Goal: Task Accomplishment & Management: Use online tool/utility

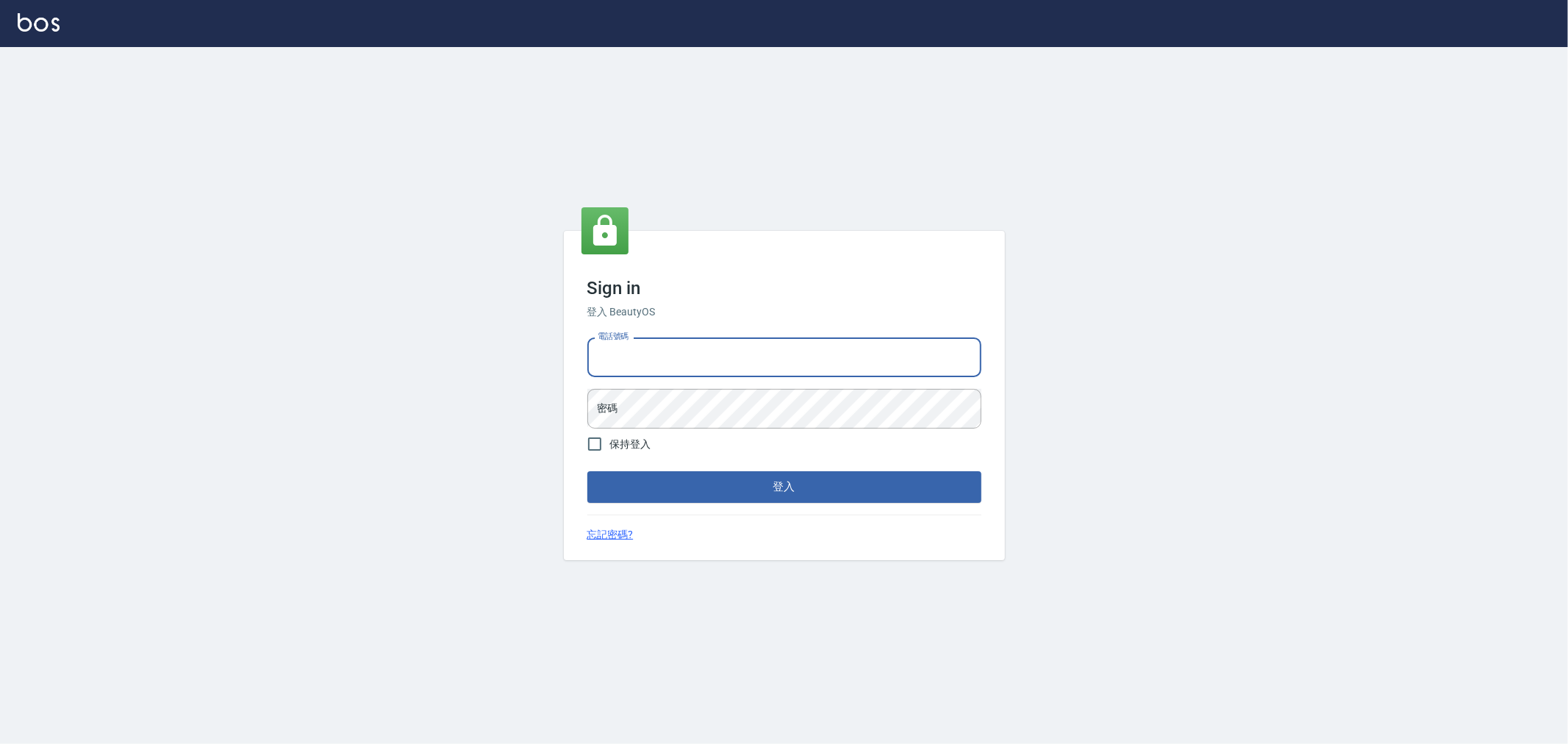
click at [631, 362] on input "電話號碼" at bounding box center [784, 356] width 394 height 40
type input "0222886821"
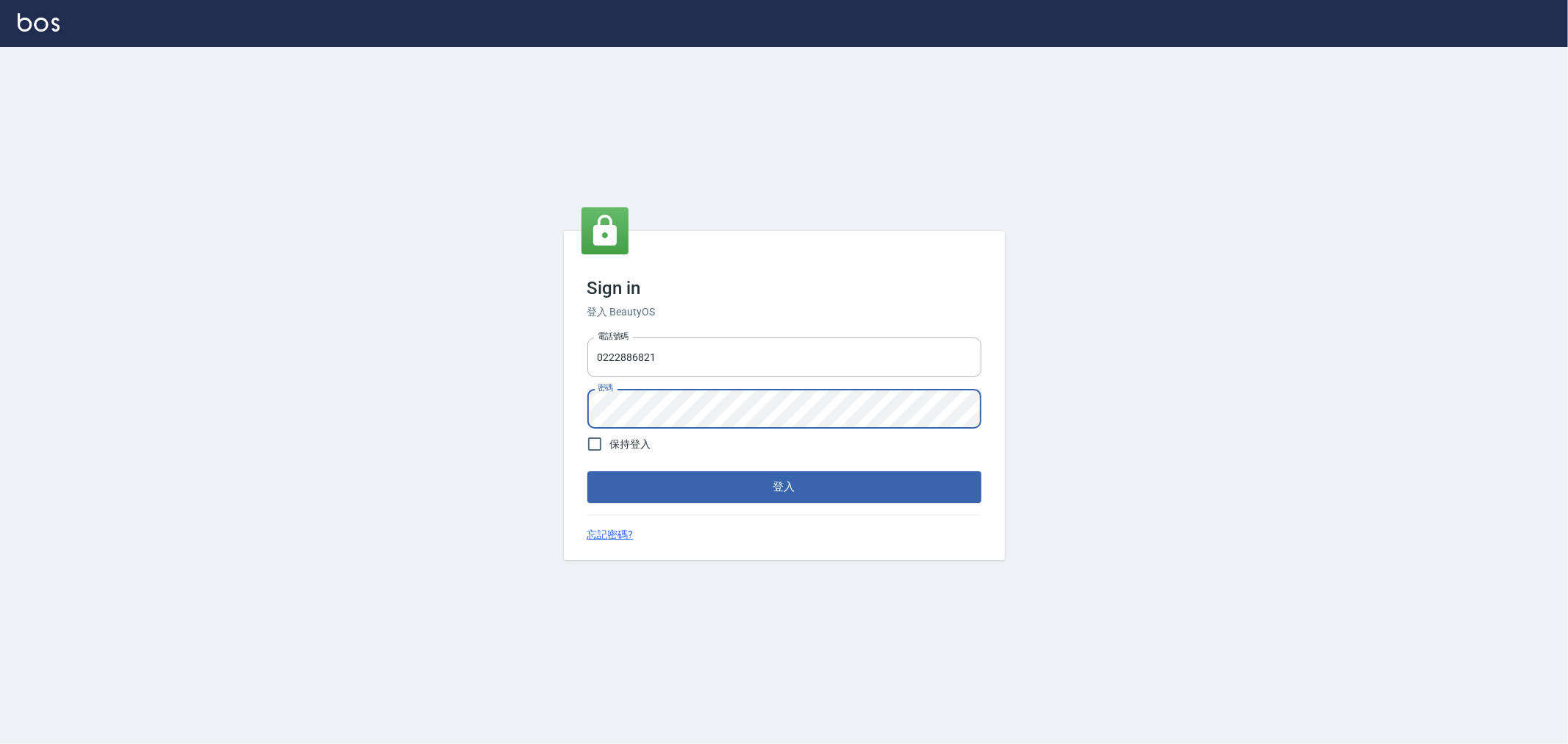
click at [587, 471] on button "登入" at bounding box center [784, 487] width 394 height 31
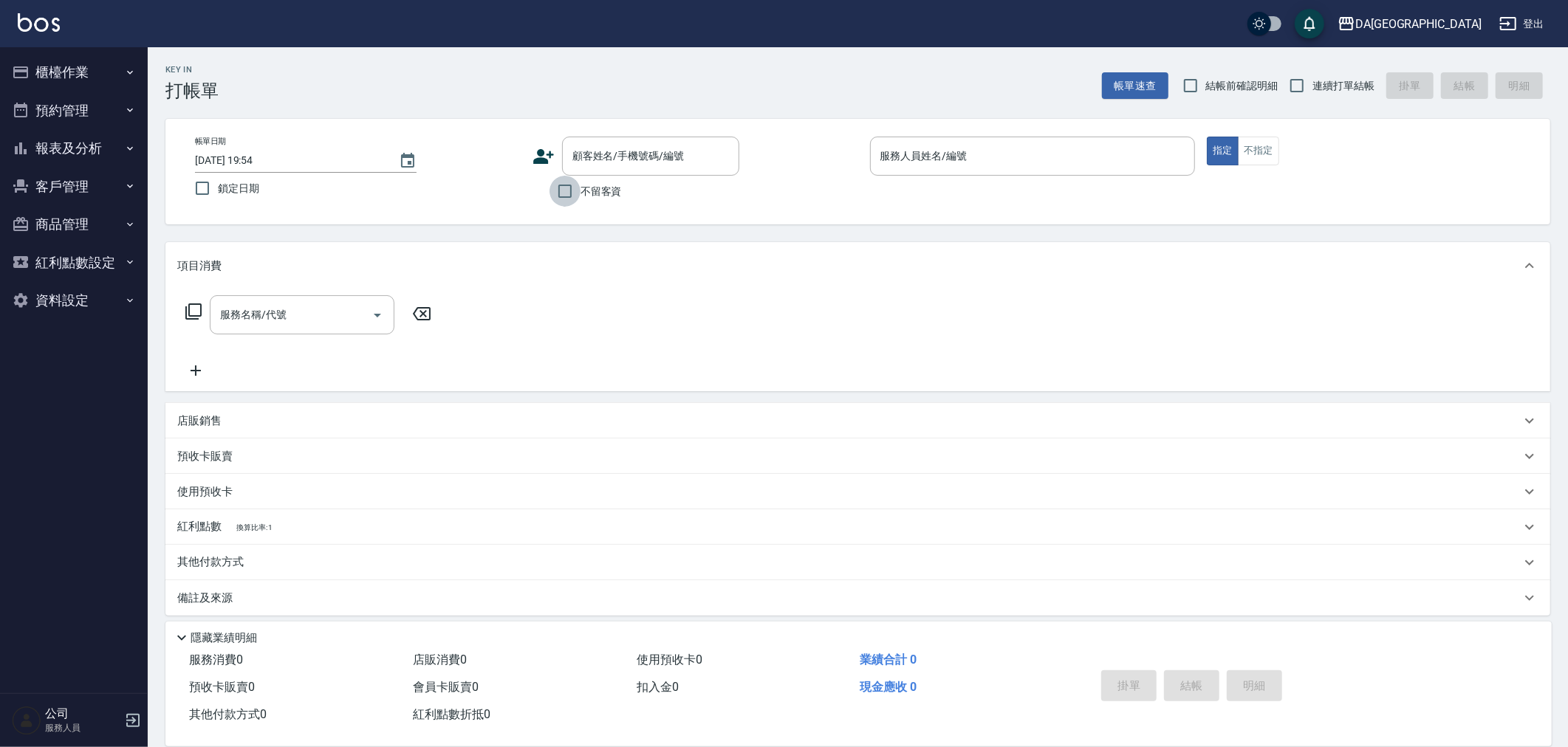
click at [580, 202] on input "不留客資" at bounding box center [565, 191] width 31 height 31
checkbox input "true"
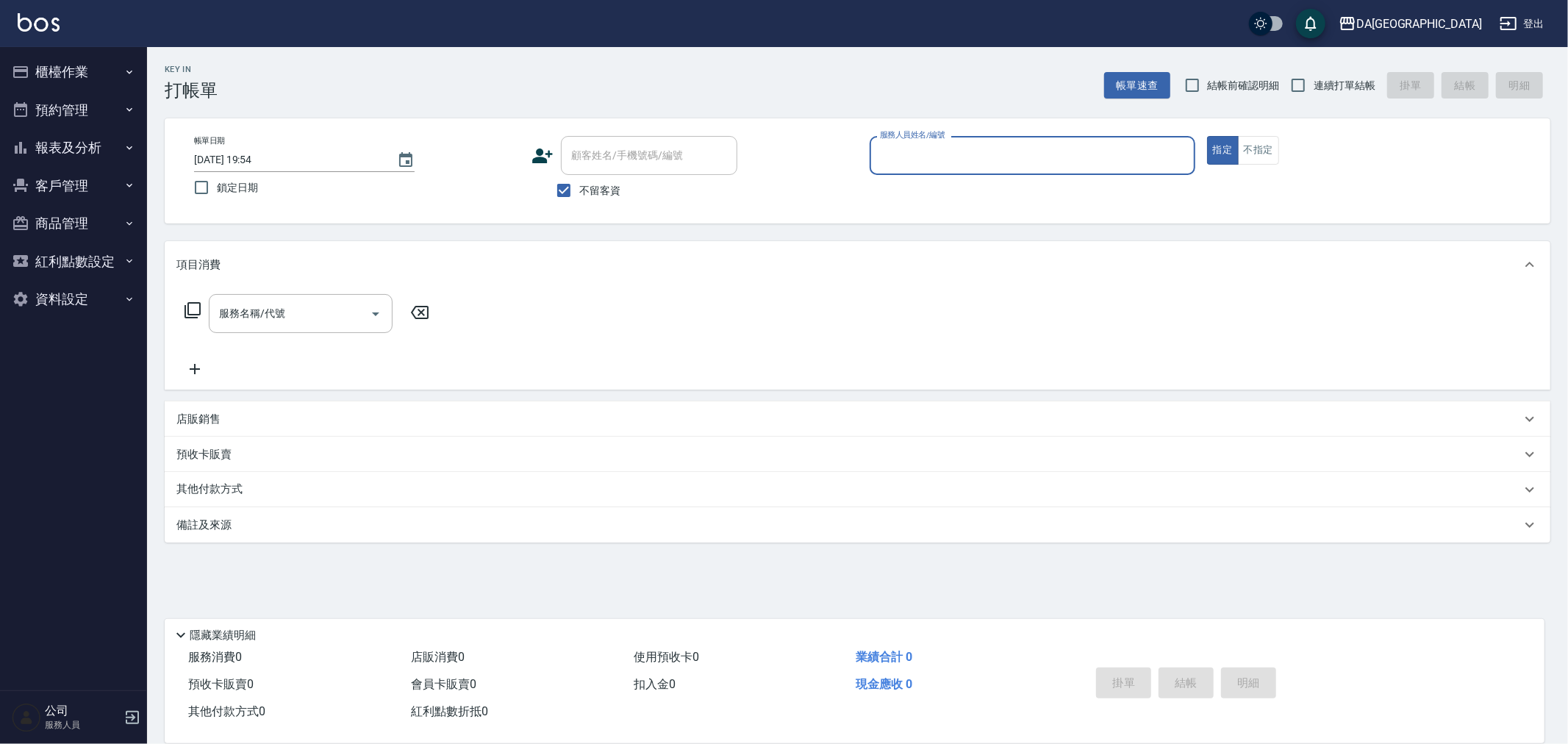
click at [1363, 87] on span "連續打單結帳" at bounding box center [1344, 86] width 62 height 16
click at [1313, 87] on input "連續打單結帳" at bounding box center [1298, 85] width 31 height 31
checkbox input "true"
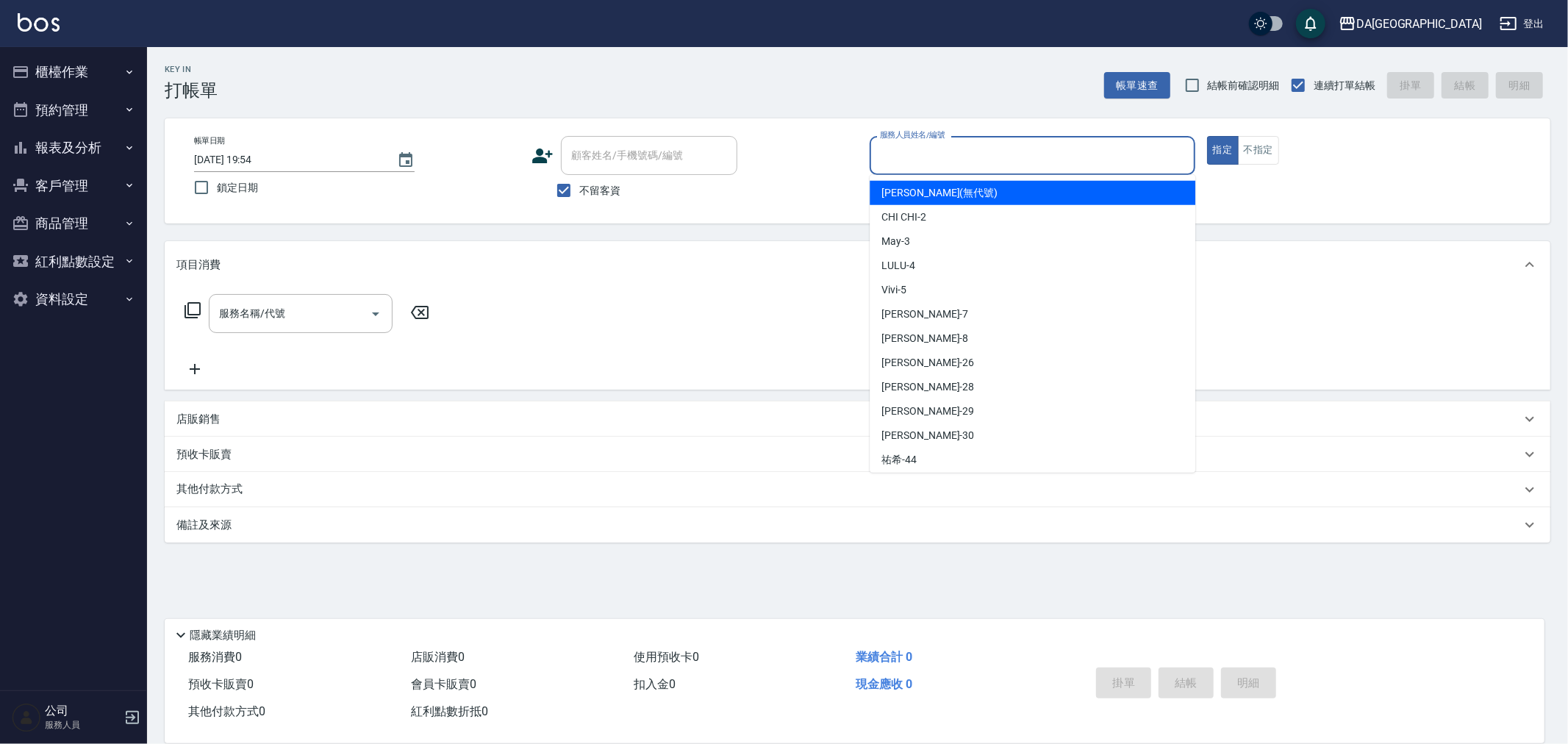
click at [1025, 151] on input "服務人員姓名/編號" at bounding box center [1032, 155] width 312 height 26
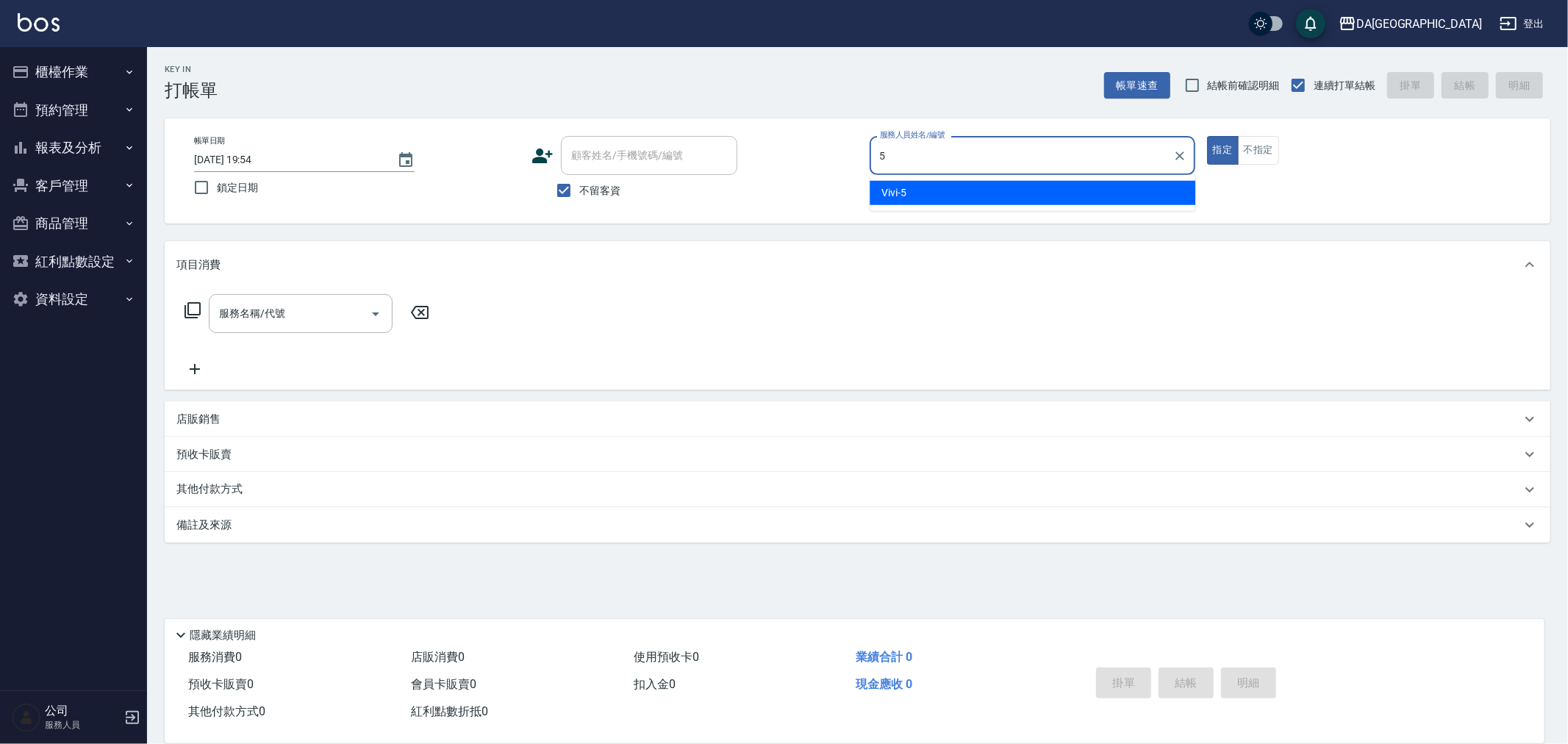
type input "Vivi-5"
type button "true"
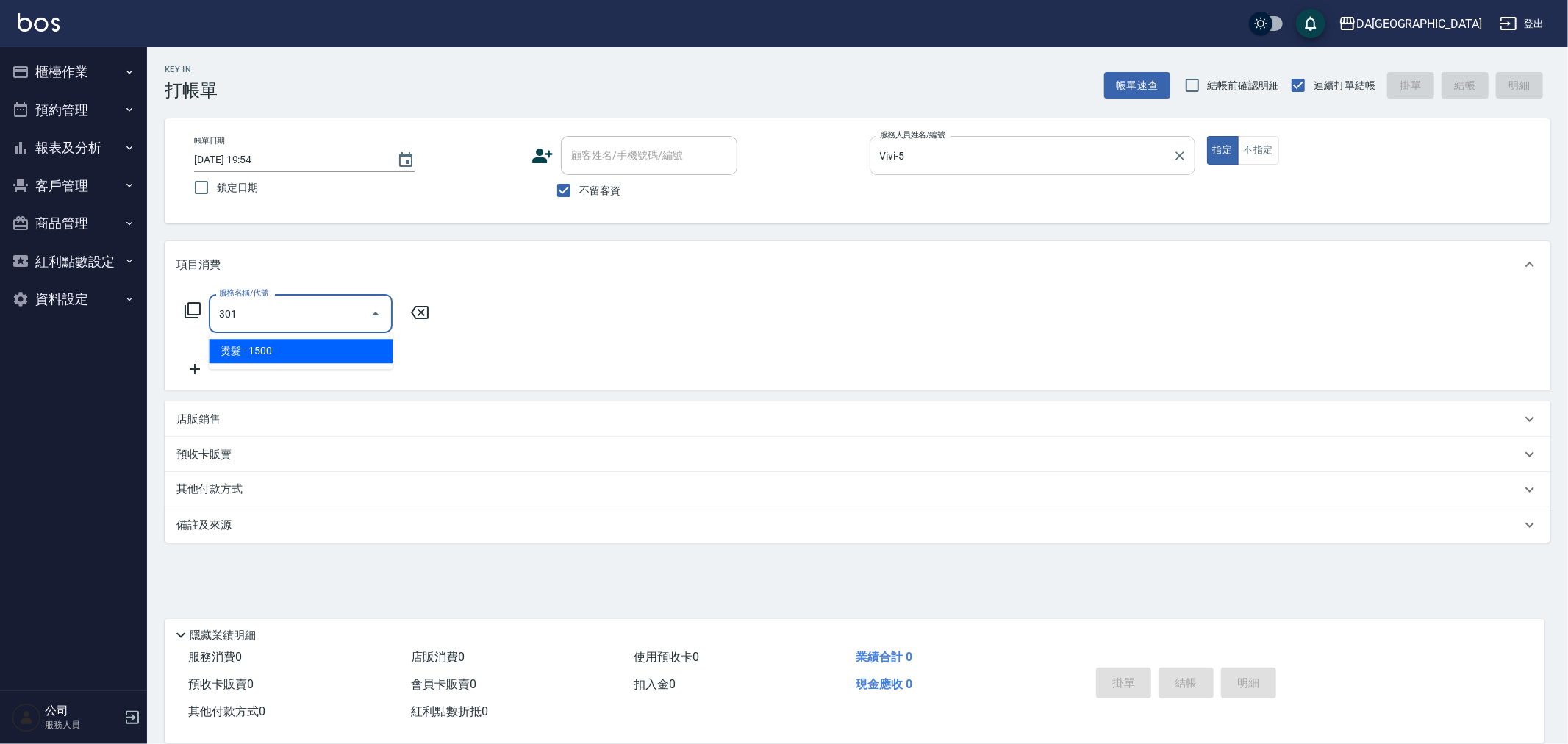
type input "燙髮(301)"
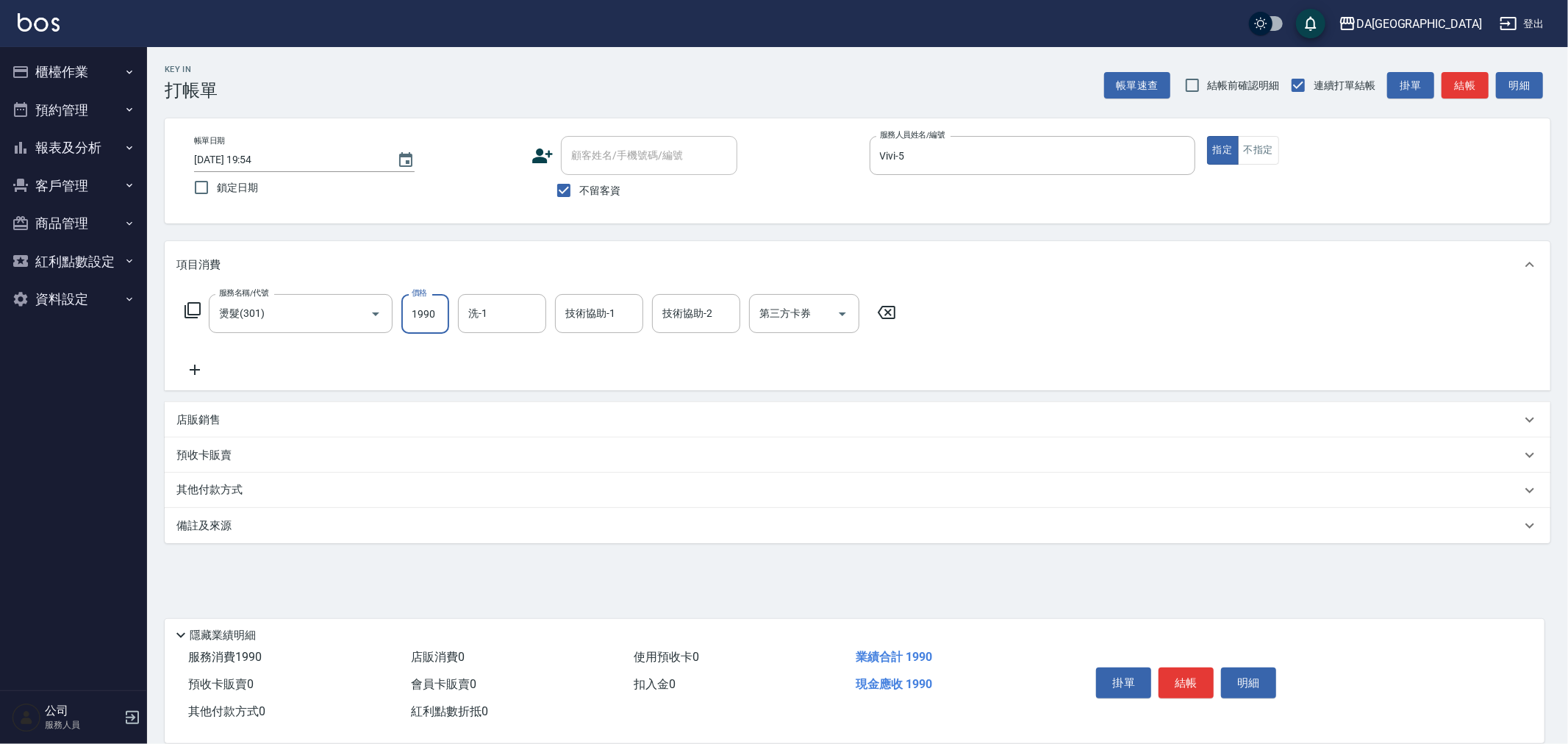
type input "1990"
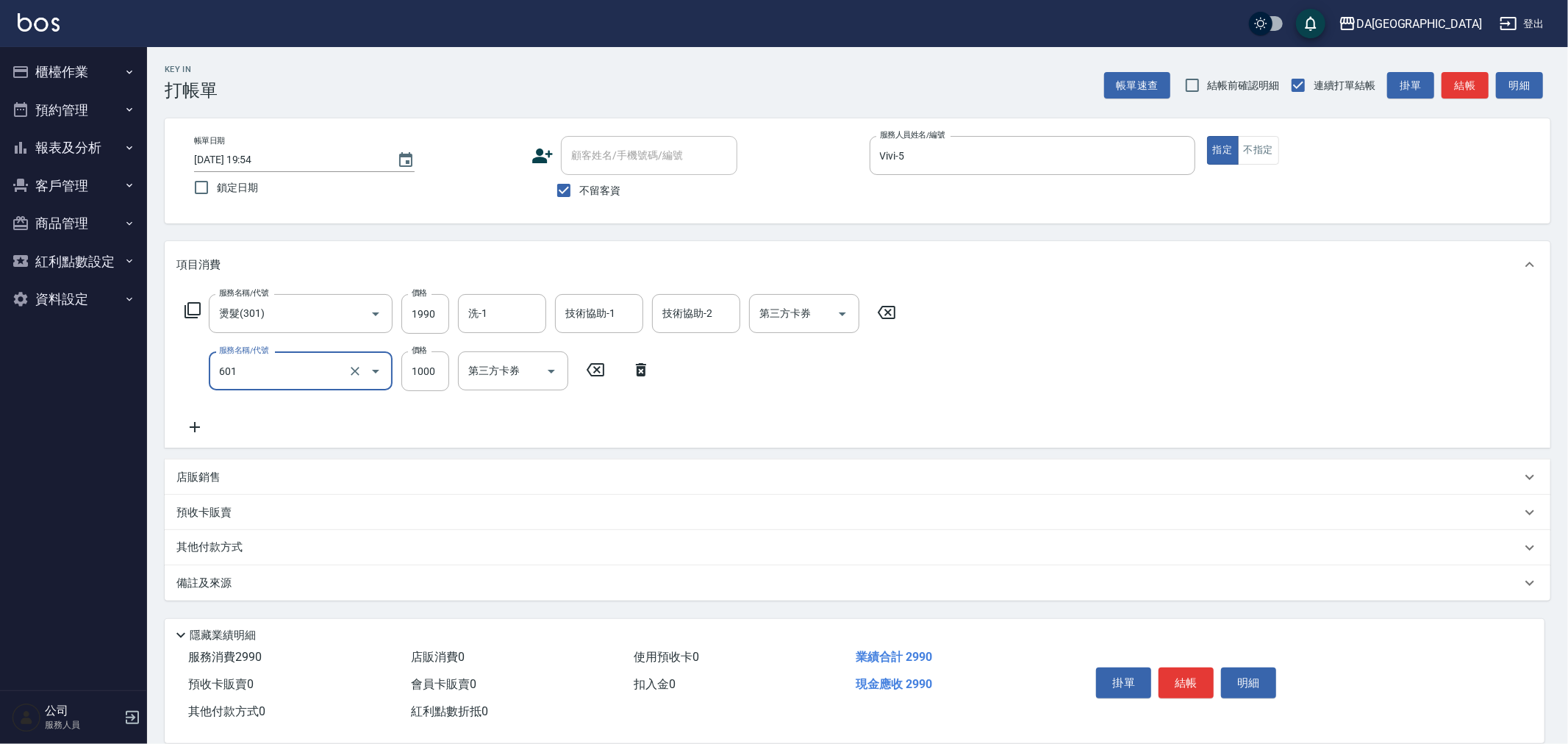
type input "自備護髮(1000上)(601)"
type input "1300"
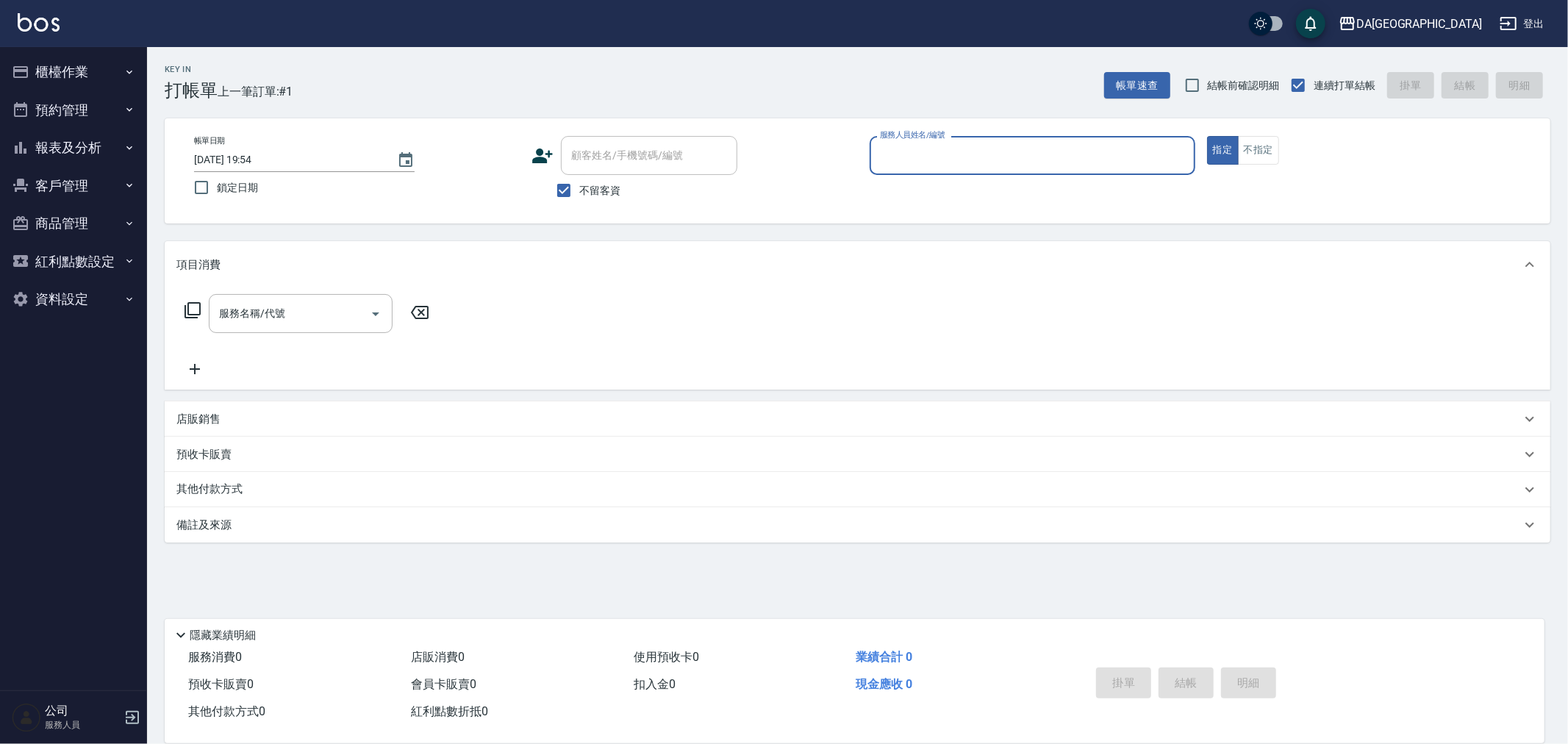
click at [54, 67] on button "櫃檯作業" at bounding box center [74, 71] width 136 height 38
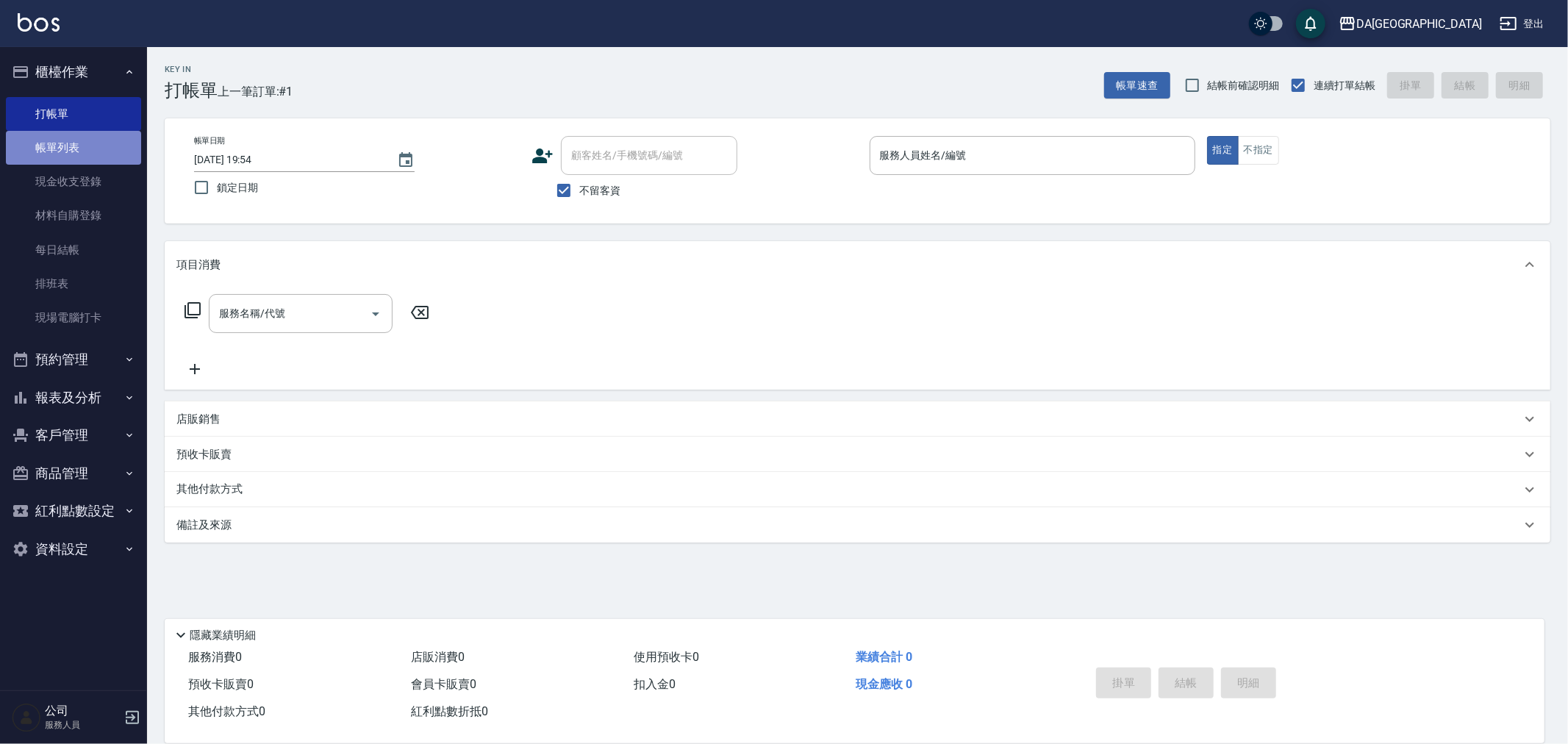
click at [60, 136] on link "帳單列表" at bounding box center [74, 148] width 136 height 34
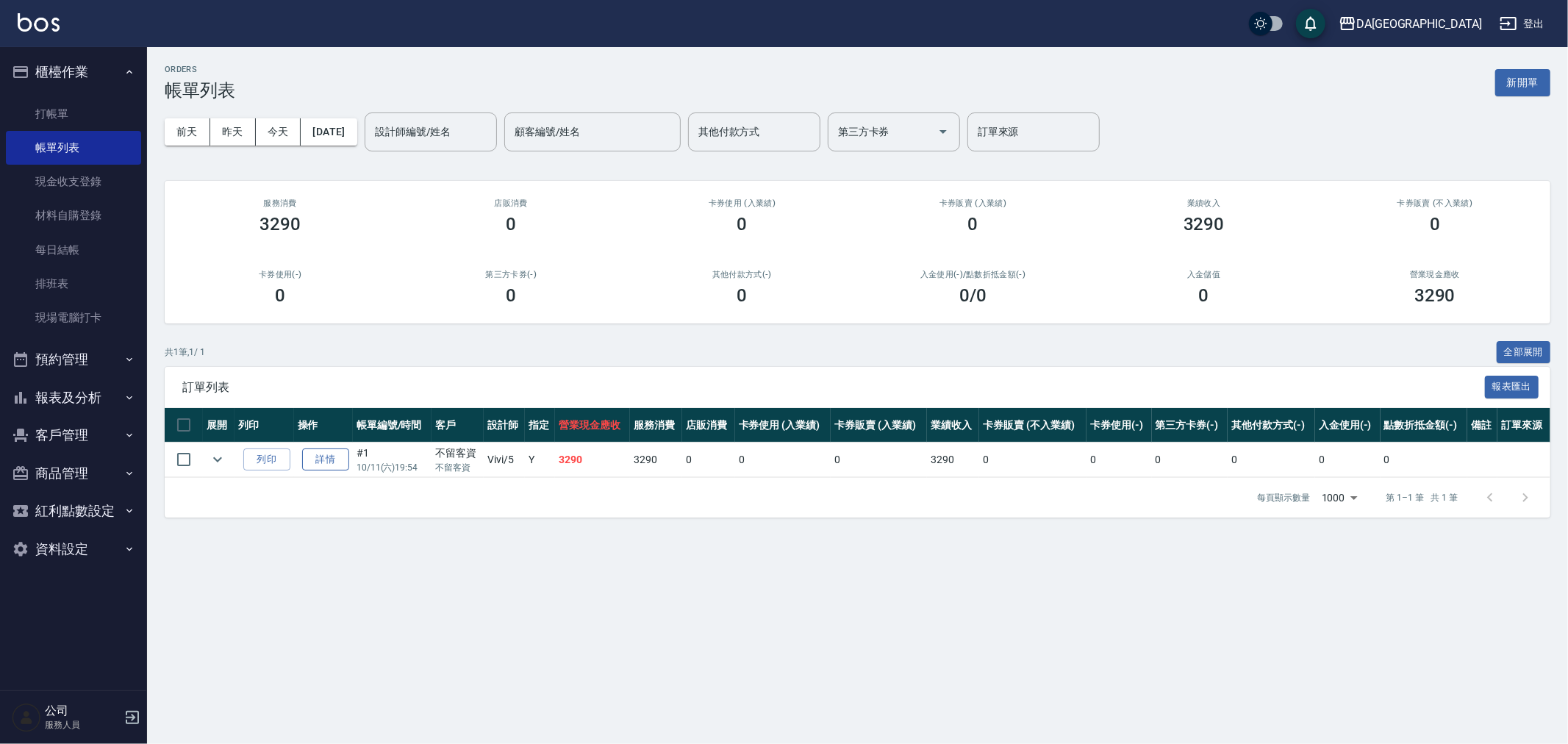
click at [339, 456] on link "詳情" at bounding box center [325, 460] width 47 height 22
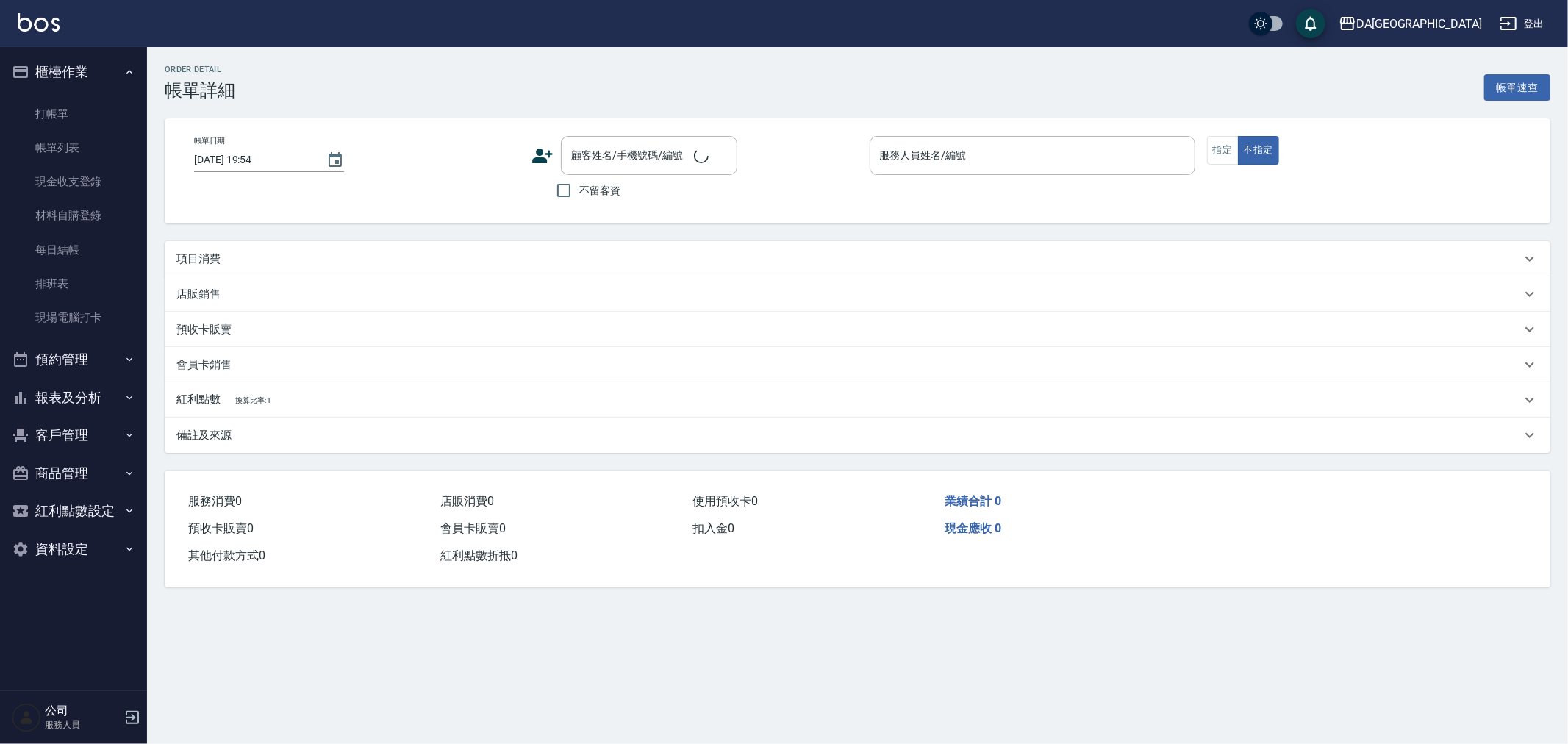
checkbox input "true"
type input "Vivi-5"
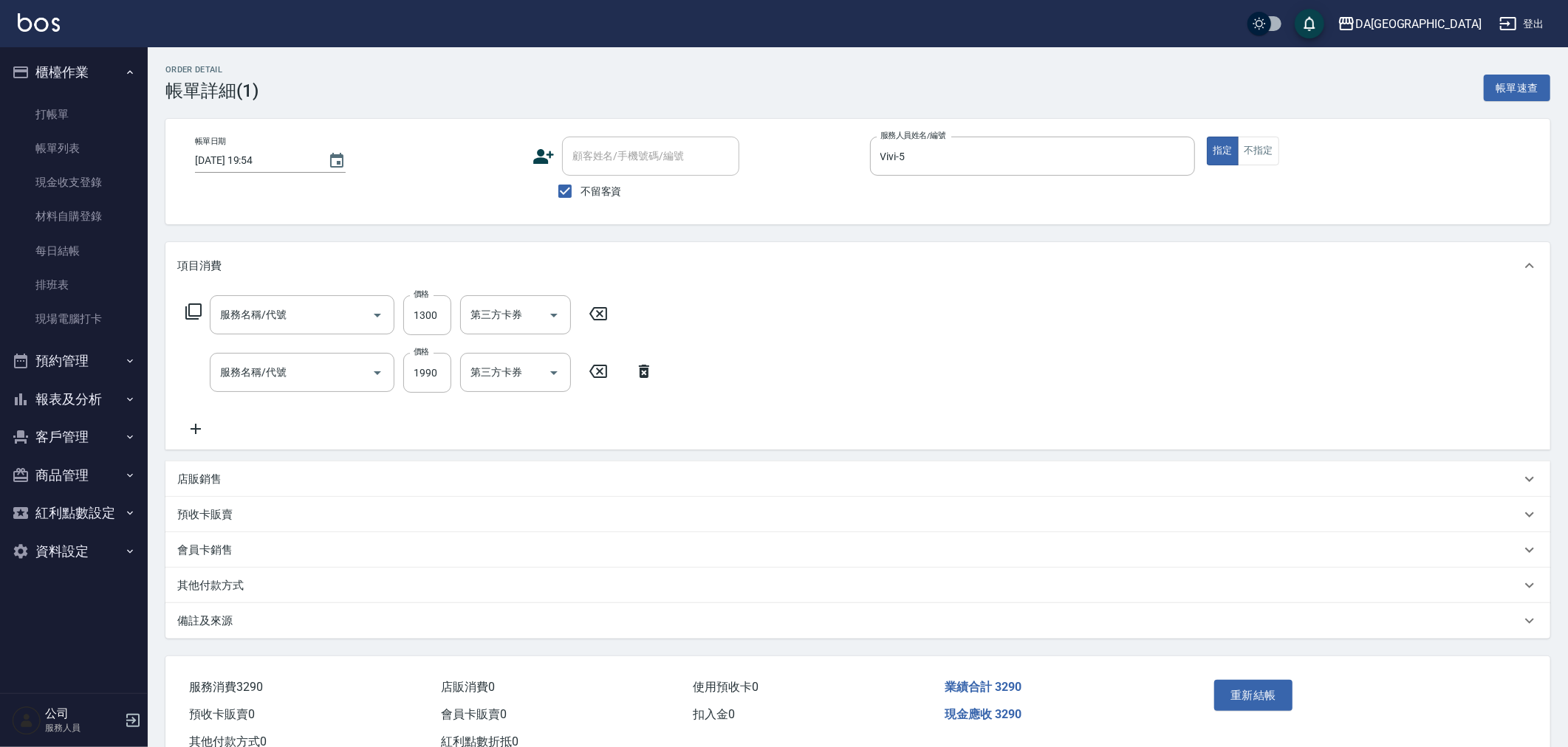
type input "自備護髮(1000上)(601)"
type input "燙髮(301)"
click at [208, 586] on p "其他付款方式" at bounding box center [210, 586] width 66 height 16
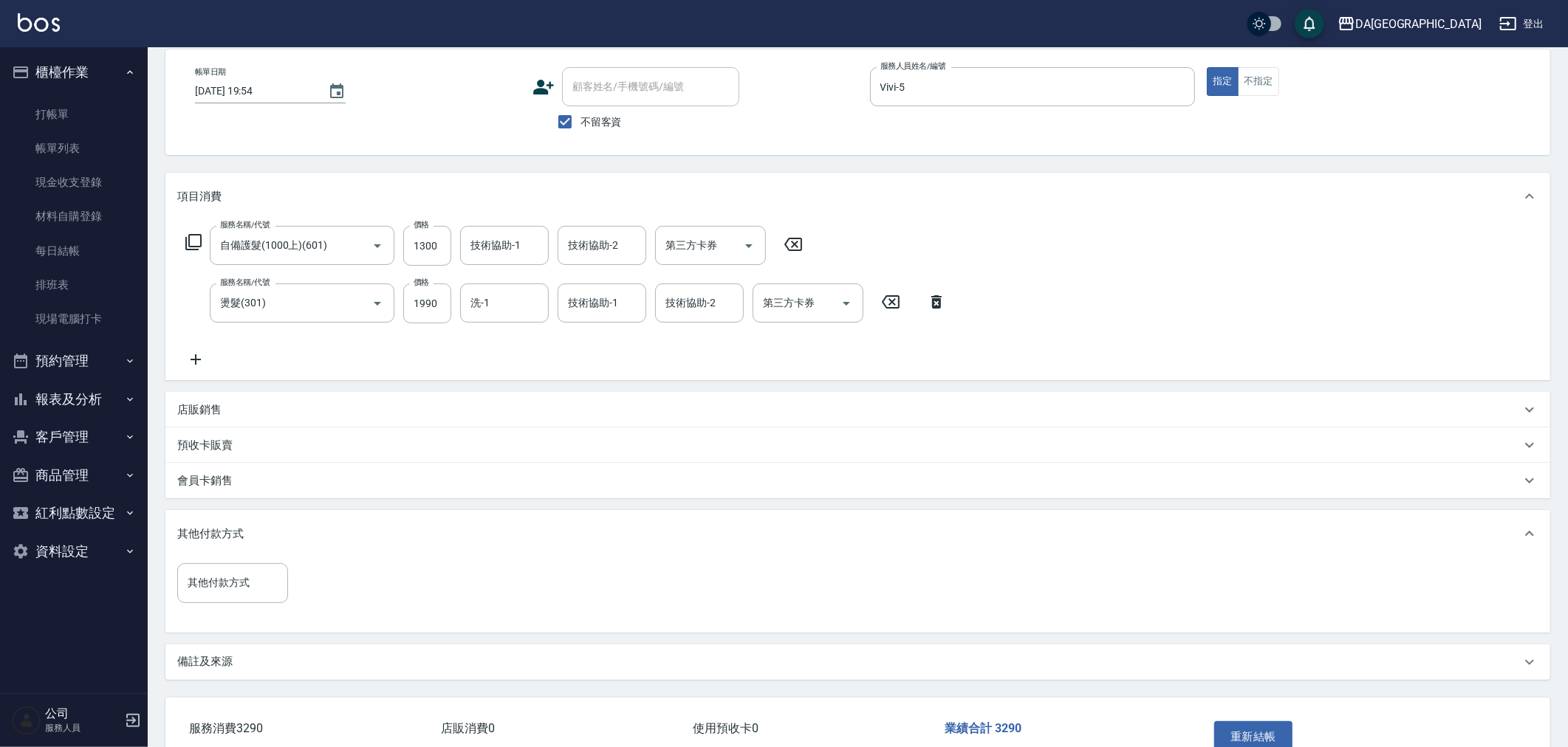
scroll to position [159, 0]
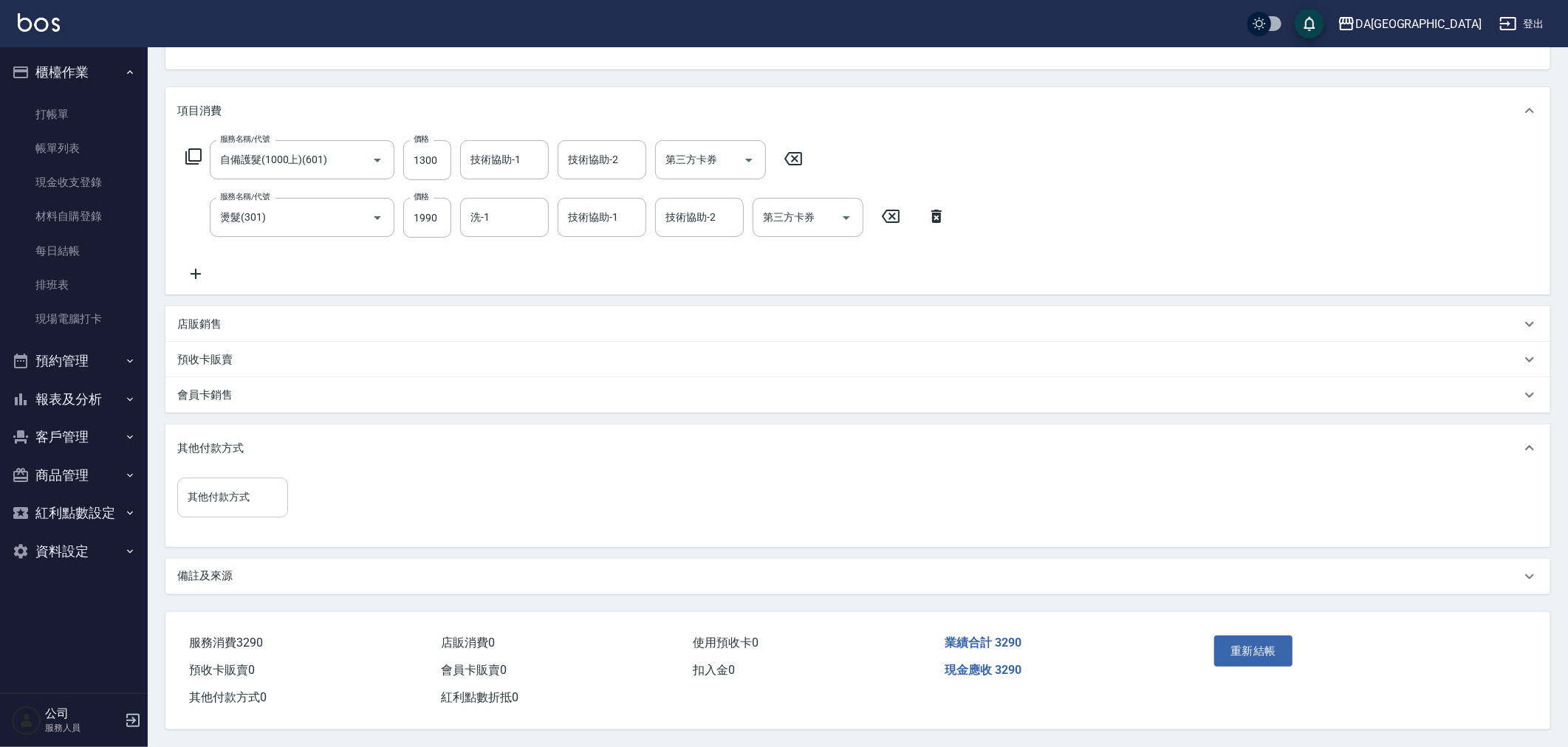
click at [246, 484] on input "其他付款方式" at bounding box center [232, 496] width 97 height 26
click at [223, 622] on span "信用卡" at bounding box center [233, 632] width 111 height 24
type input "信用卡"
type input "1590"
click at [1250, 655] on button "重新結帳" at bounding box center [1253, 651] width 79 height 31
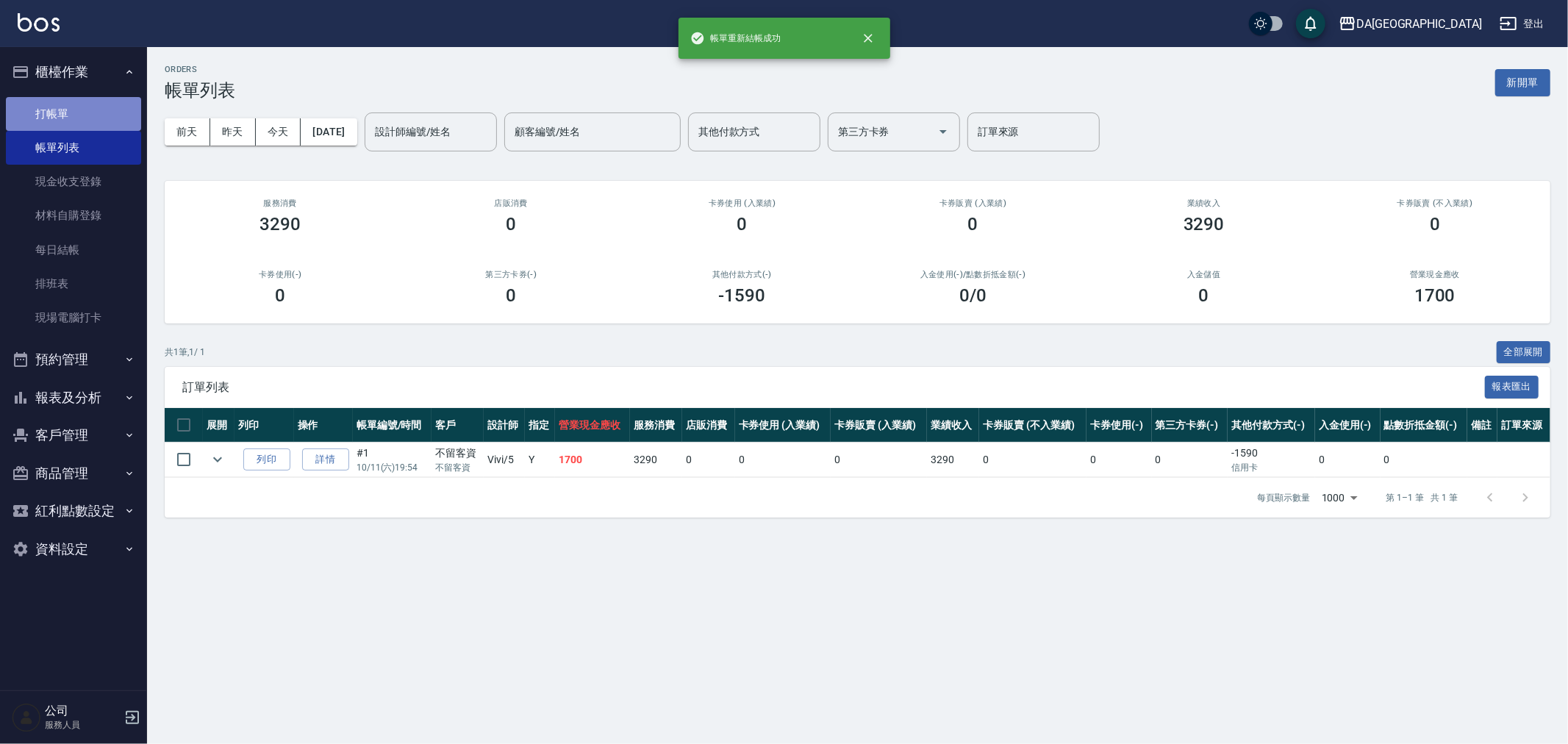
click at [74, 111] on link "打帳單" at bounding box center [74, 114] width 136 height 34
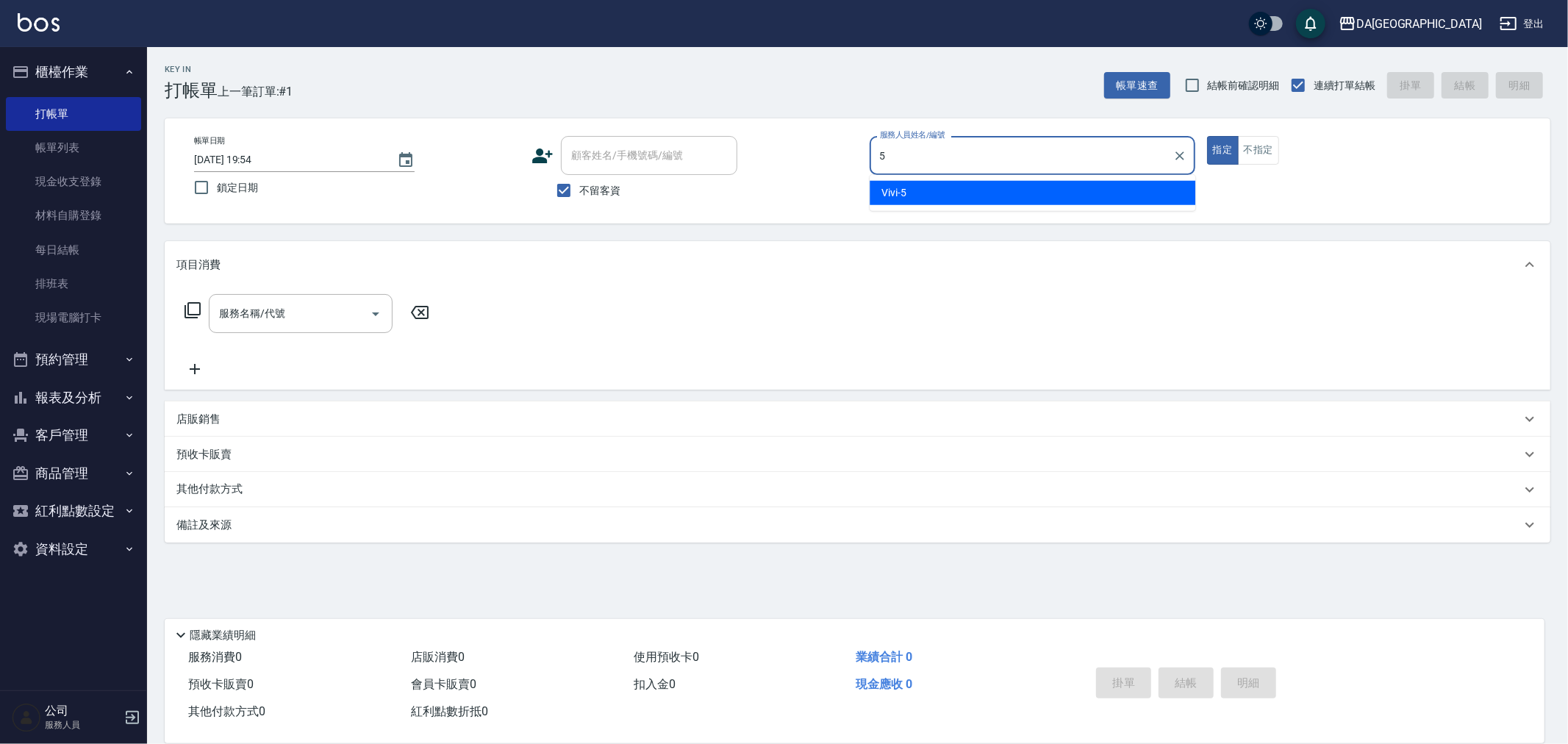
type input "Vivi-5"
type button "true"
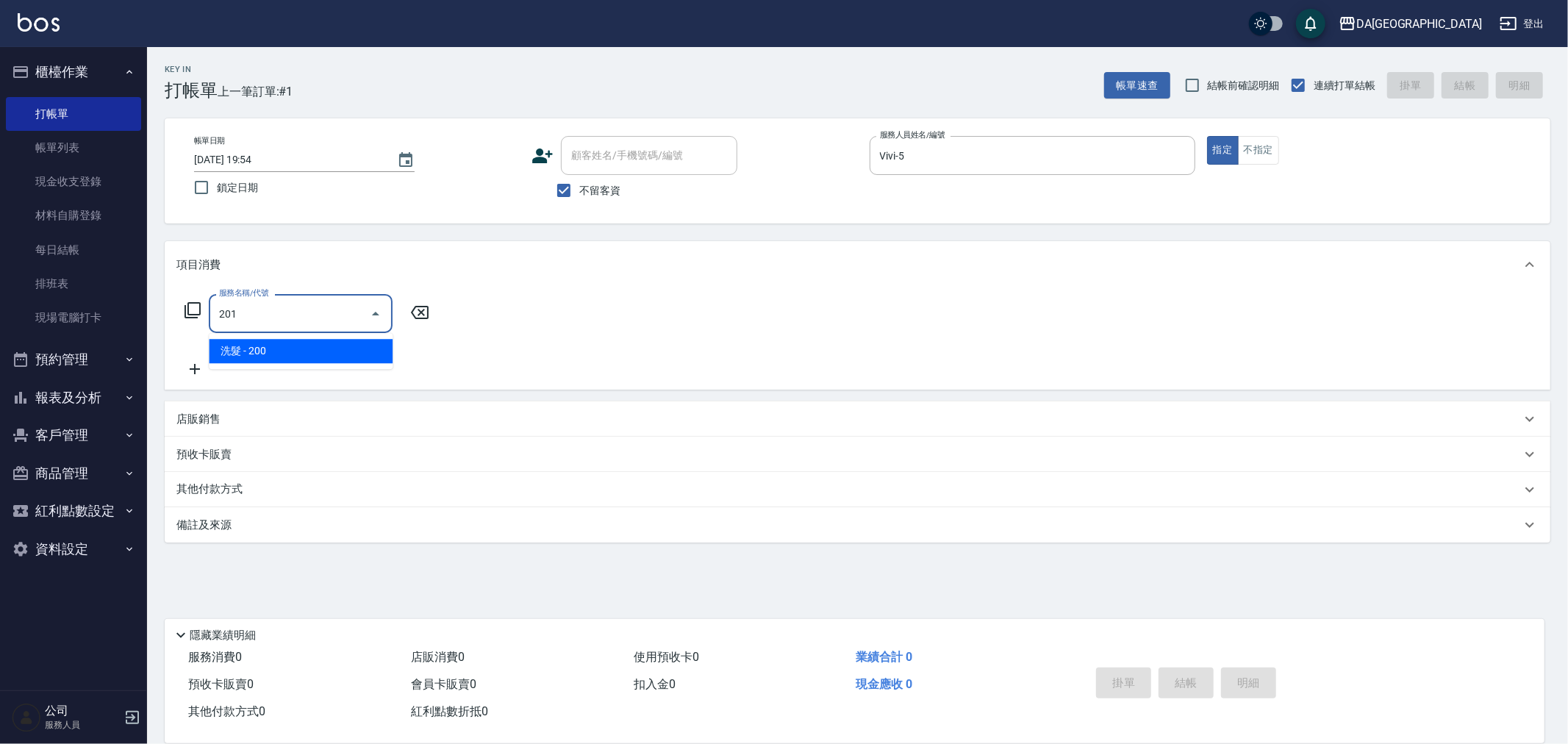
type input "洗髮(201)"
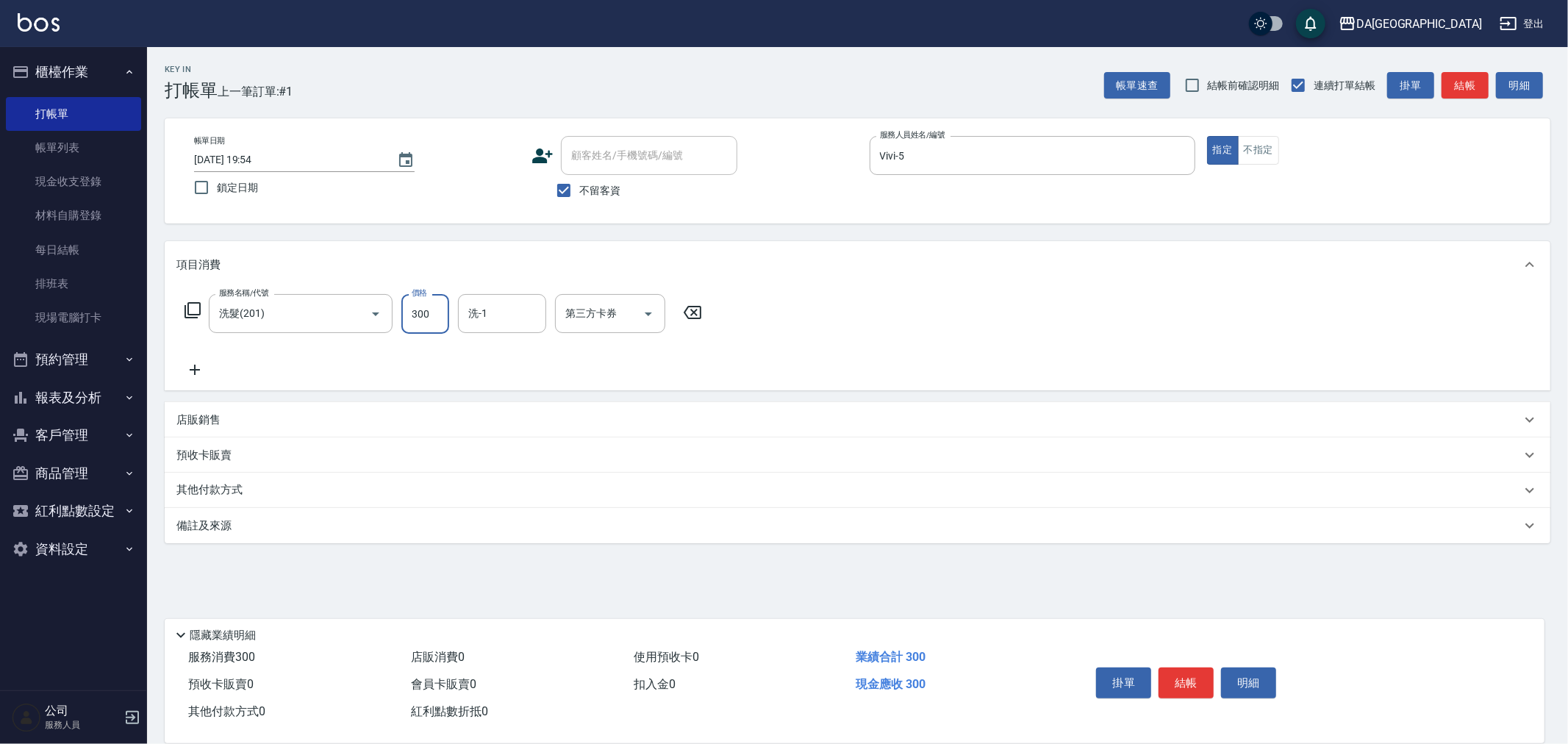
type input "300"
type input "[PERSON_NAME]-30"
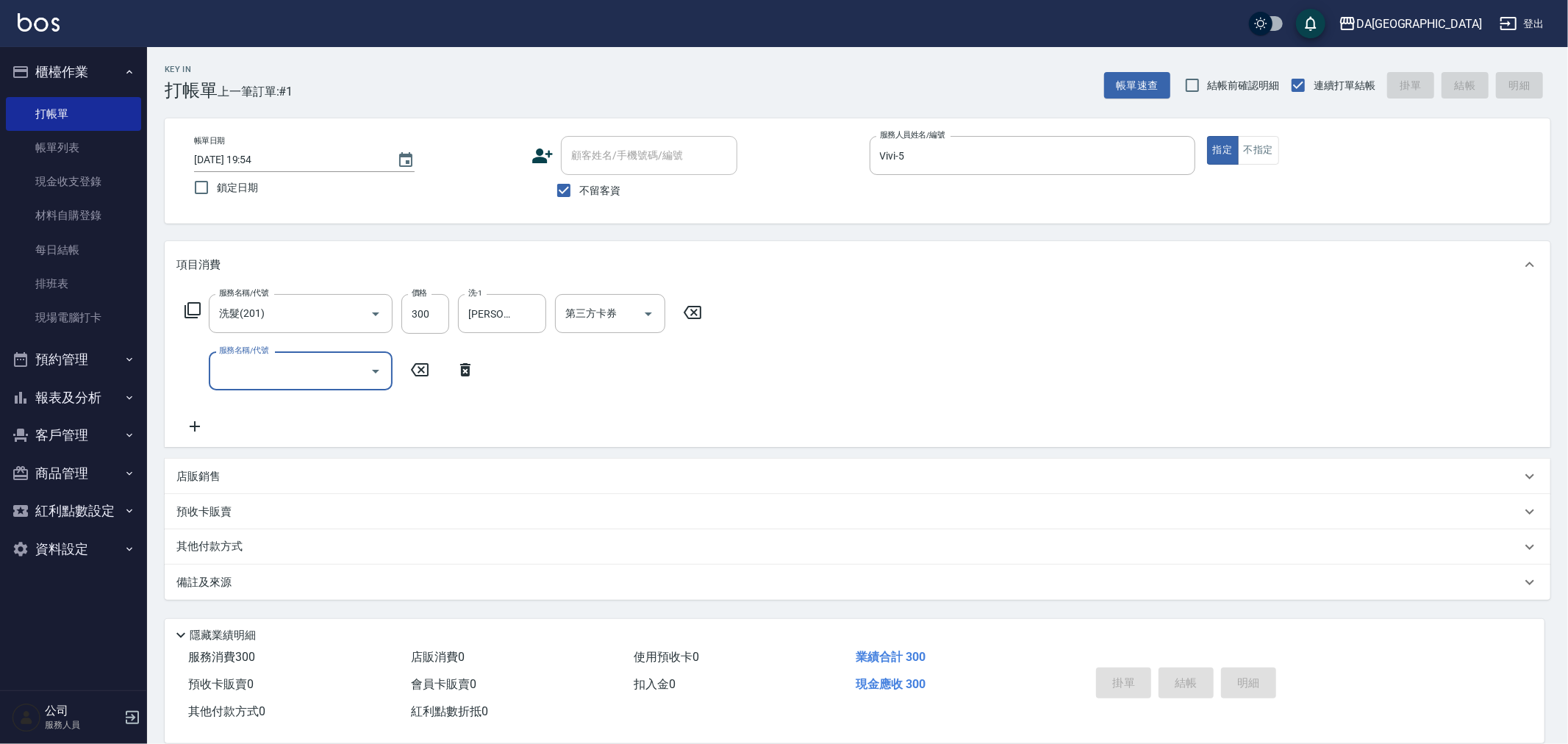
type input "[DATE] 19:55"
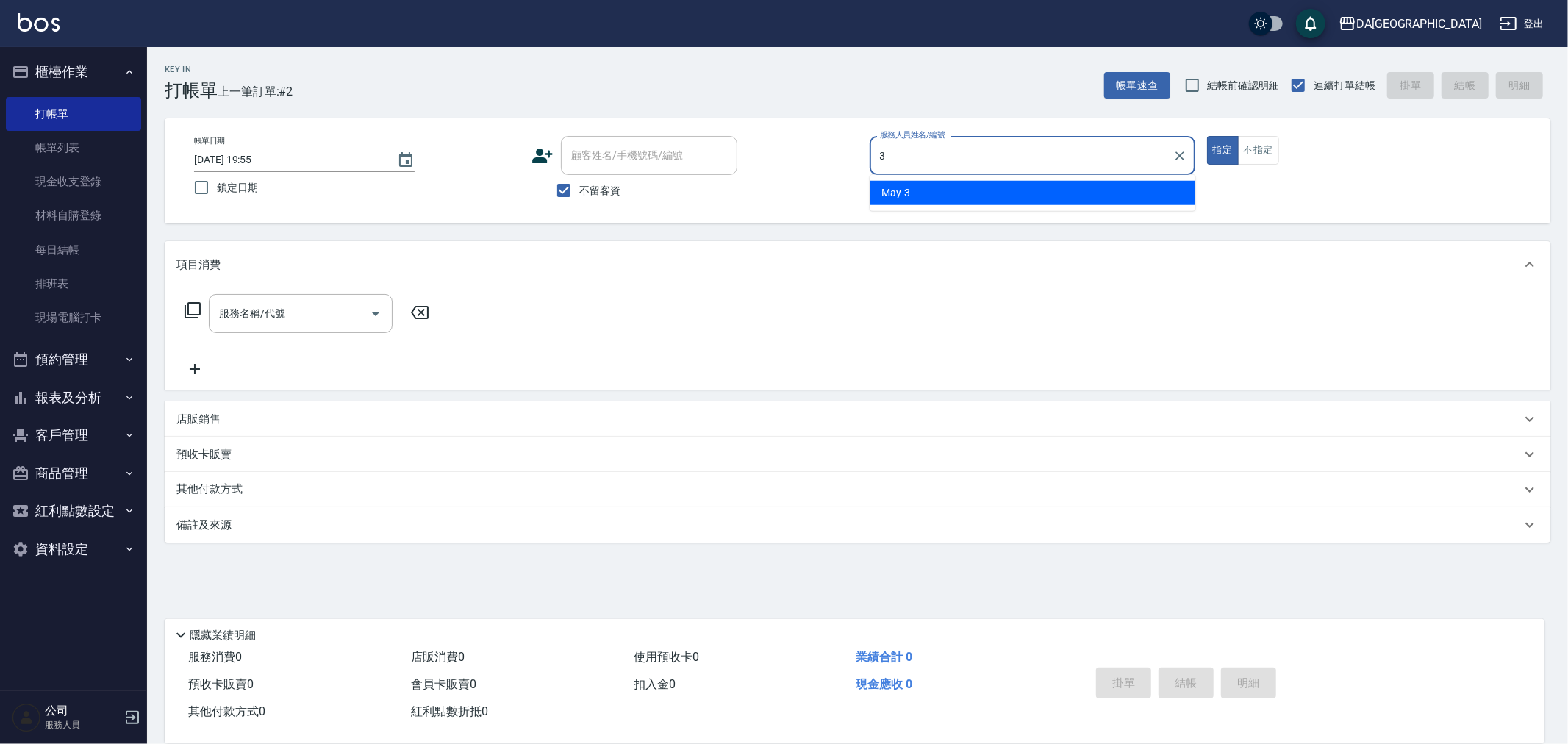
type input "May-3"
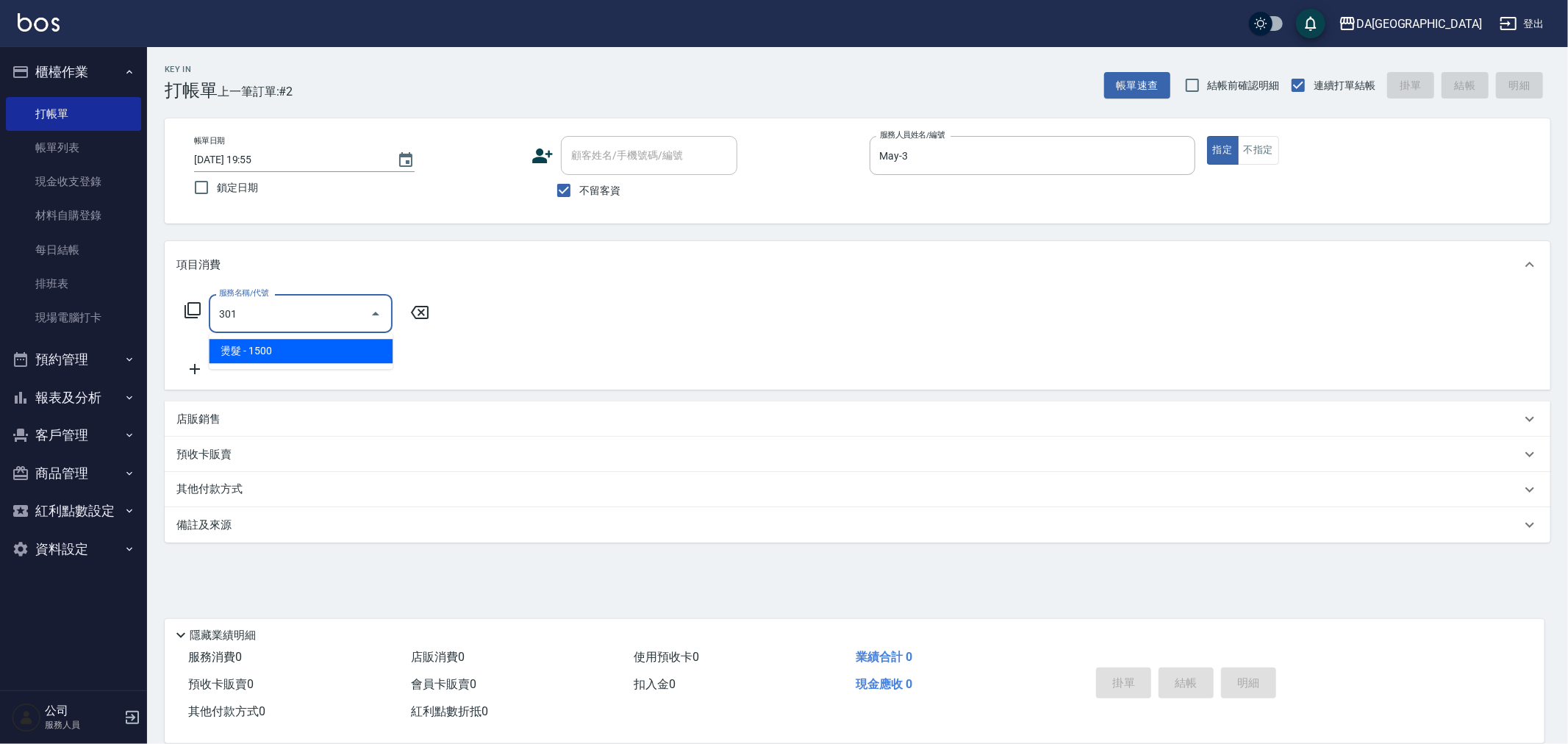
type input "燙髮(301)"
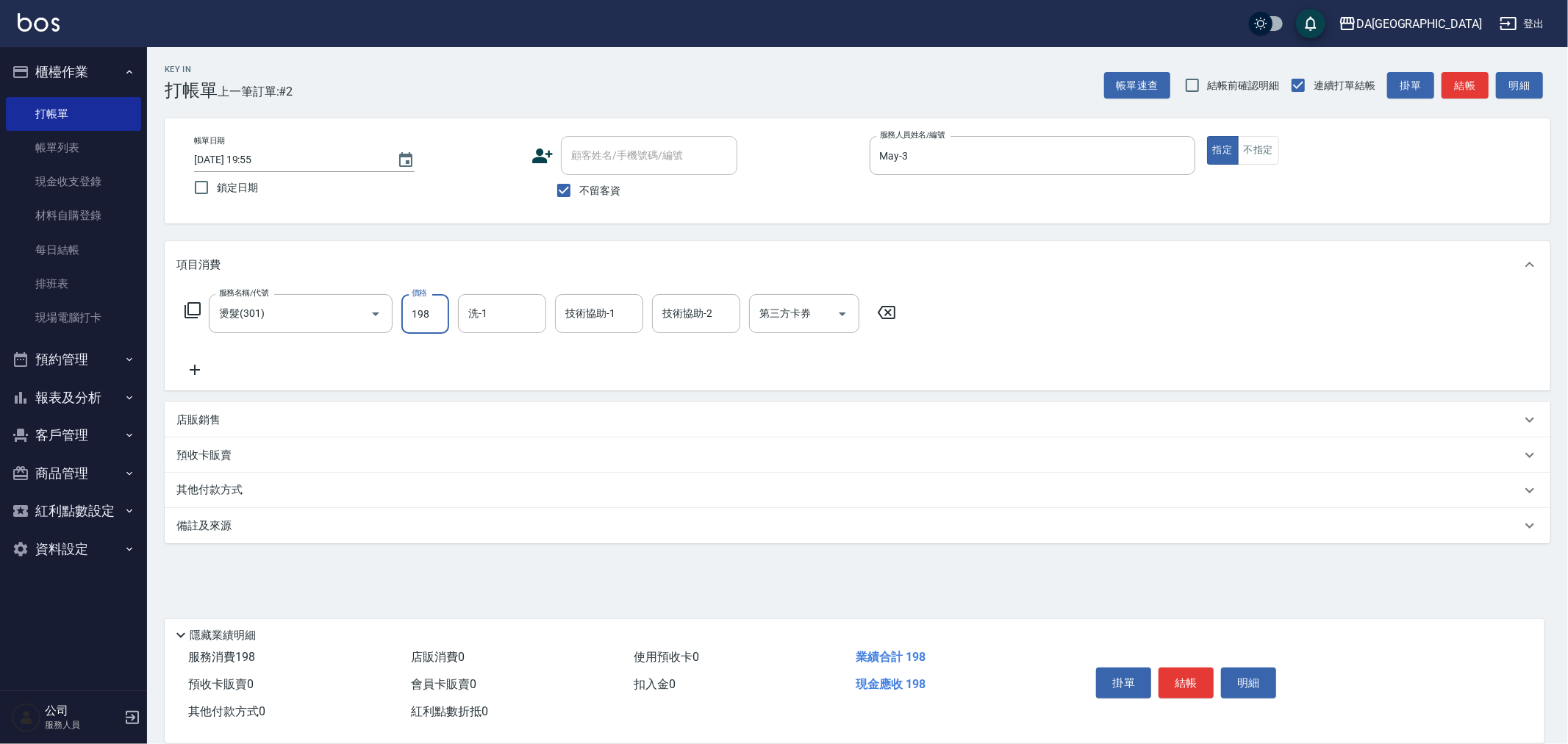
type input "1980"
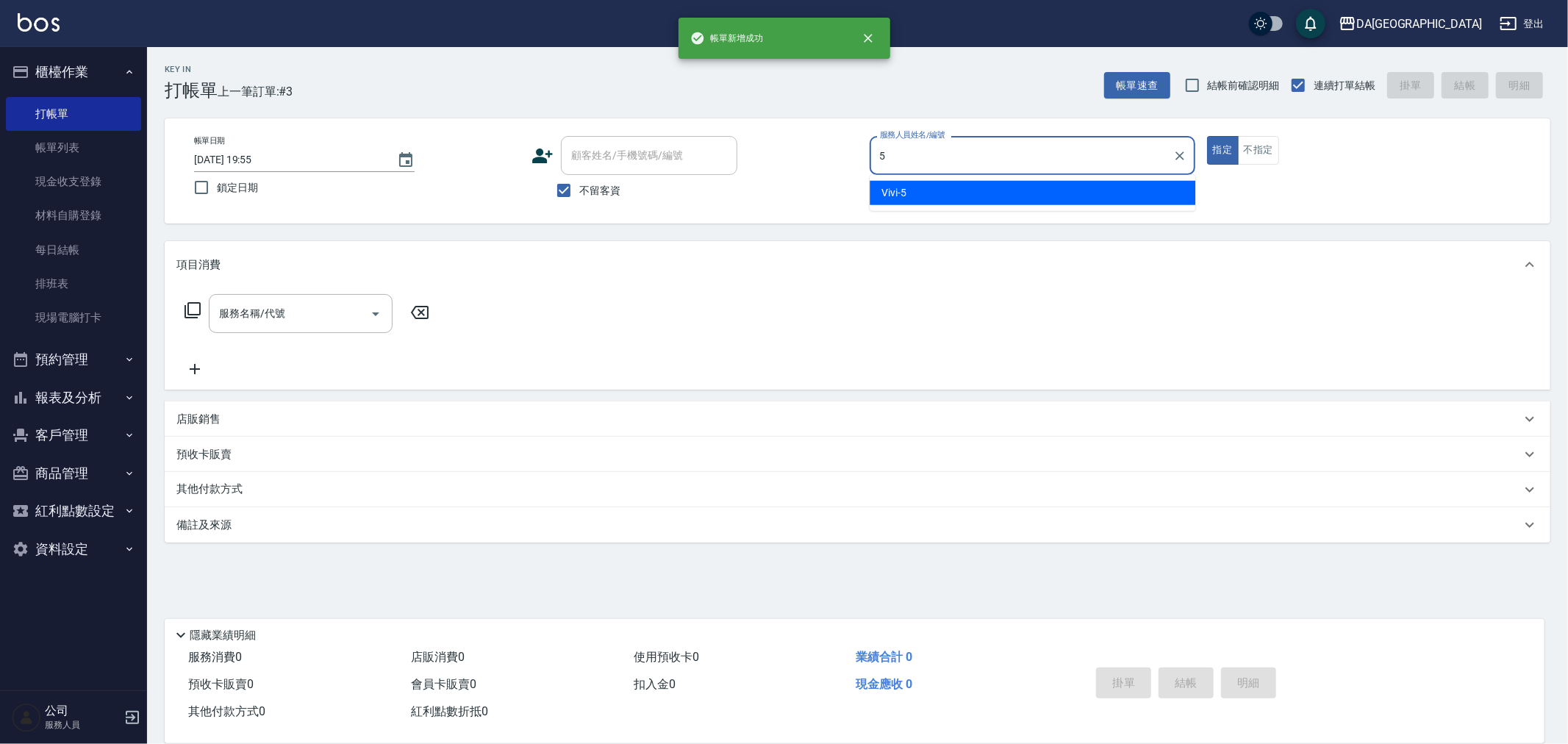
type input "Vivi-5"
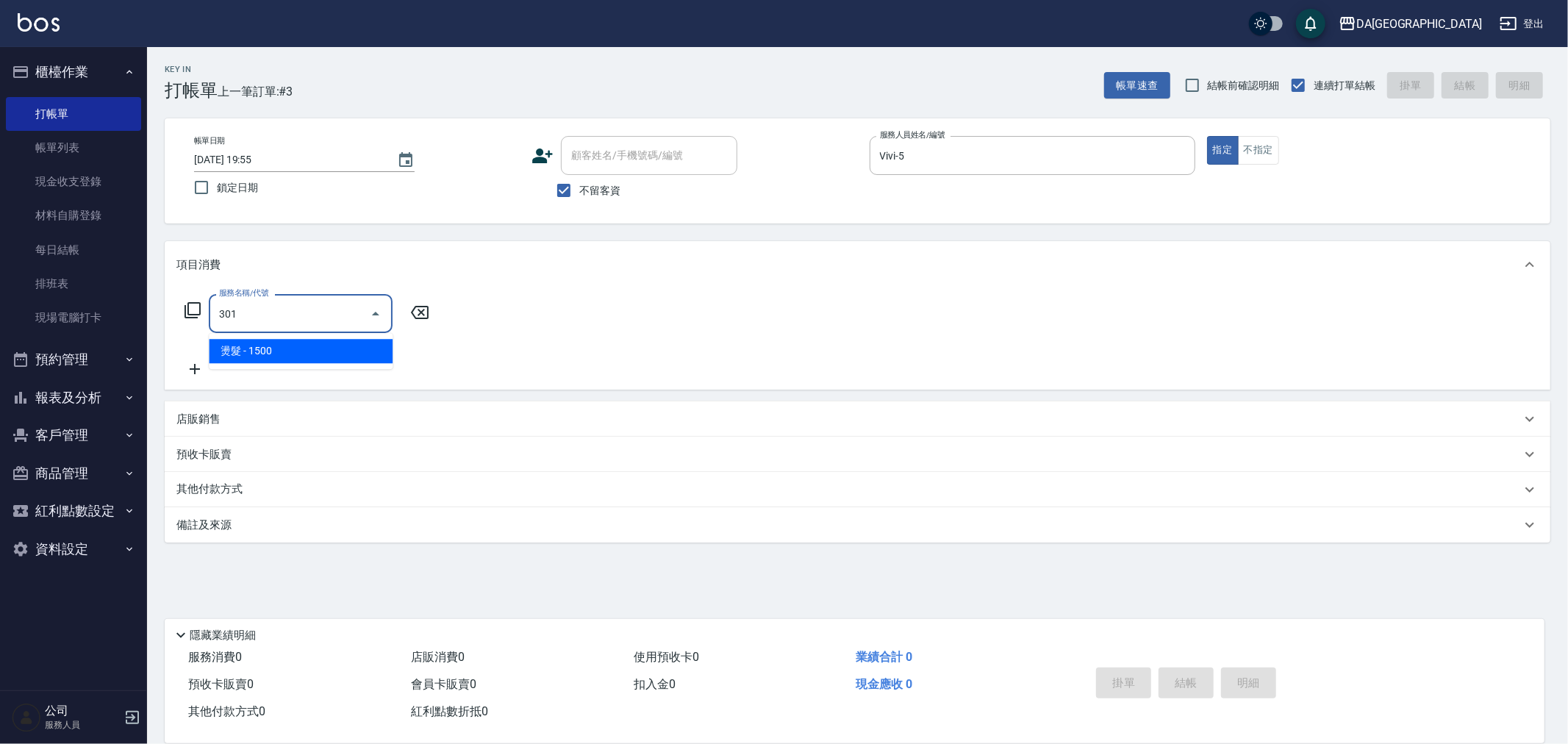
type input "燙髮(301)"
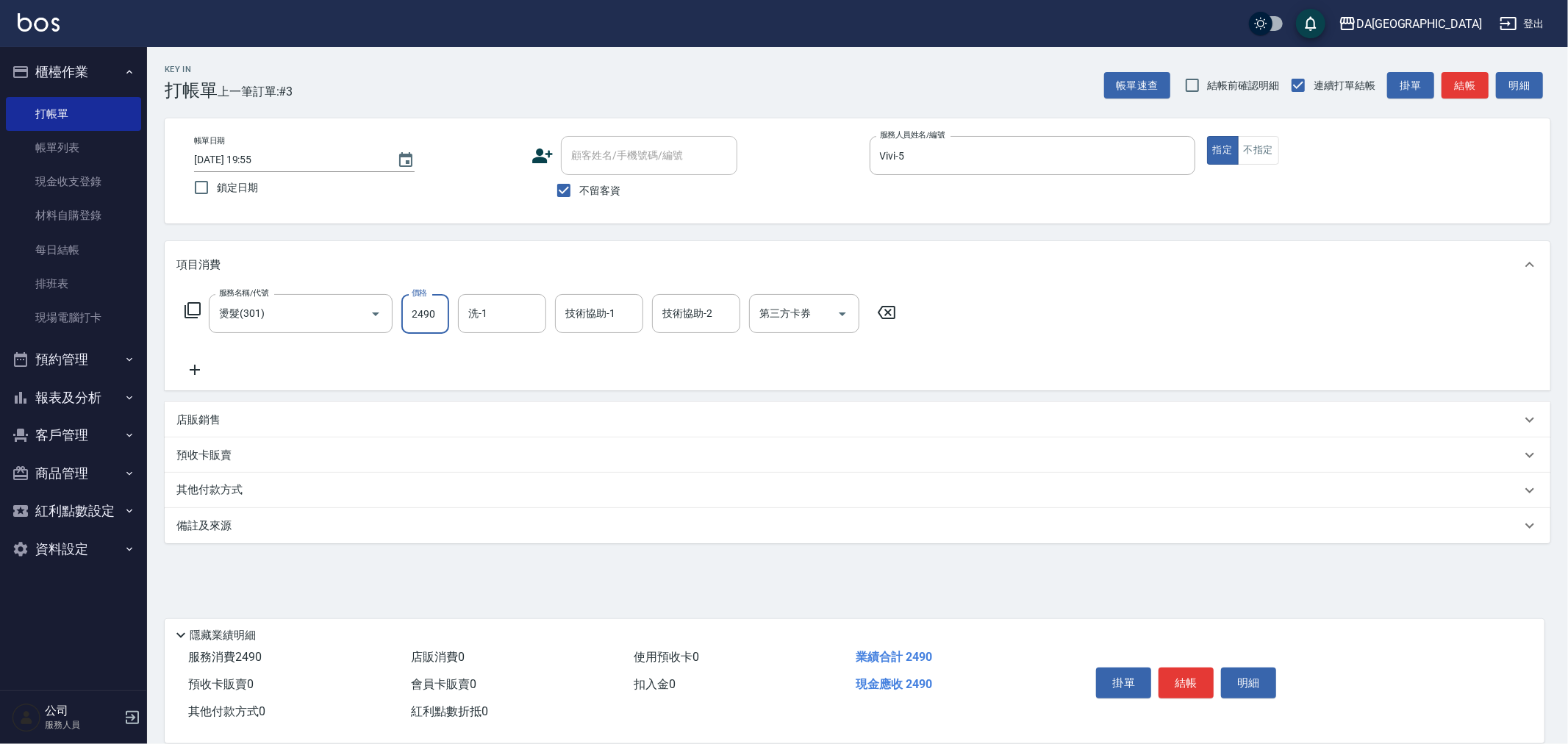
type input "2490"
type input "[PERSON_NAME]-30"
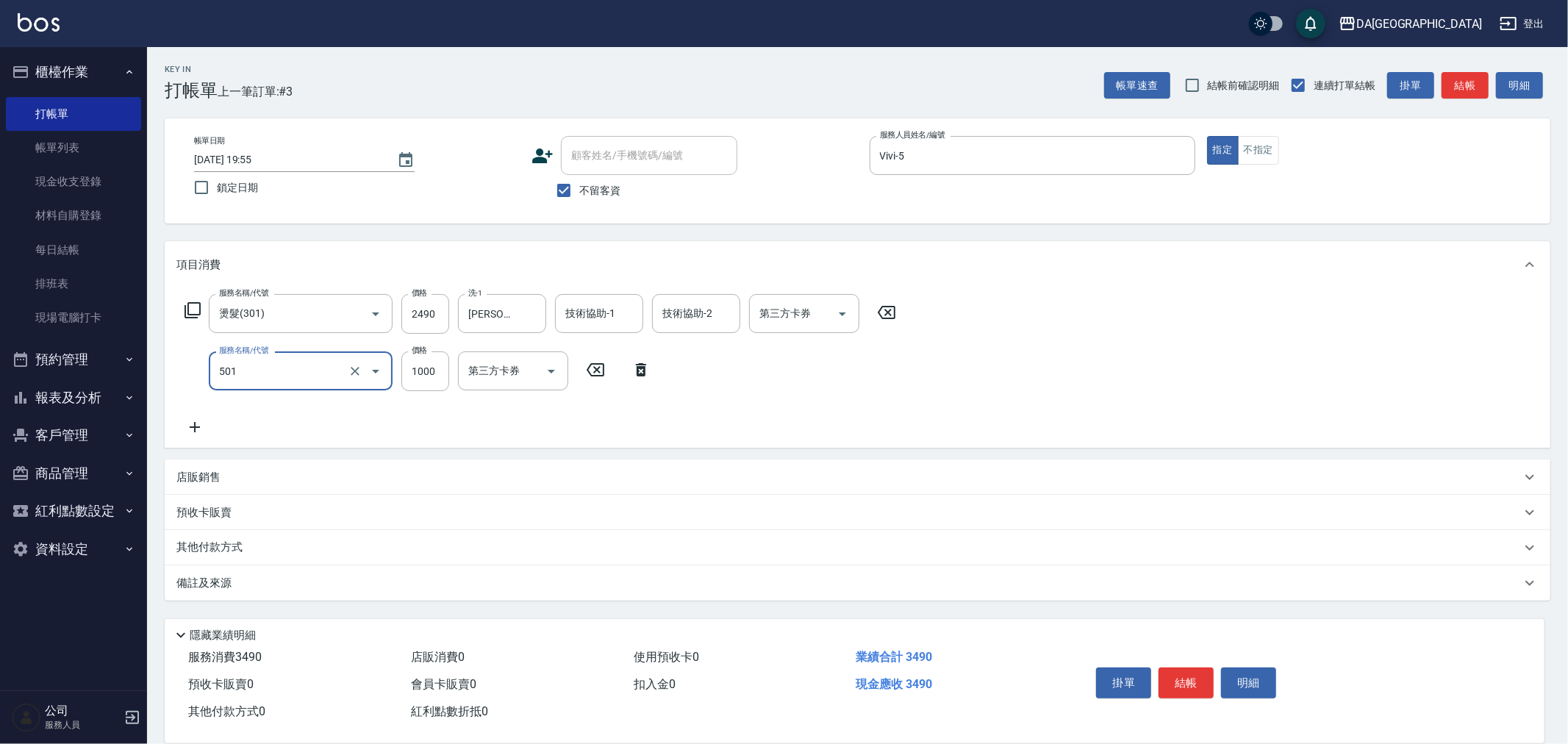
type input "染髮(501)"
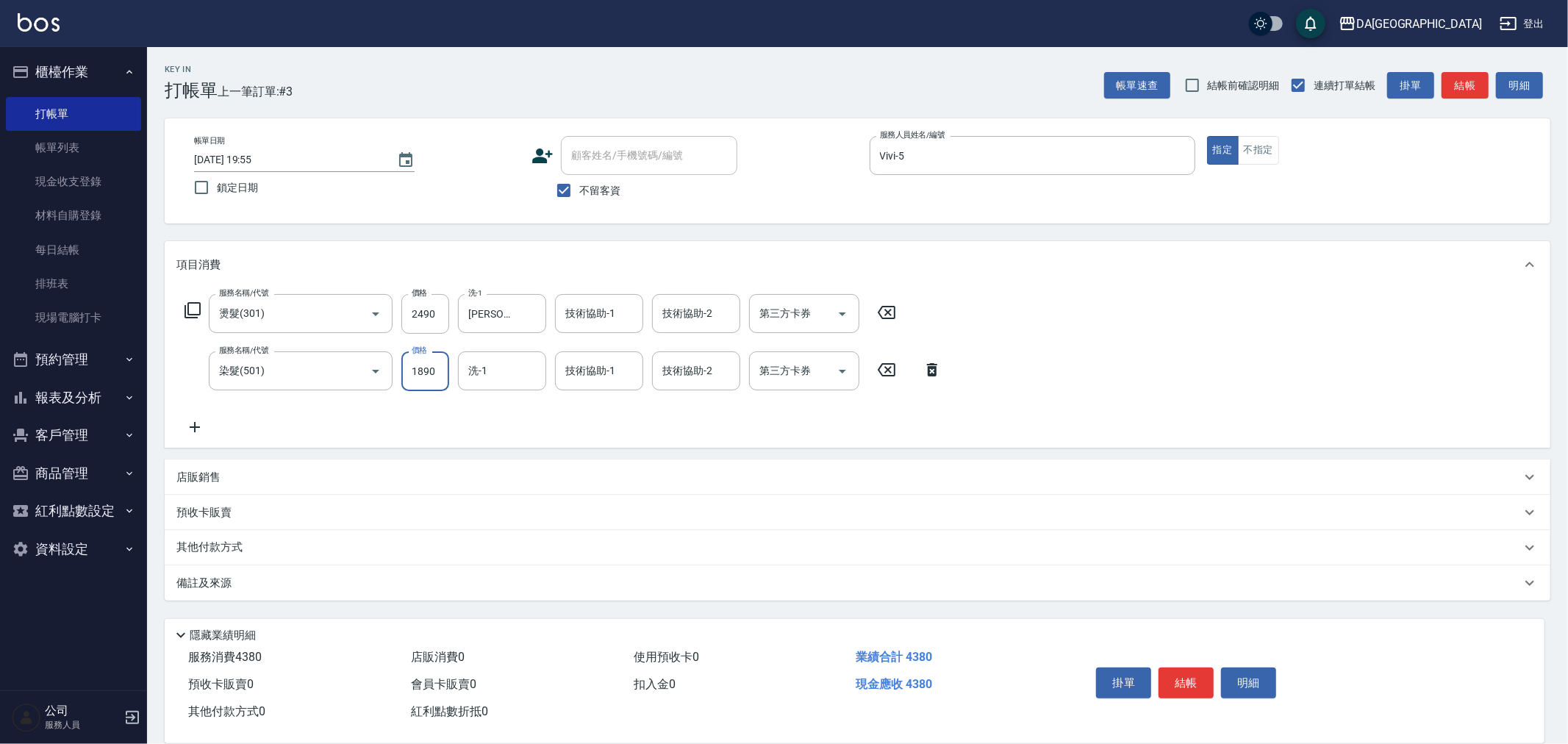
type input "1890"
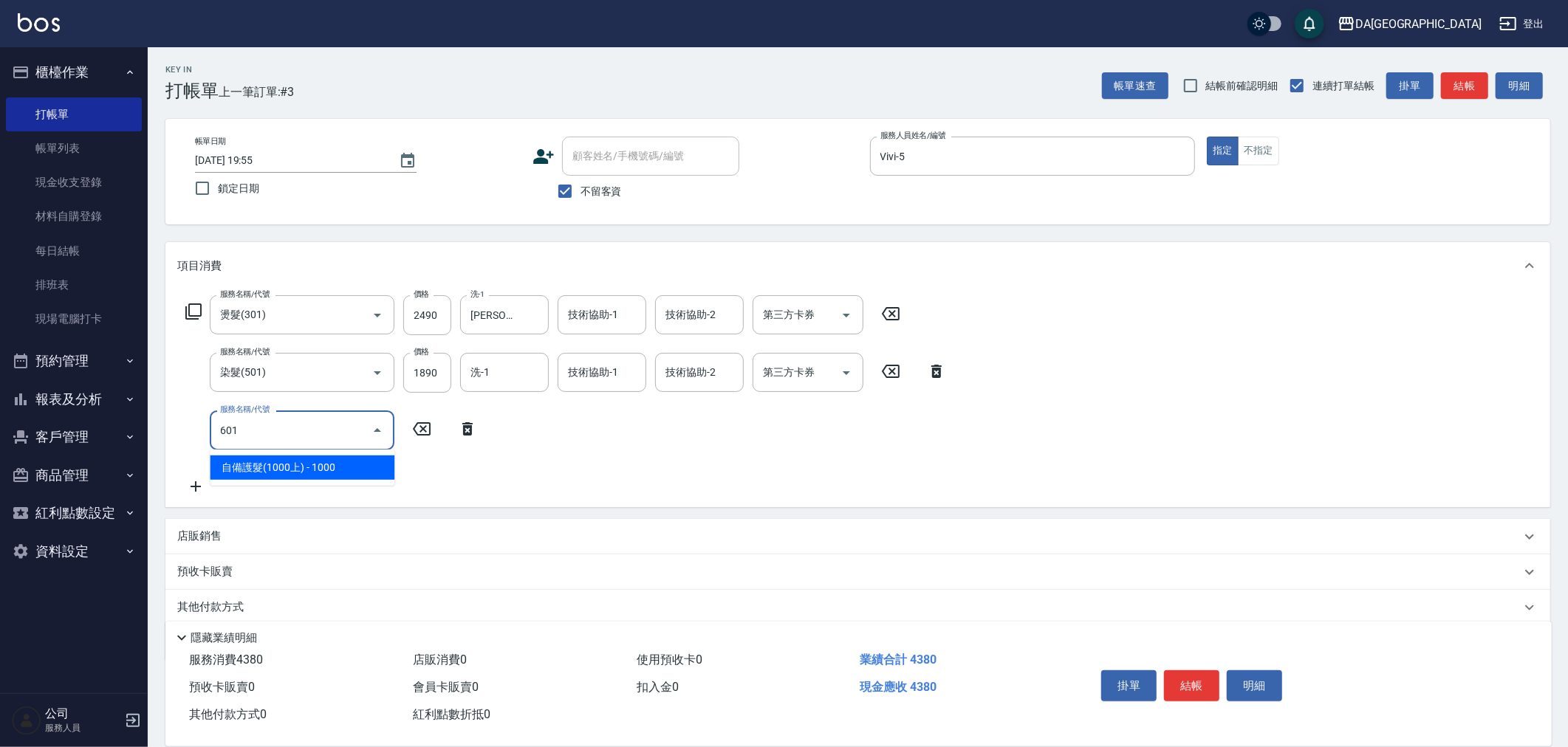
type input "自備護髮(1000上)(601)"
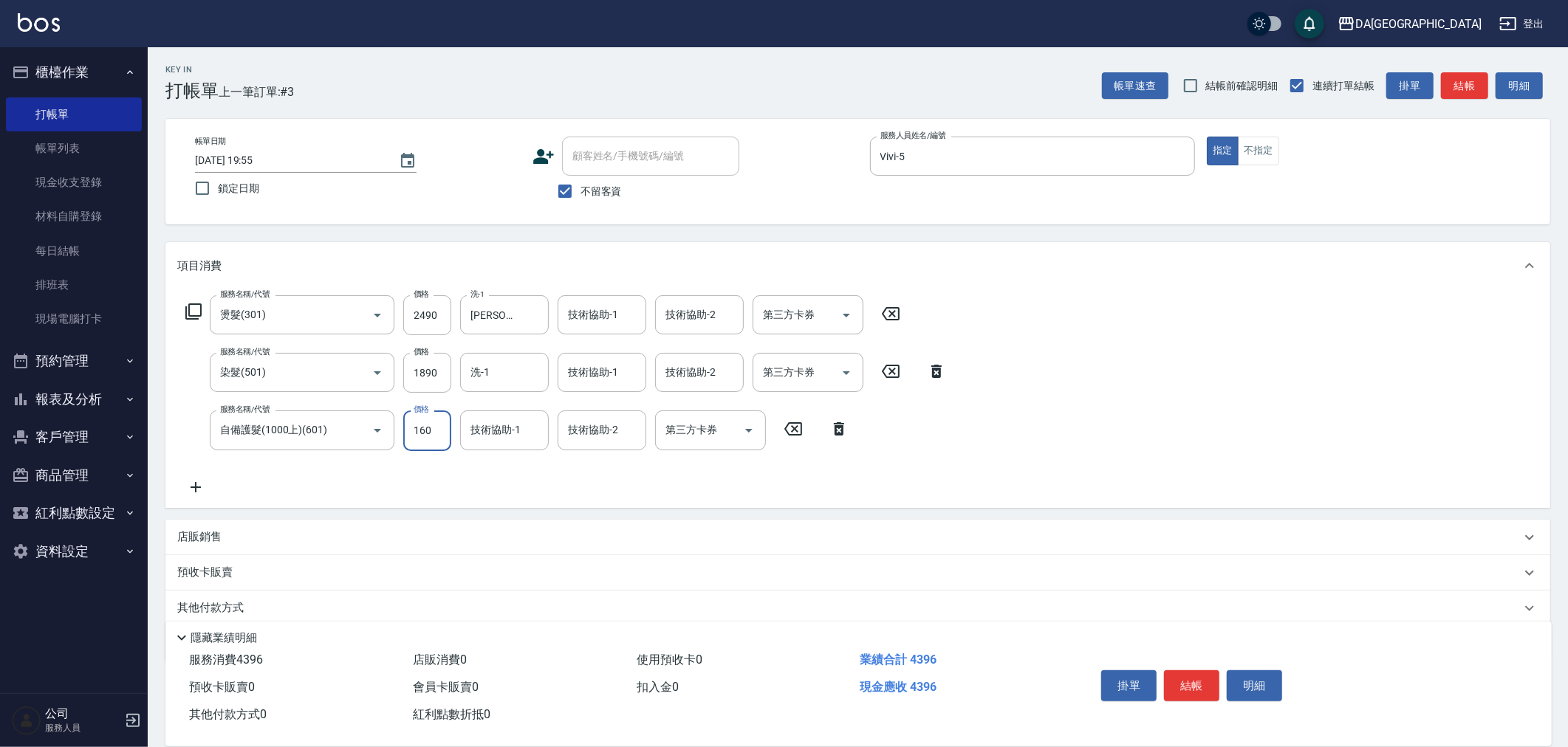
type input "1600"
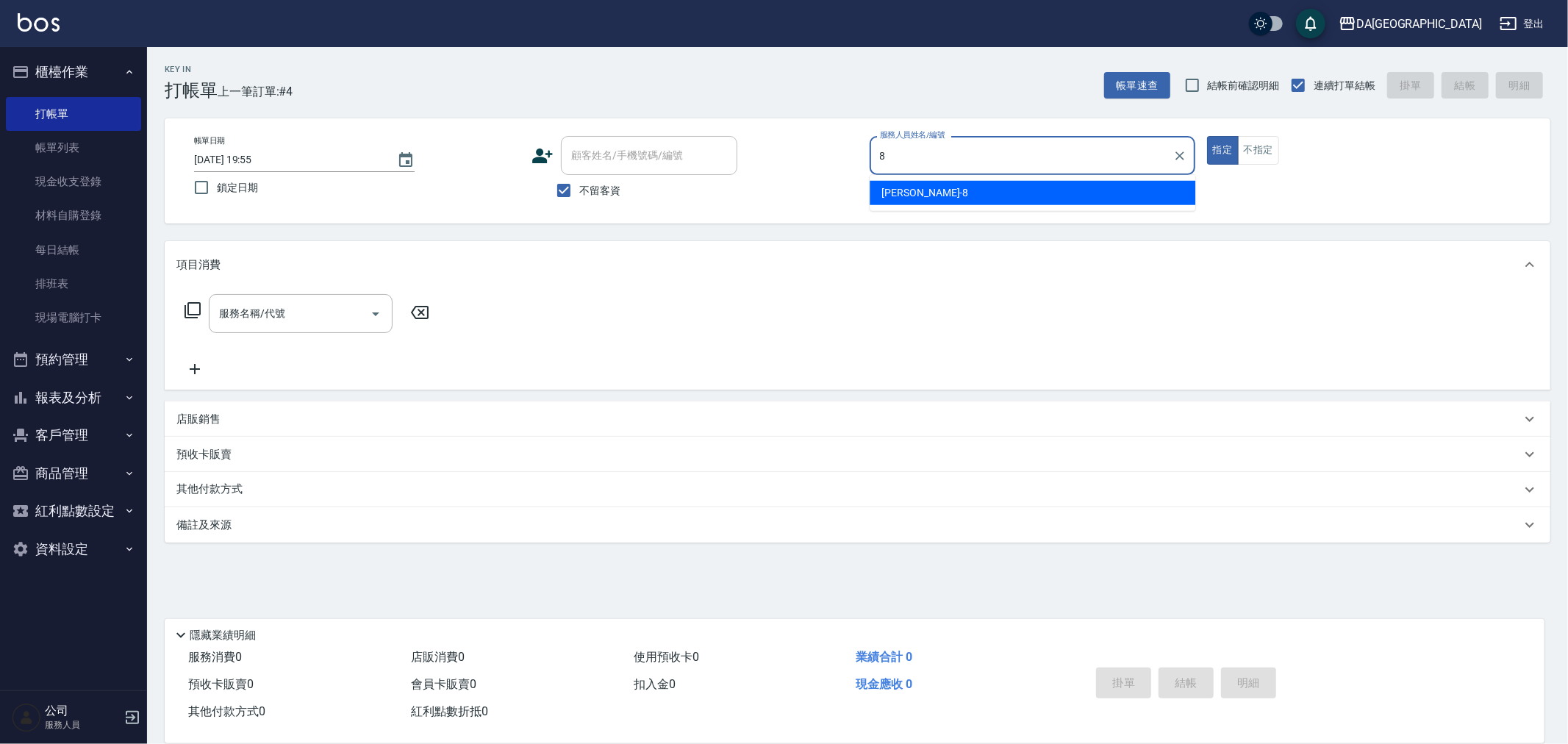
type input "[PERSON_NAME]-8"
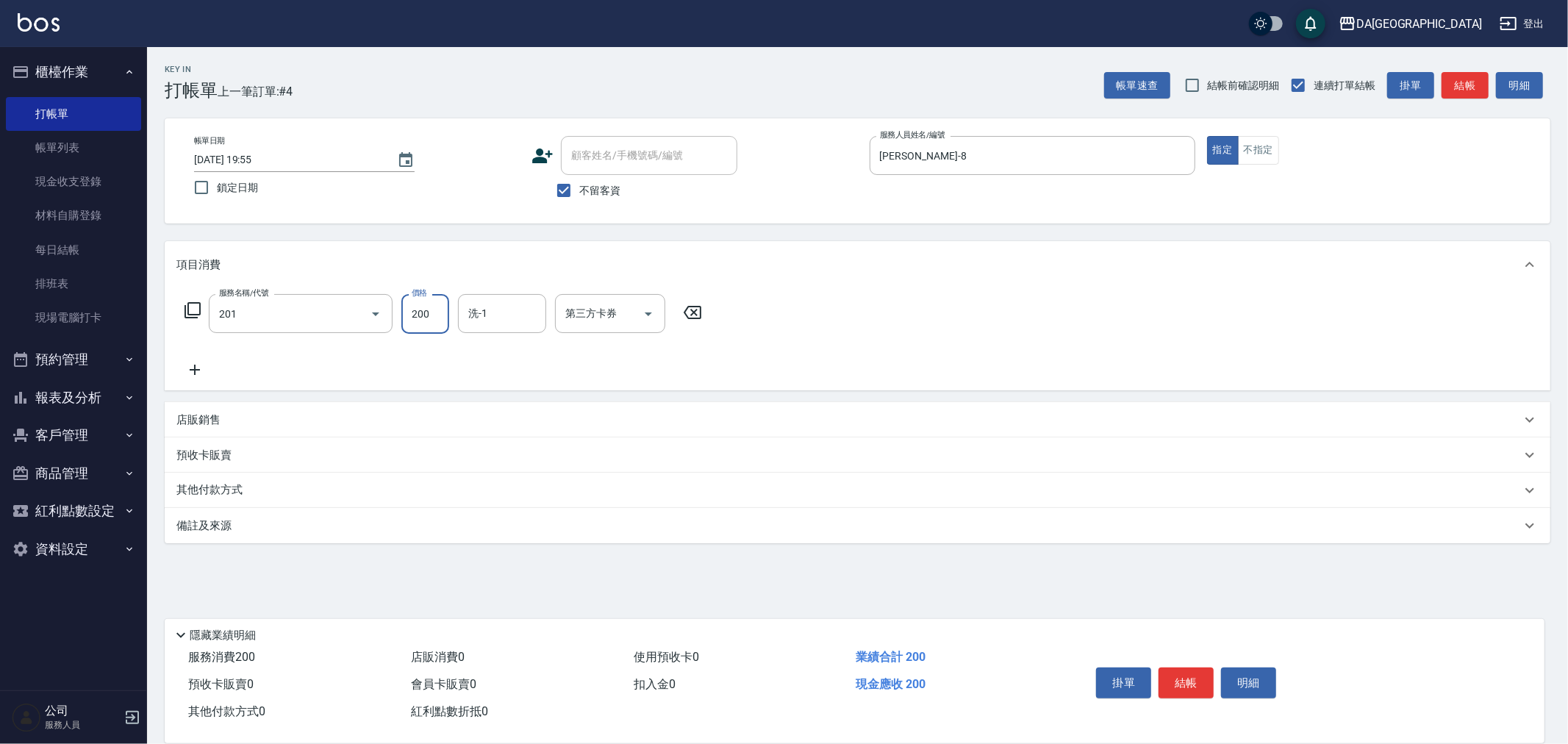
type input "洗髮(201)"
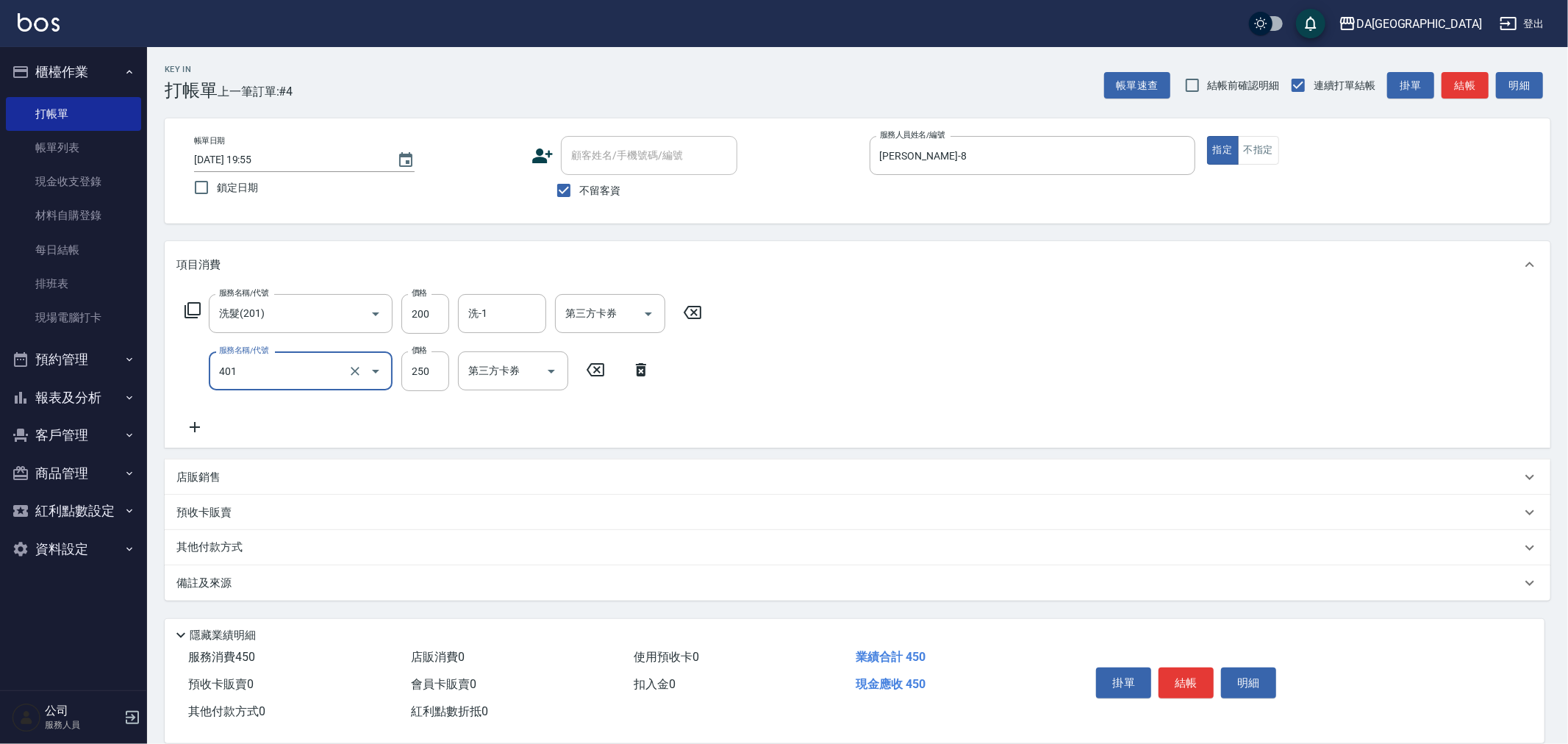
type input "剪髮(401)"
type input "400"
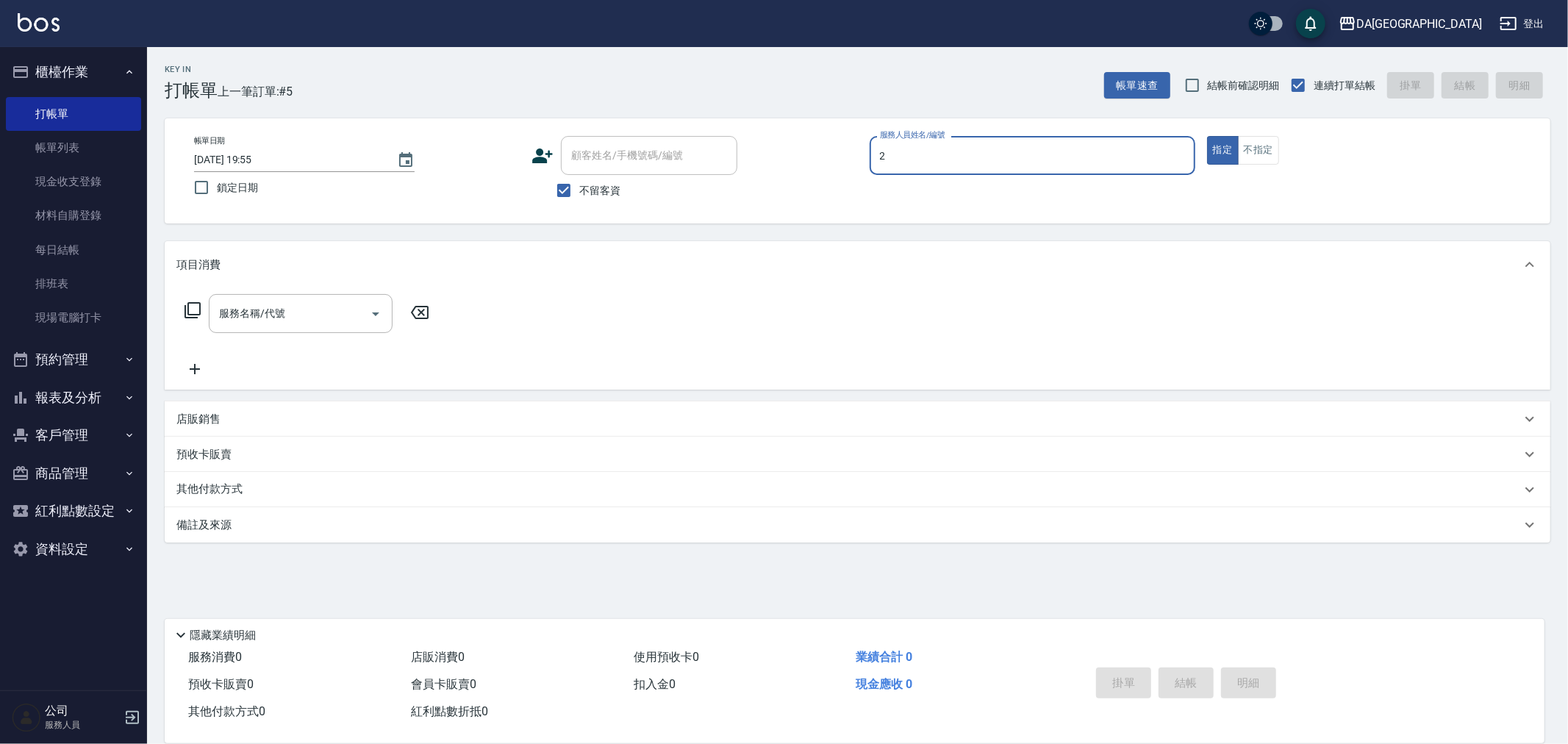
type input "CHI CHI-2"
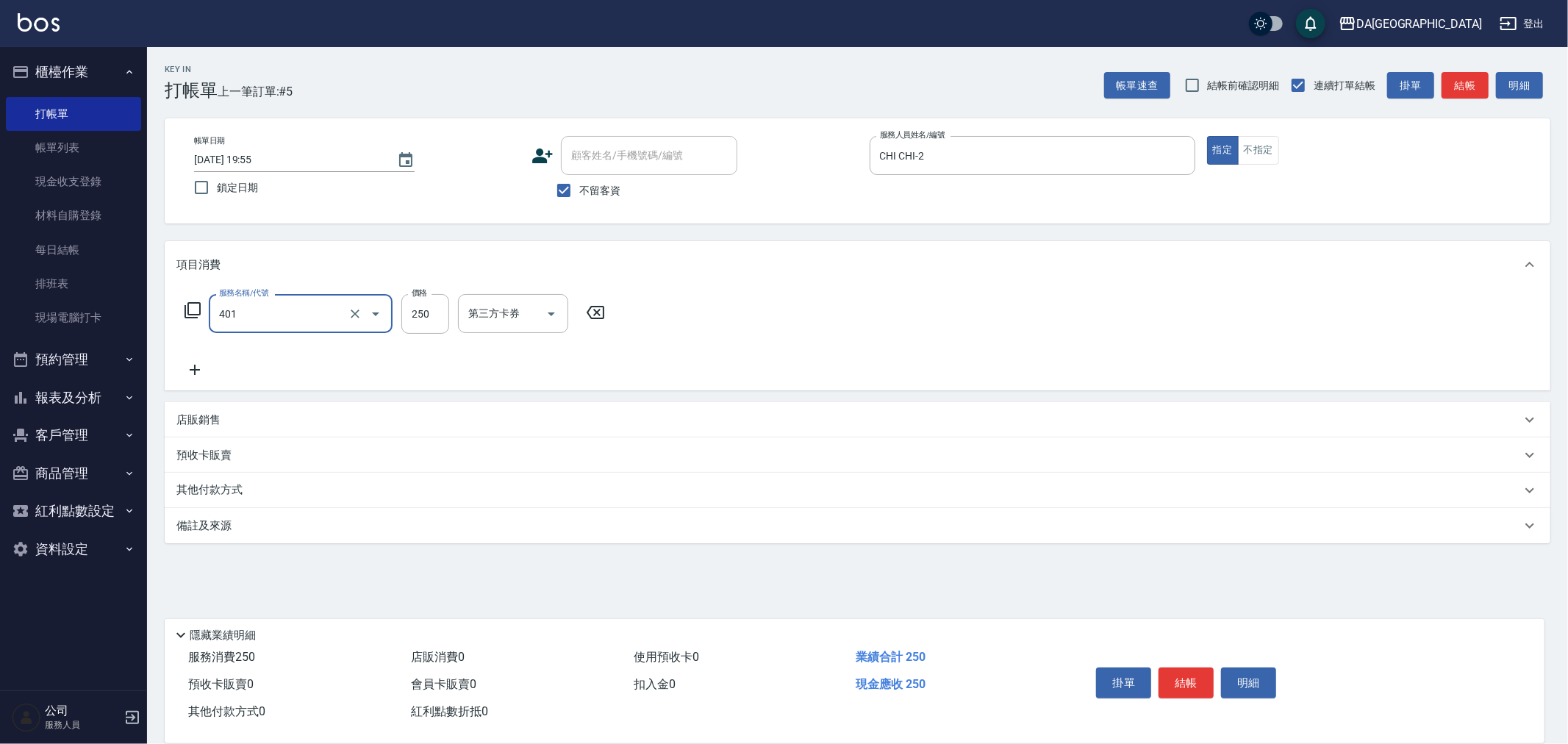
type input "剪髮(401)"
type input "400"
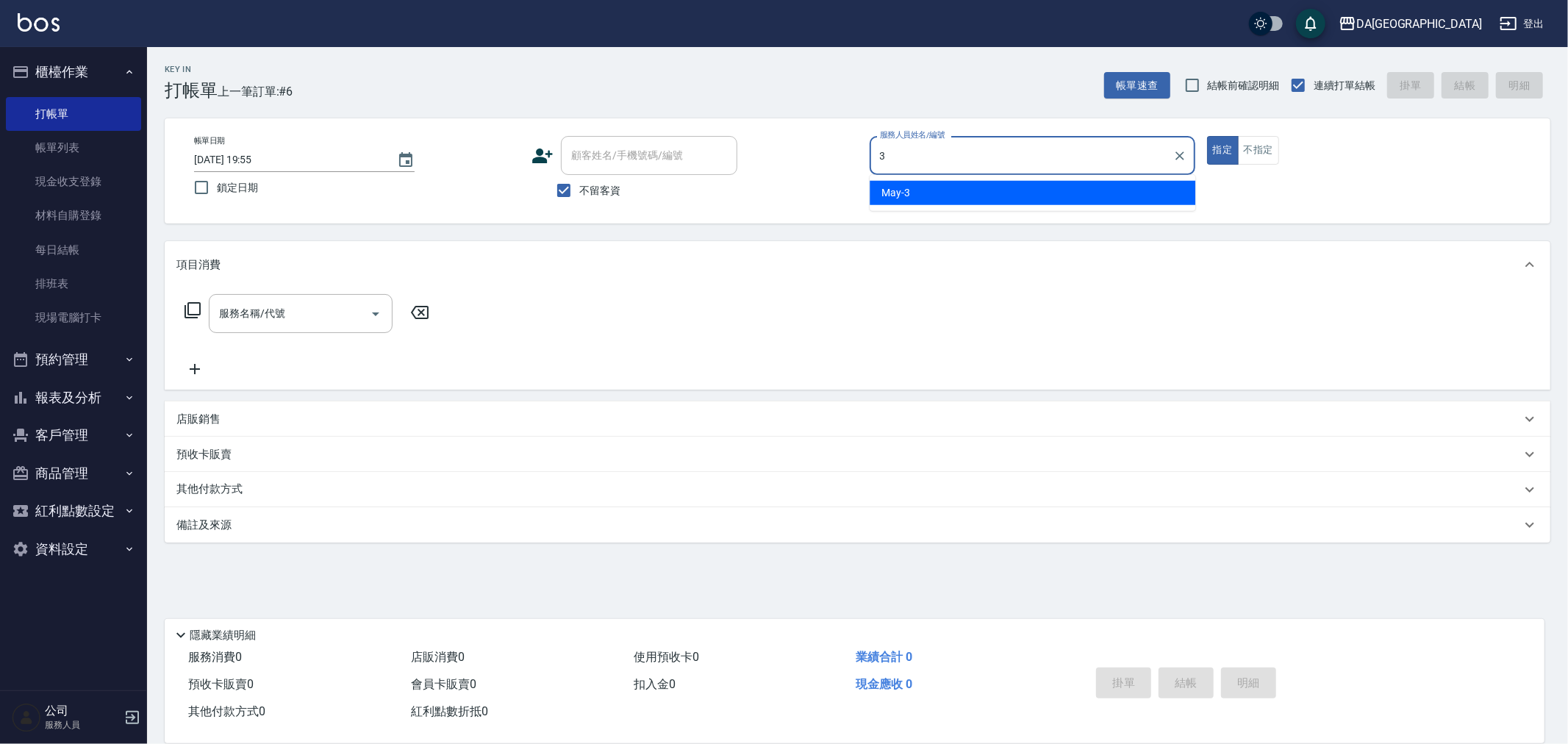
type input "May-3"
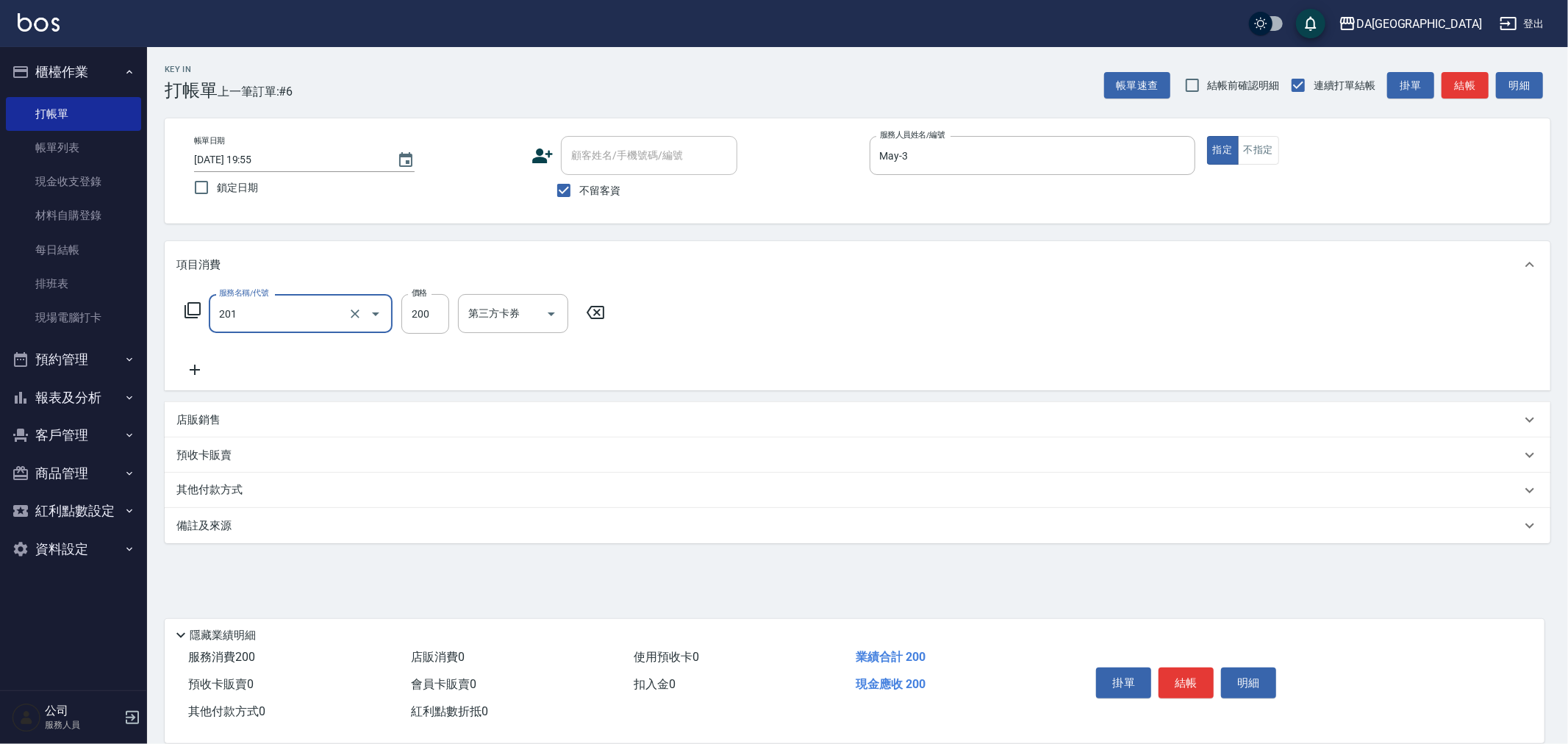
type input "洗髮(201)"
type input "400"
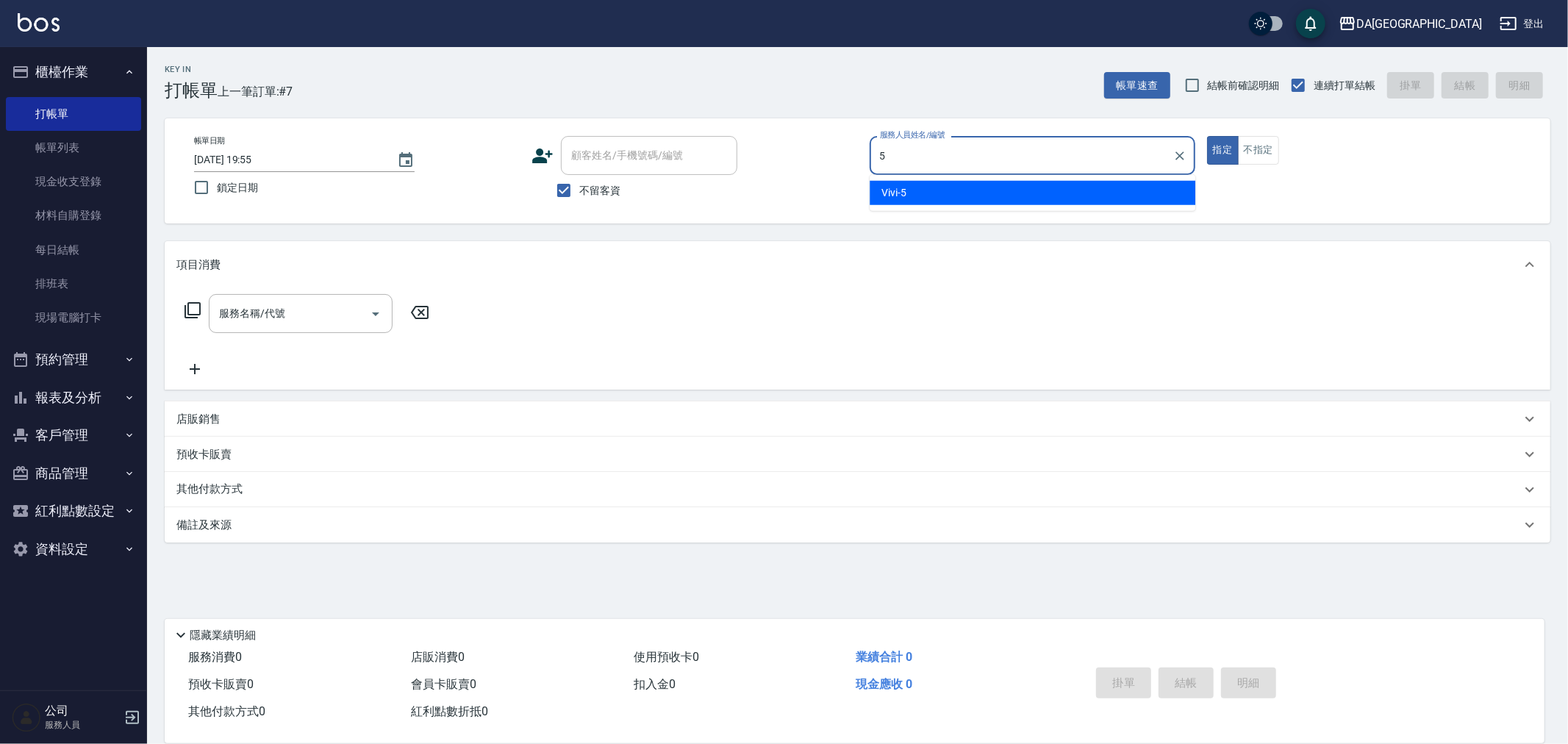
type input "Vivi-5"
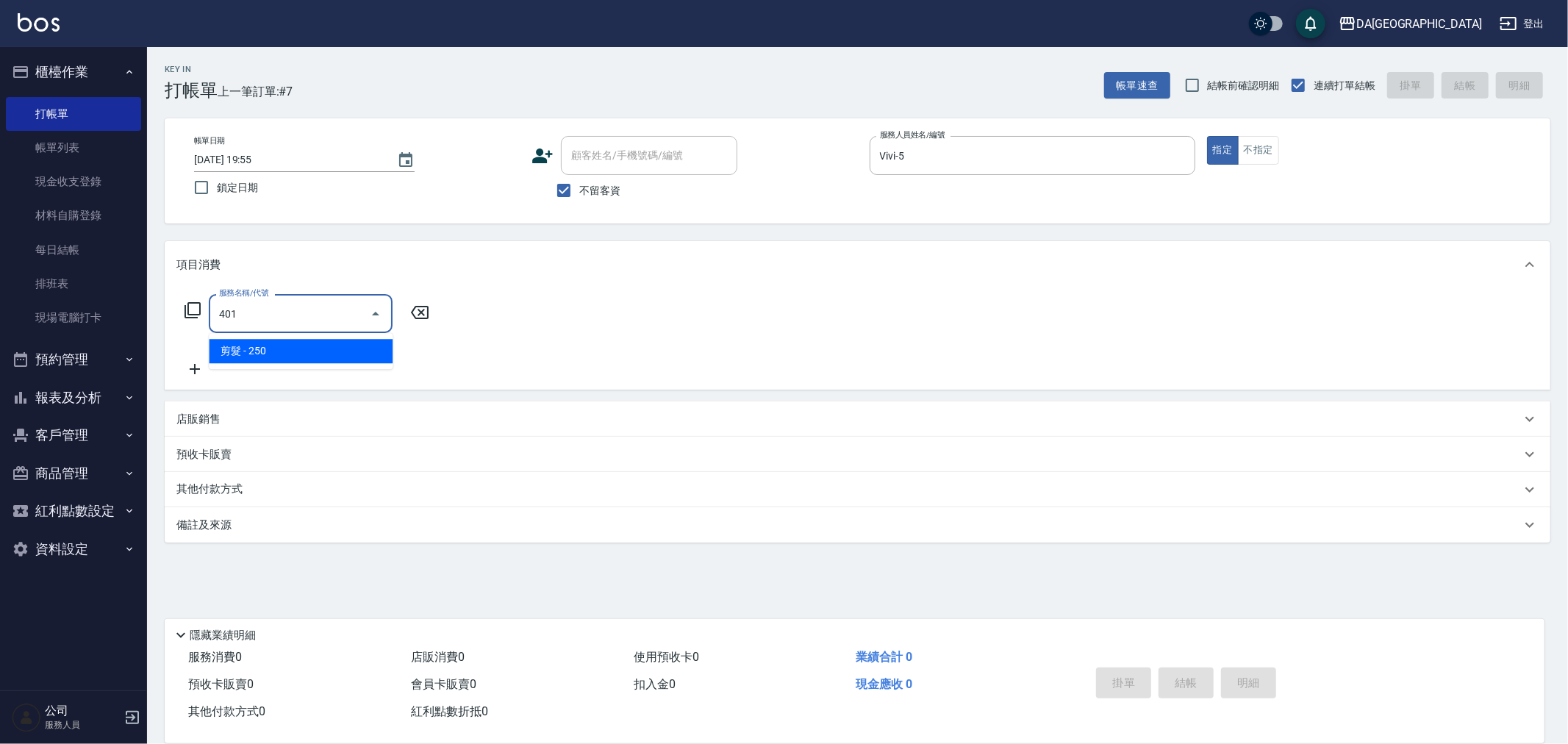
type input "剪髮(401)"
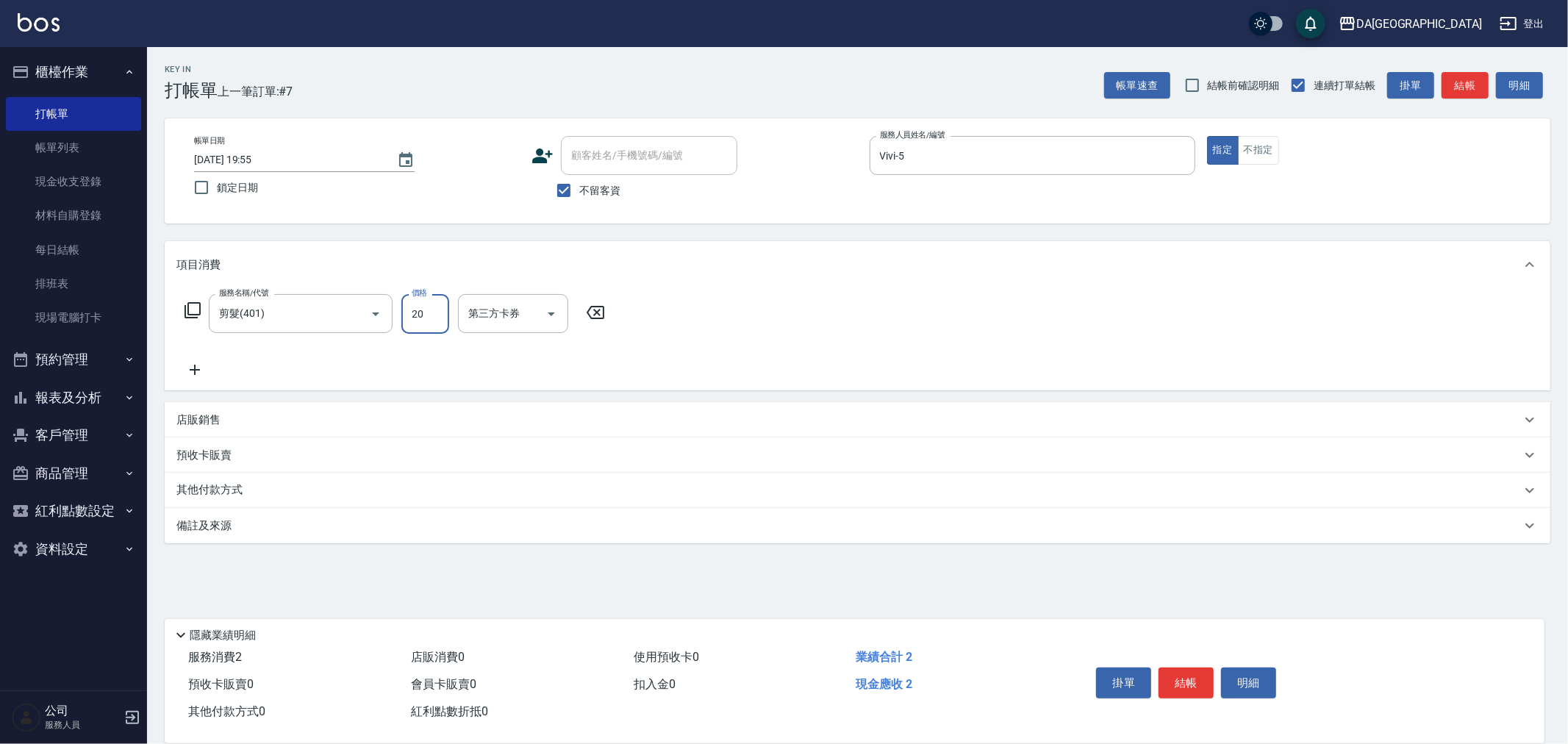
type input "200"
type input "[DATE] 19:56"
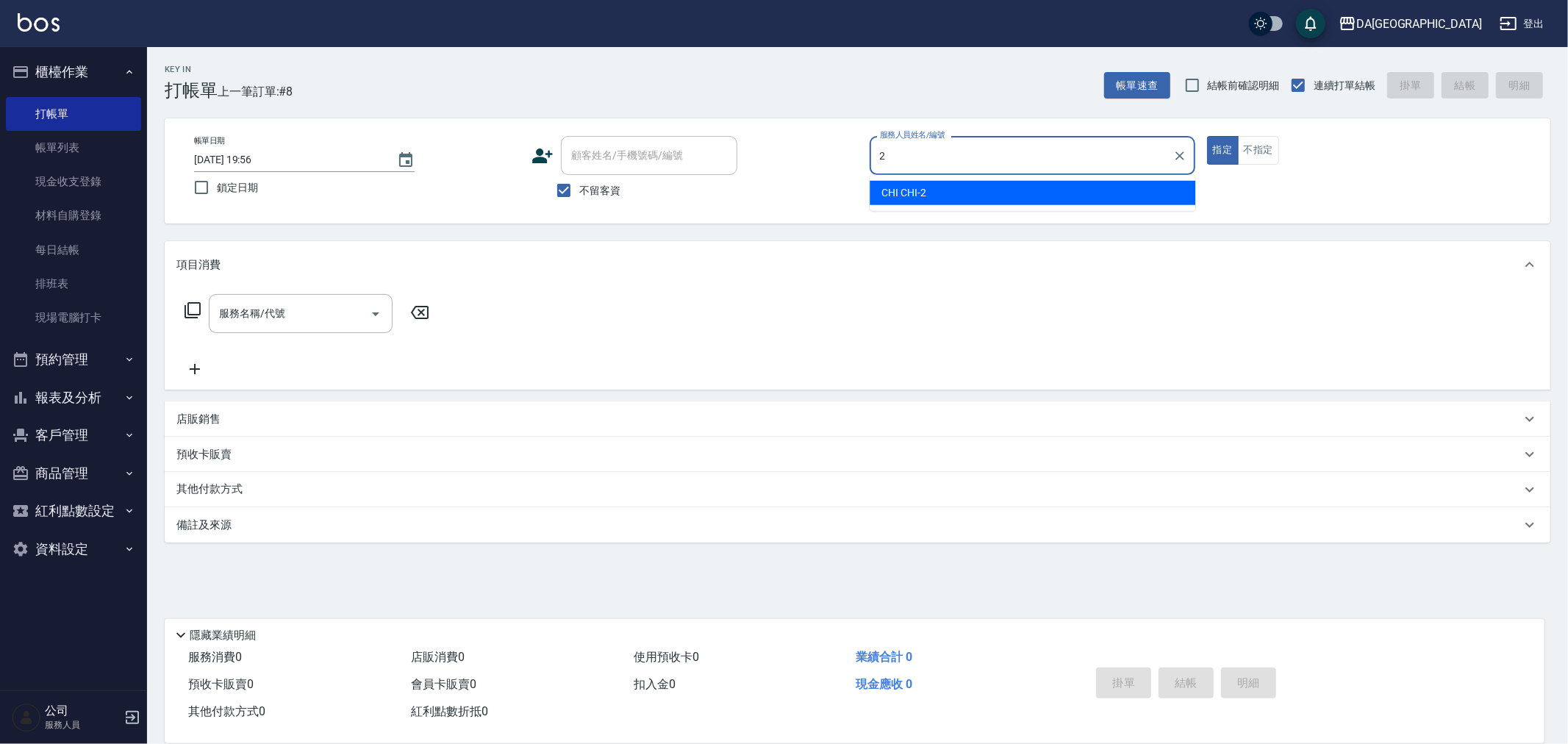
type input "CHI CHI-2"
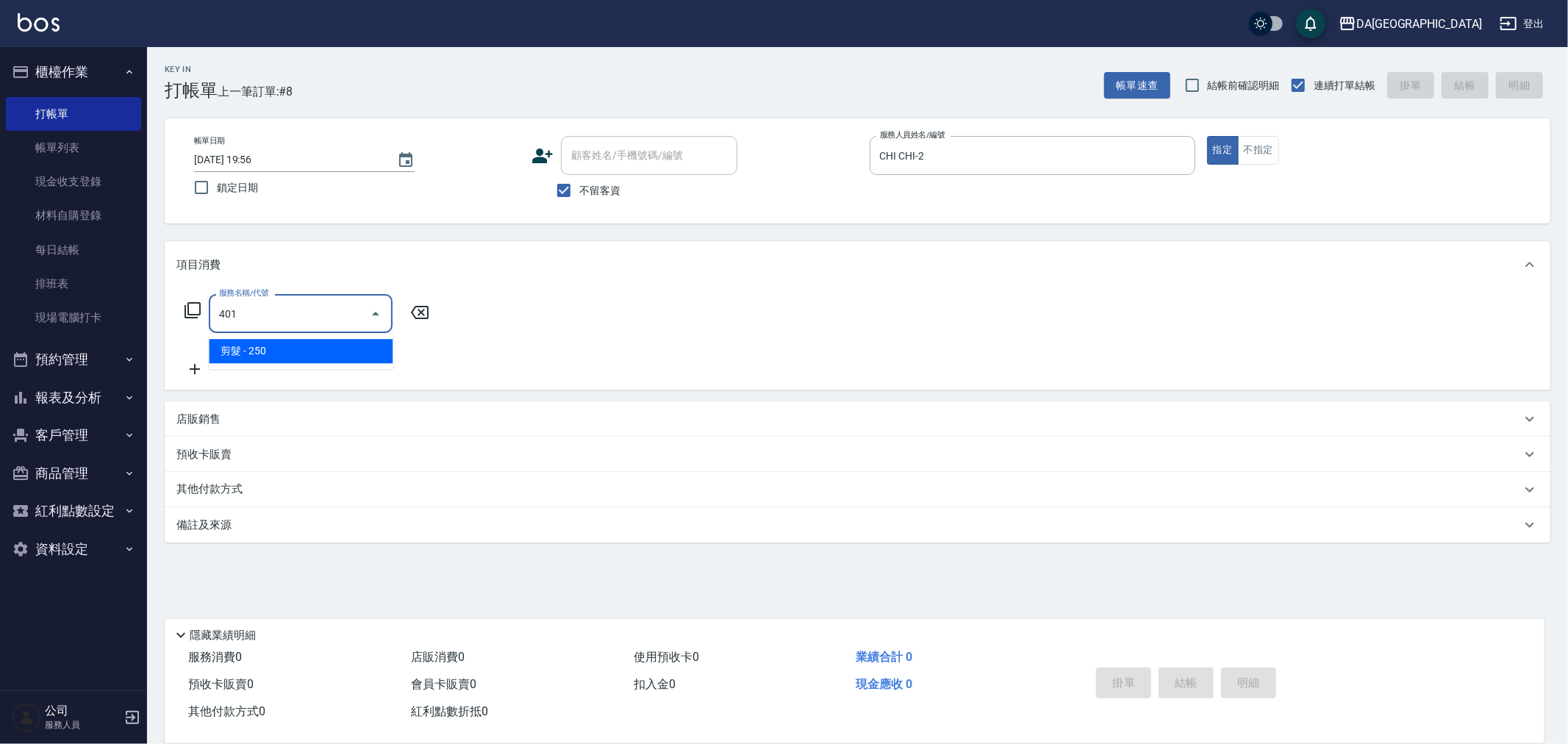
type input "剪髮(401)"
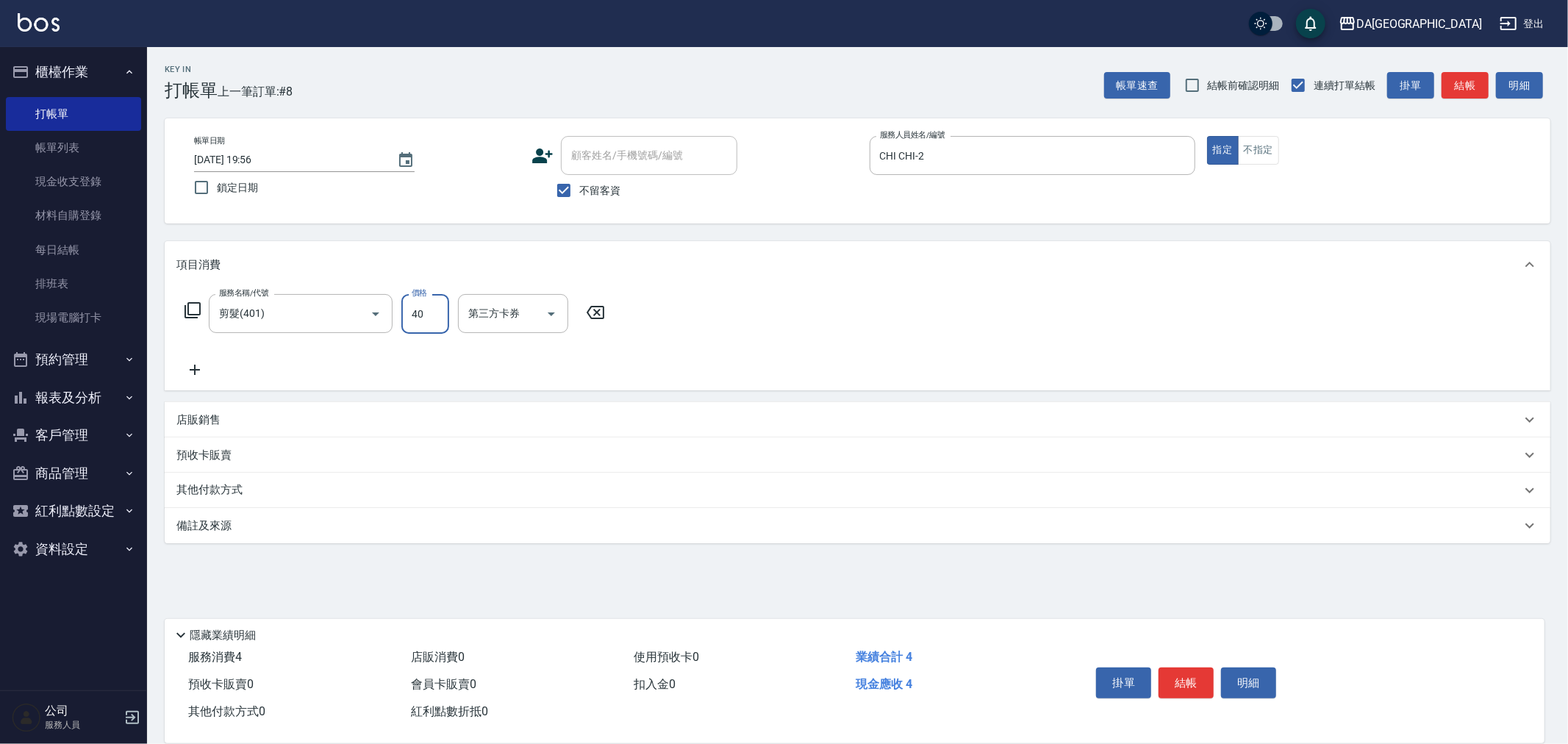
type input "400"
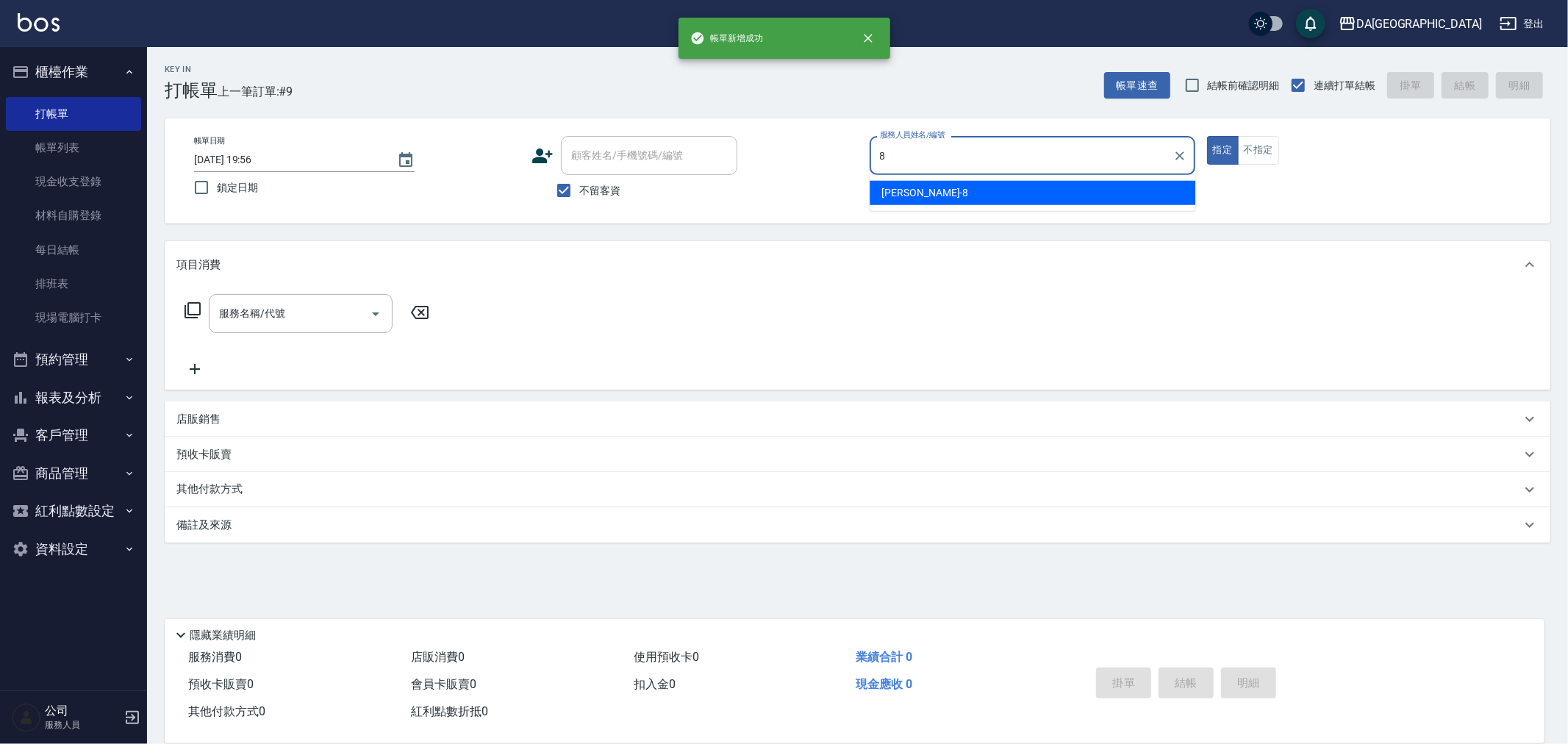
type input "[PERSON_NAME]-8"
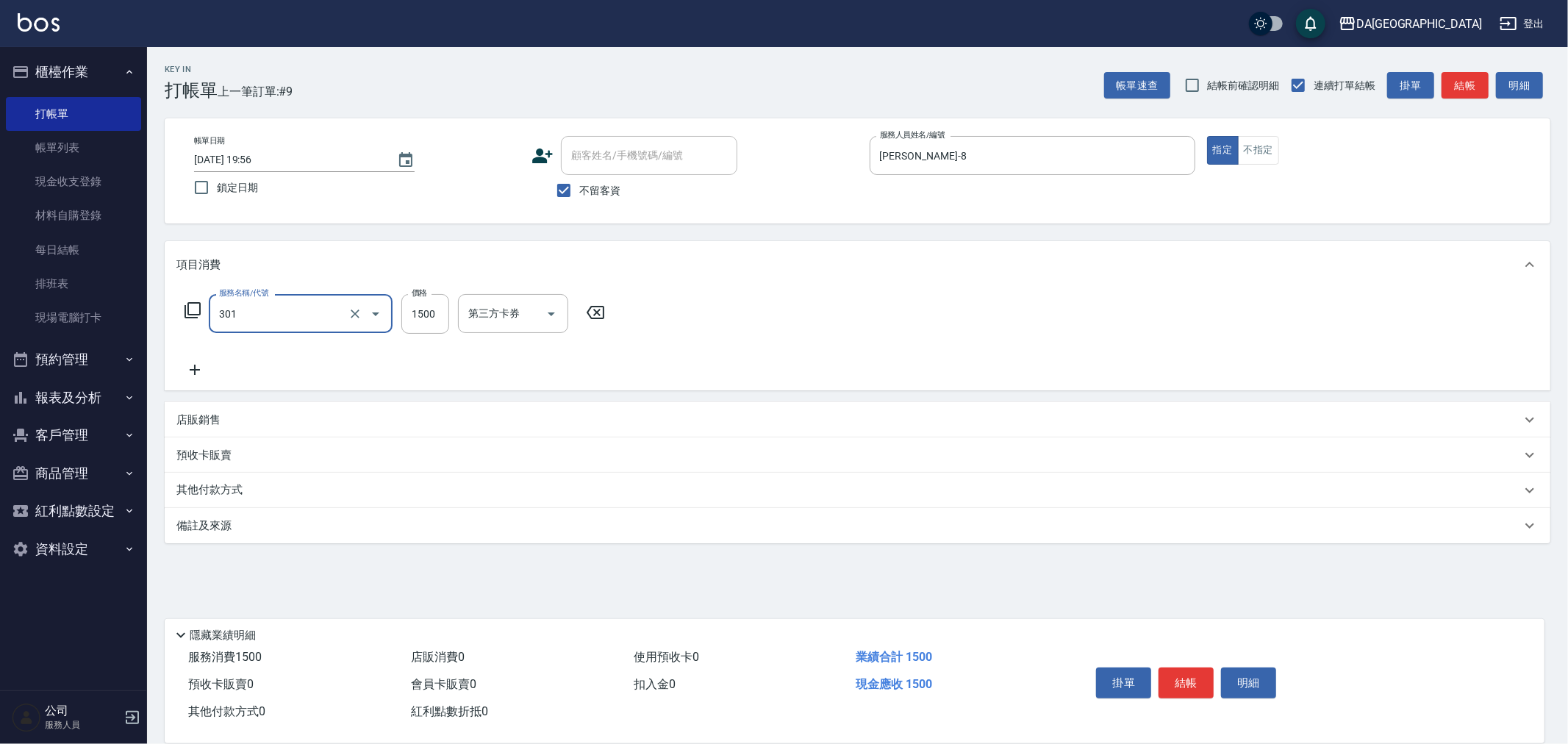
type input "燙髮(301)"
type input "2000"
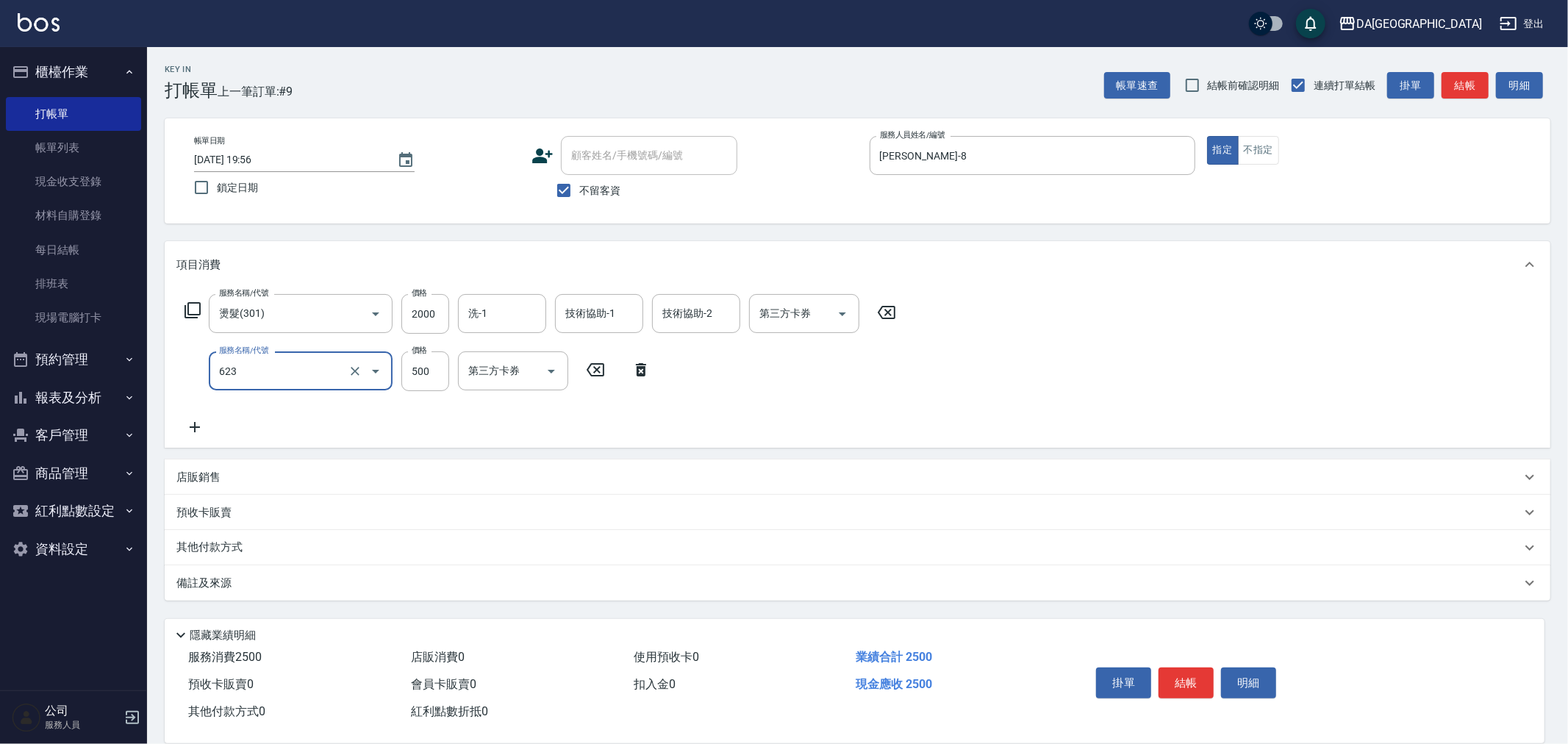
type input "自備護髮(1000下)(623)"
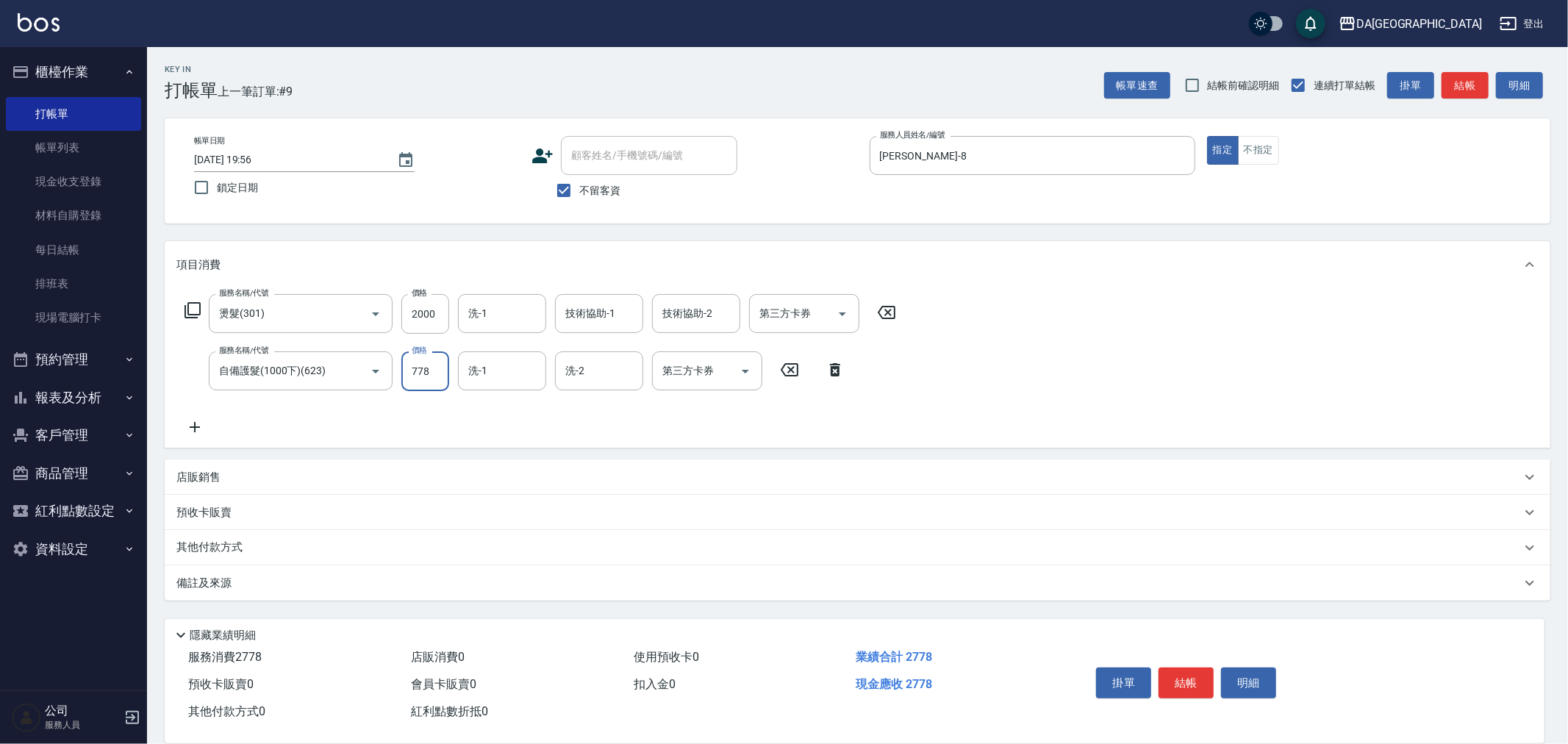
type input "7780"
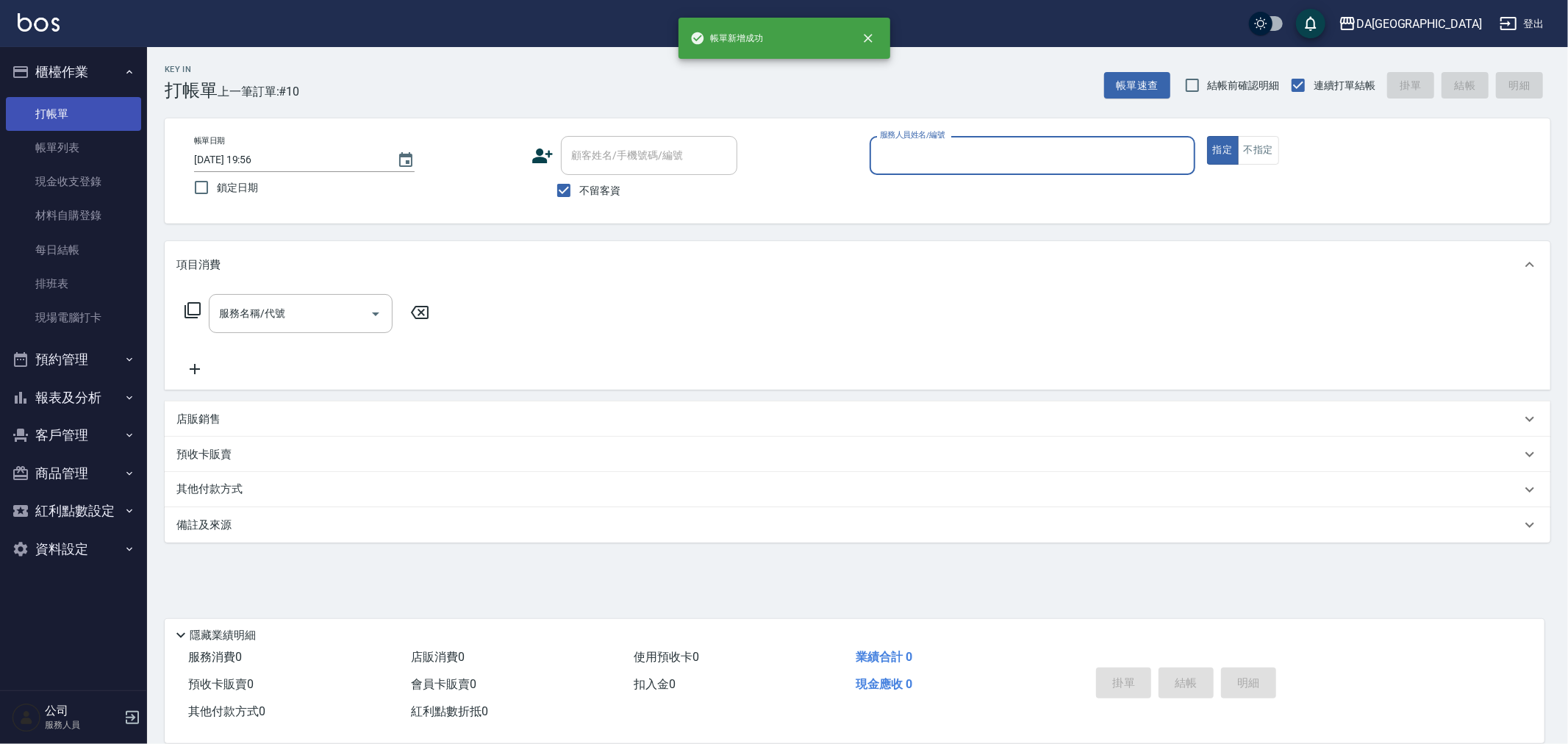
click at [108, 122] on link "打帳單" at bounding box center [74, 114] width 136 height 34
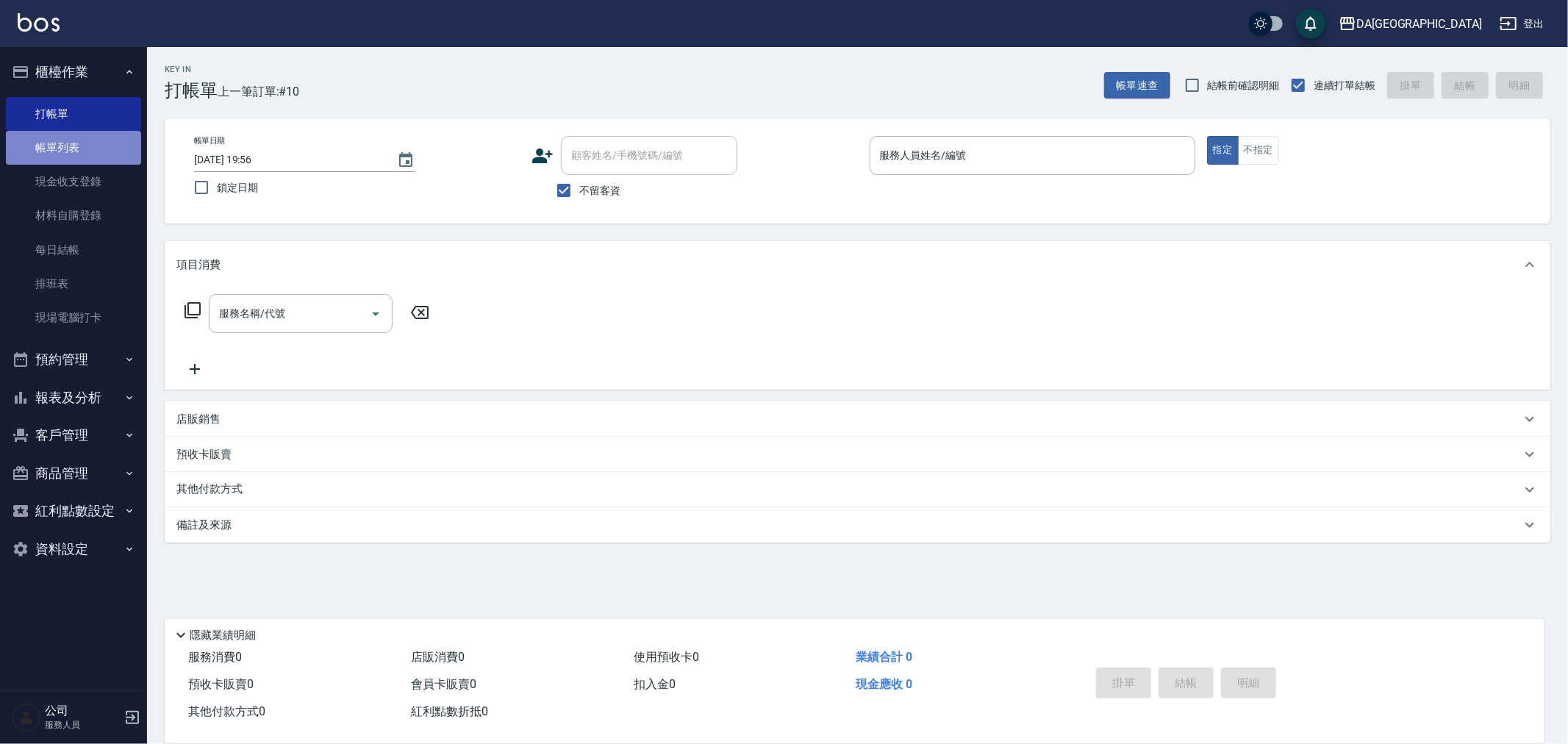
click at [108, 140] on link "帳單列表" at bounding box center [74, 148] width 136 height 34
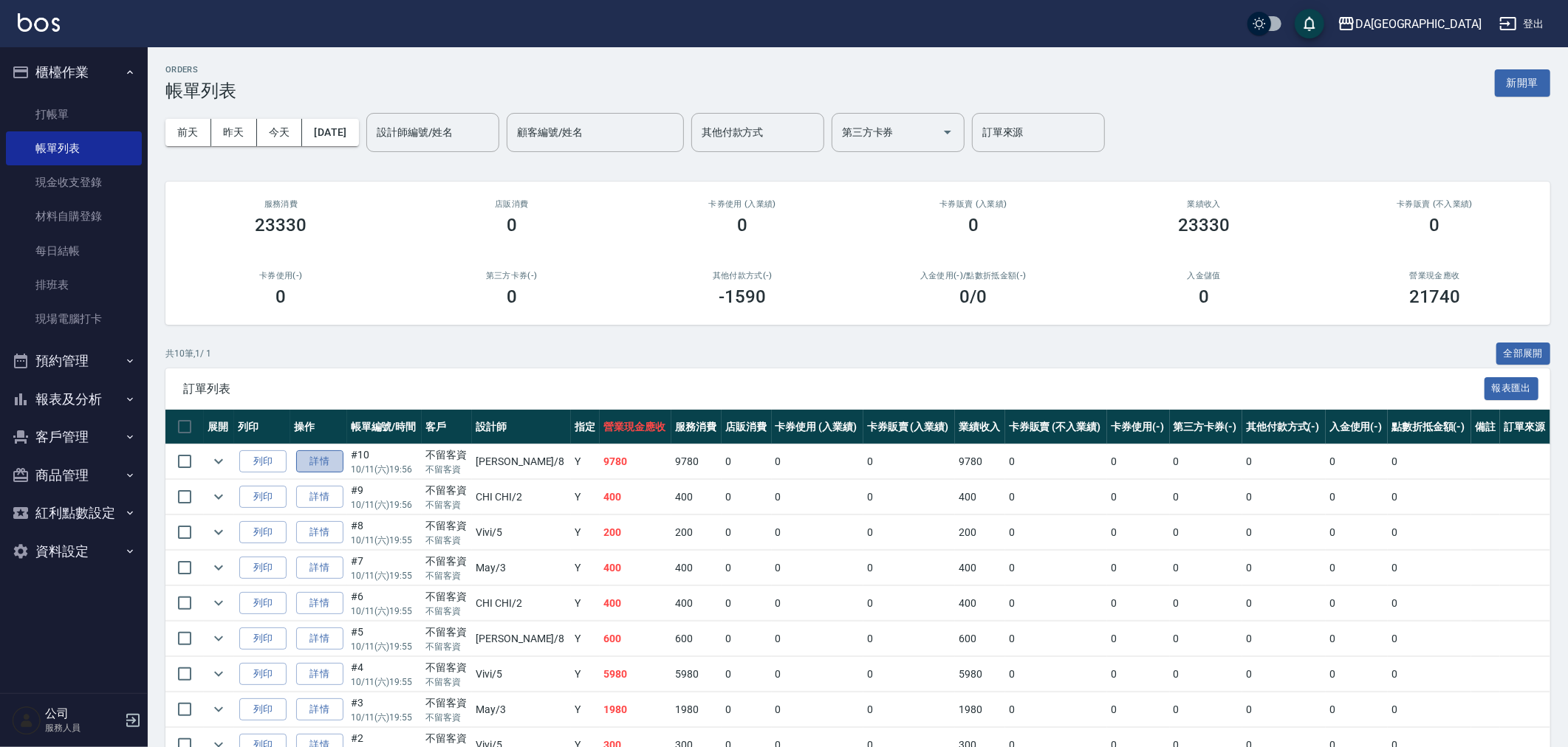
click at [339, 468] on link "詳情" at bounding box center [319, 461] width 47 height 23
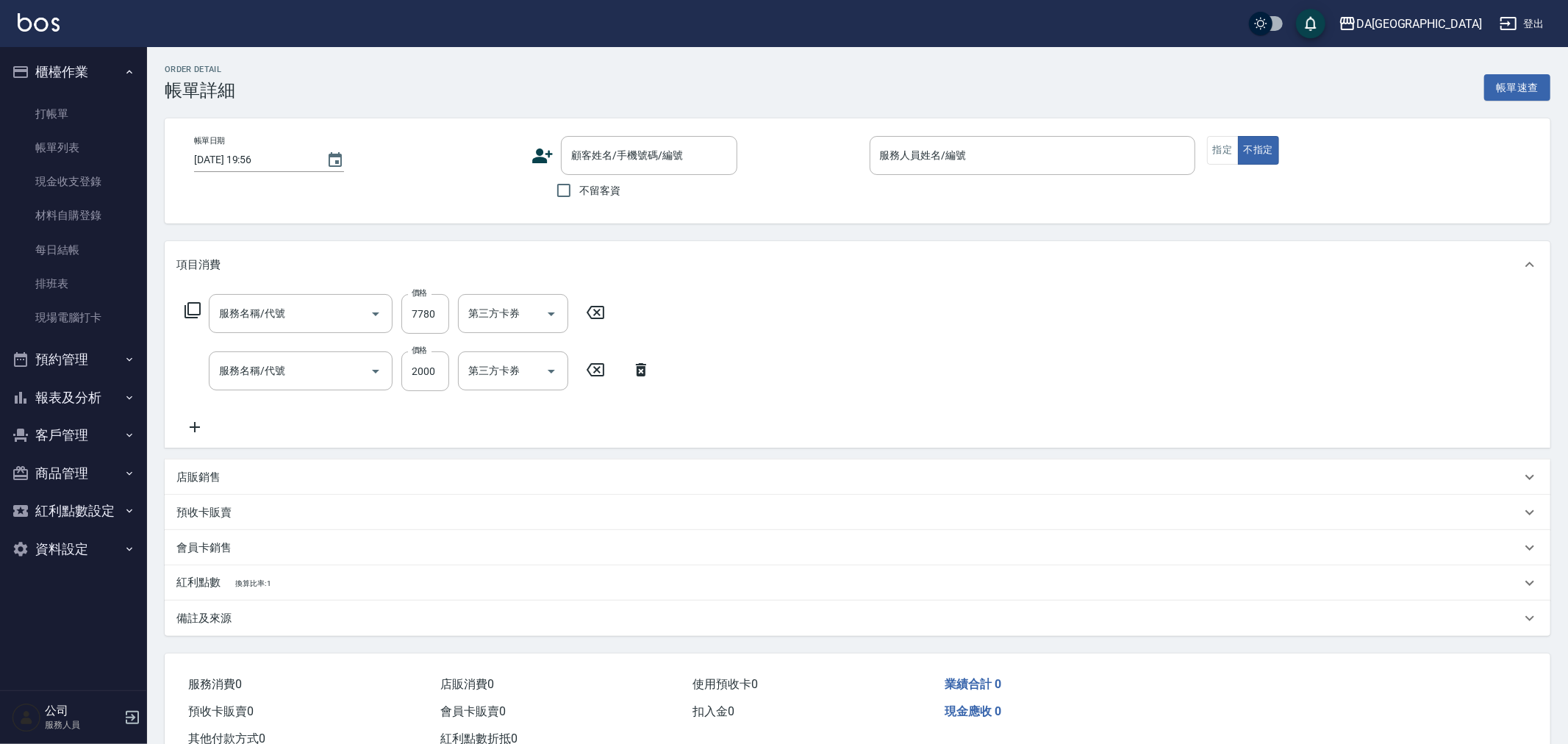
checkbox input "true"
type input "[PERSON_NAME]-8"
type input "自備護髮(1000下)(623)"
type input "燙髮(301)"
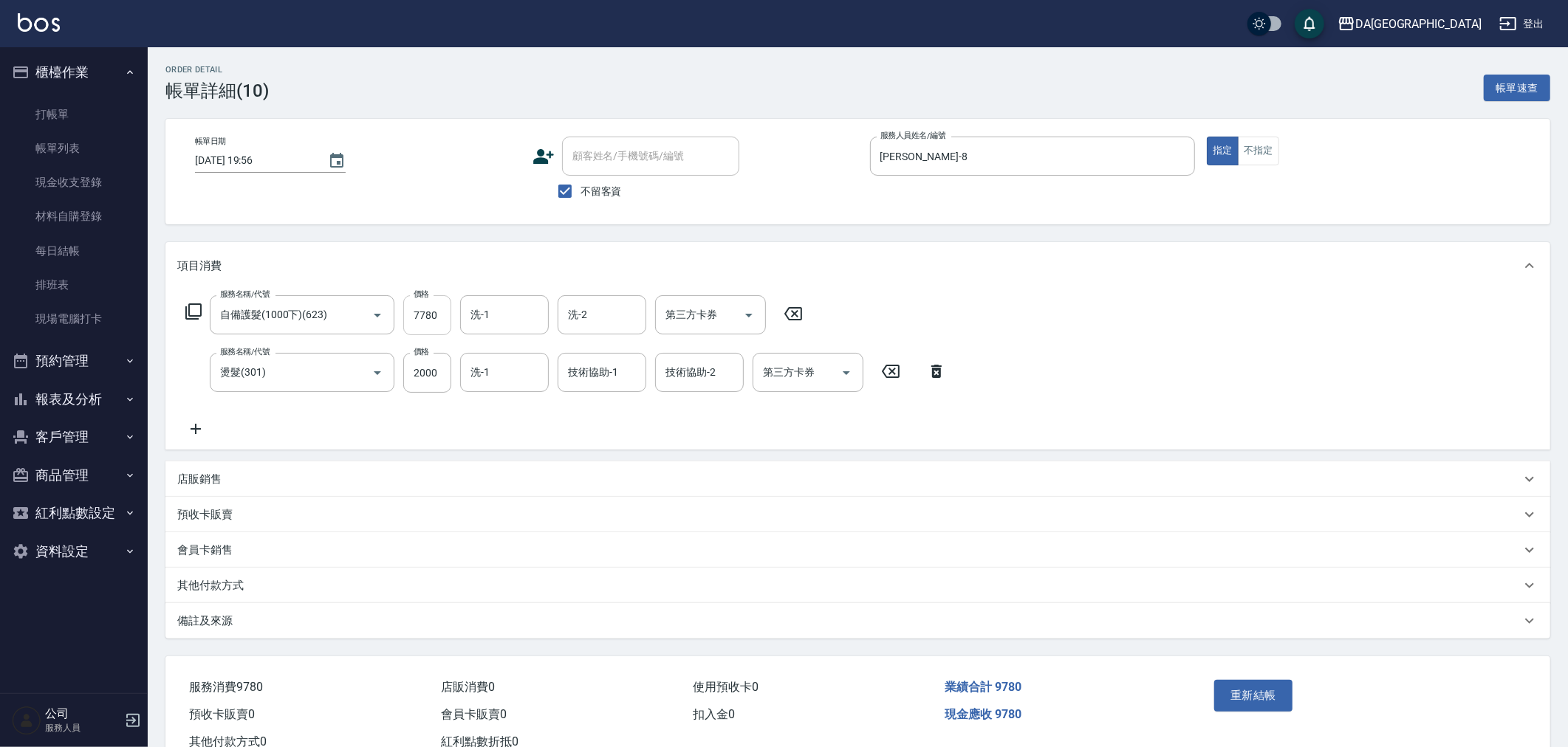
click at [425, 311] on input "7780" at bounding box center [427, 314] width 48 height 40
type input "780"
click at [1224, 696] on button "重新結帳" at bounding box center [1253, 696] width 79 height 31
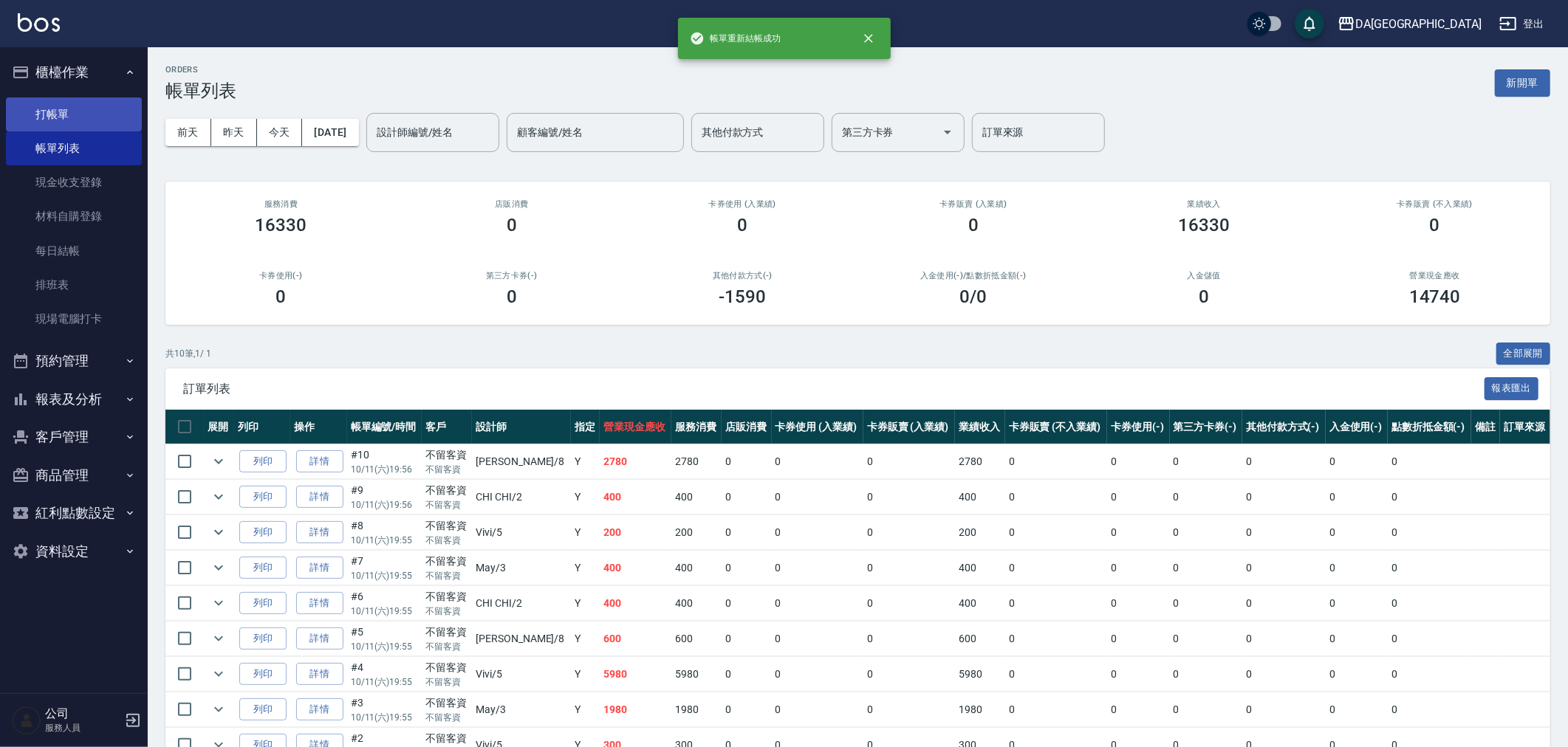
click at [65, 110] on link "打帳單" at bounding box center [74, 114] width 136 height 34
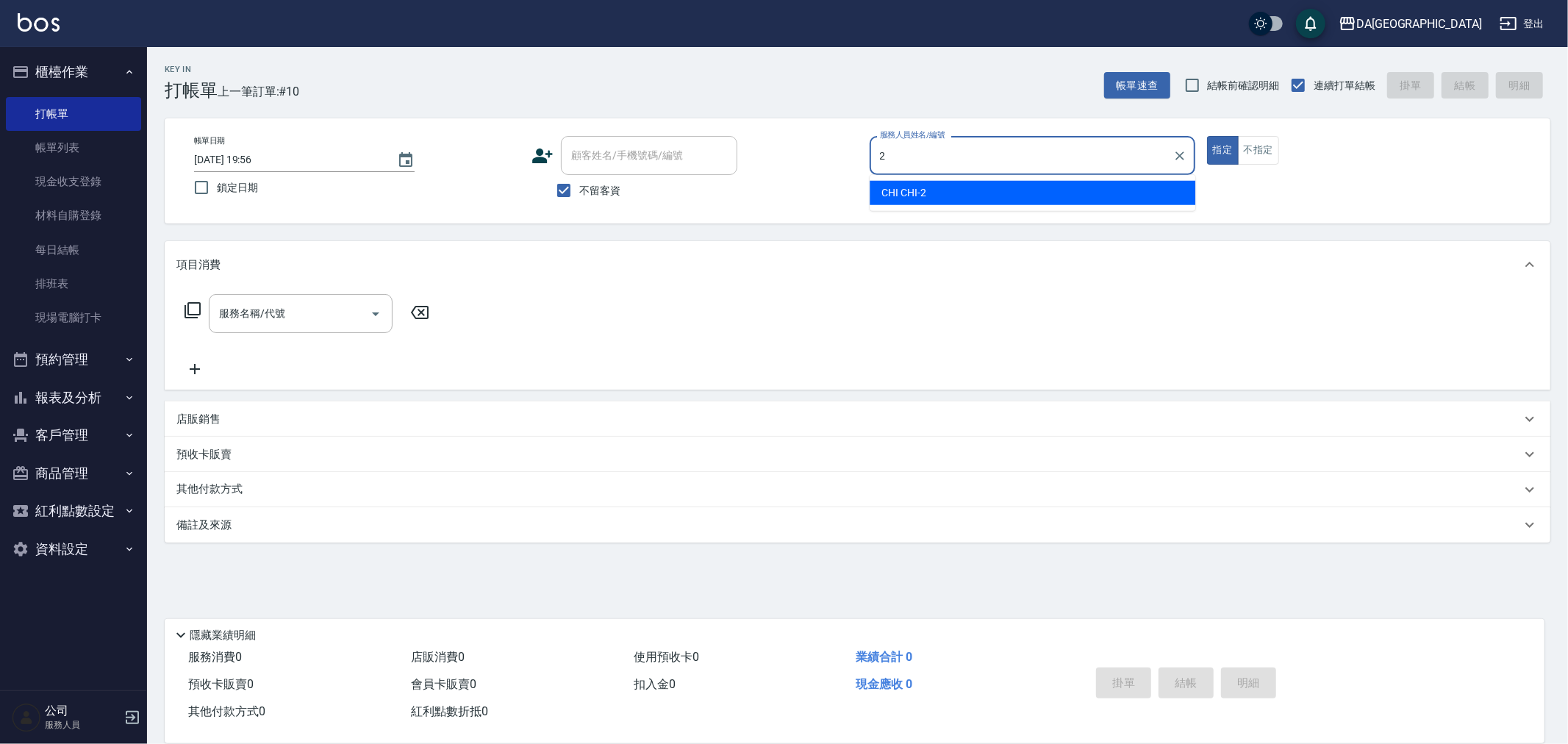
type input "CHI CHI-2"
type button "true"
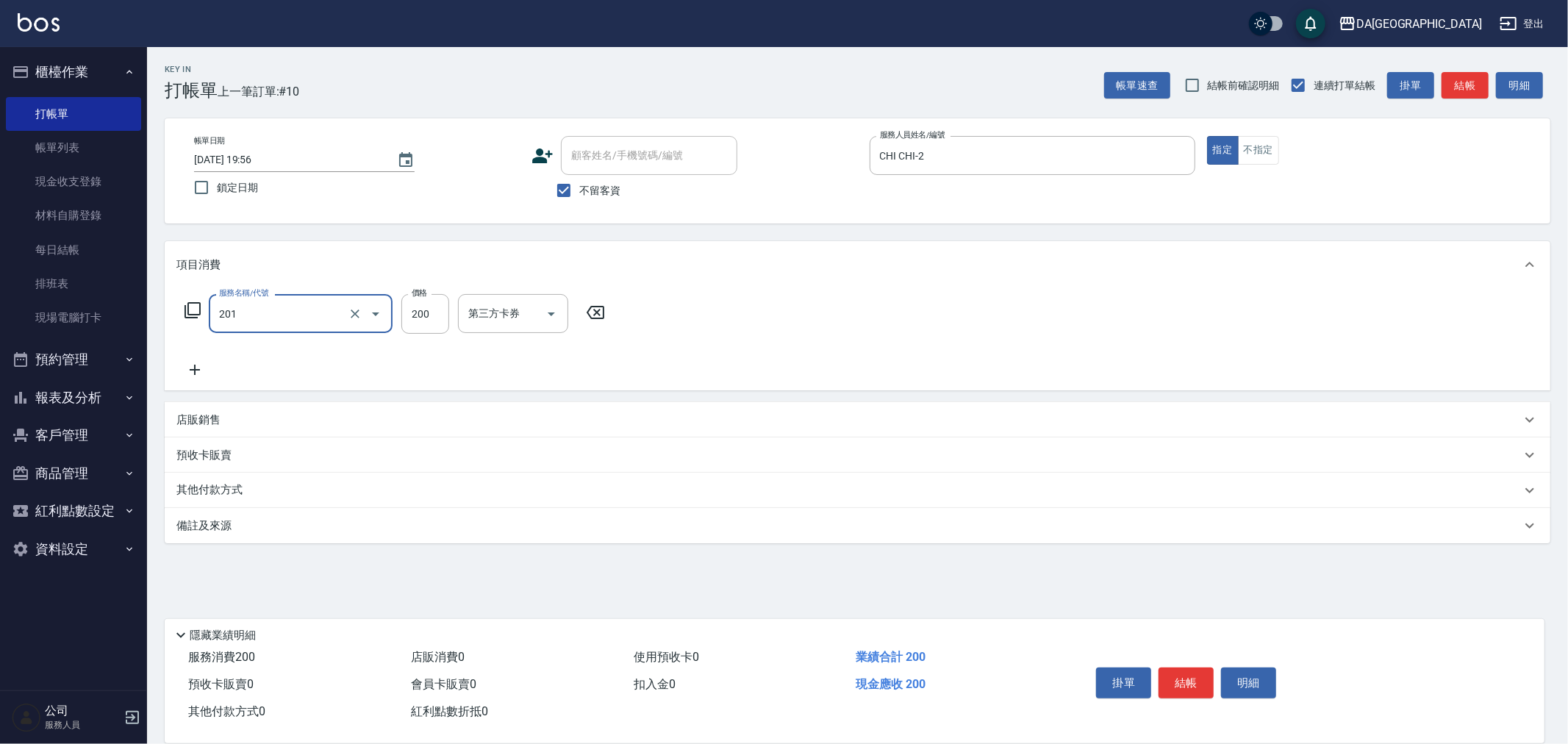
type input "洗髮(201)"
type input "300"
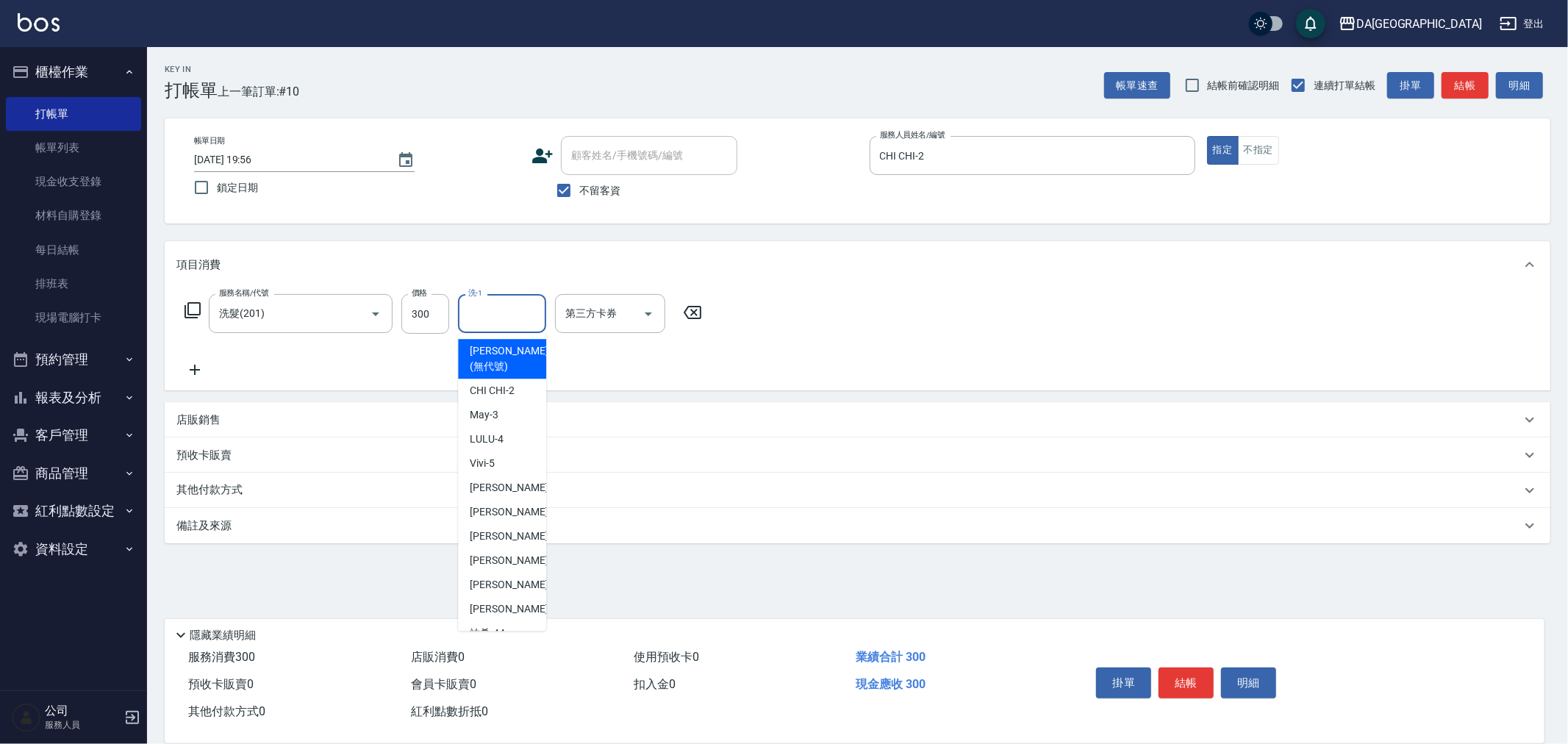
click at [514, 321] on input "洗-1" at bounding box center [502, 313] width 75 height 26
type input "[PERSON_NAME]-30"
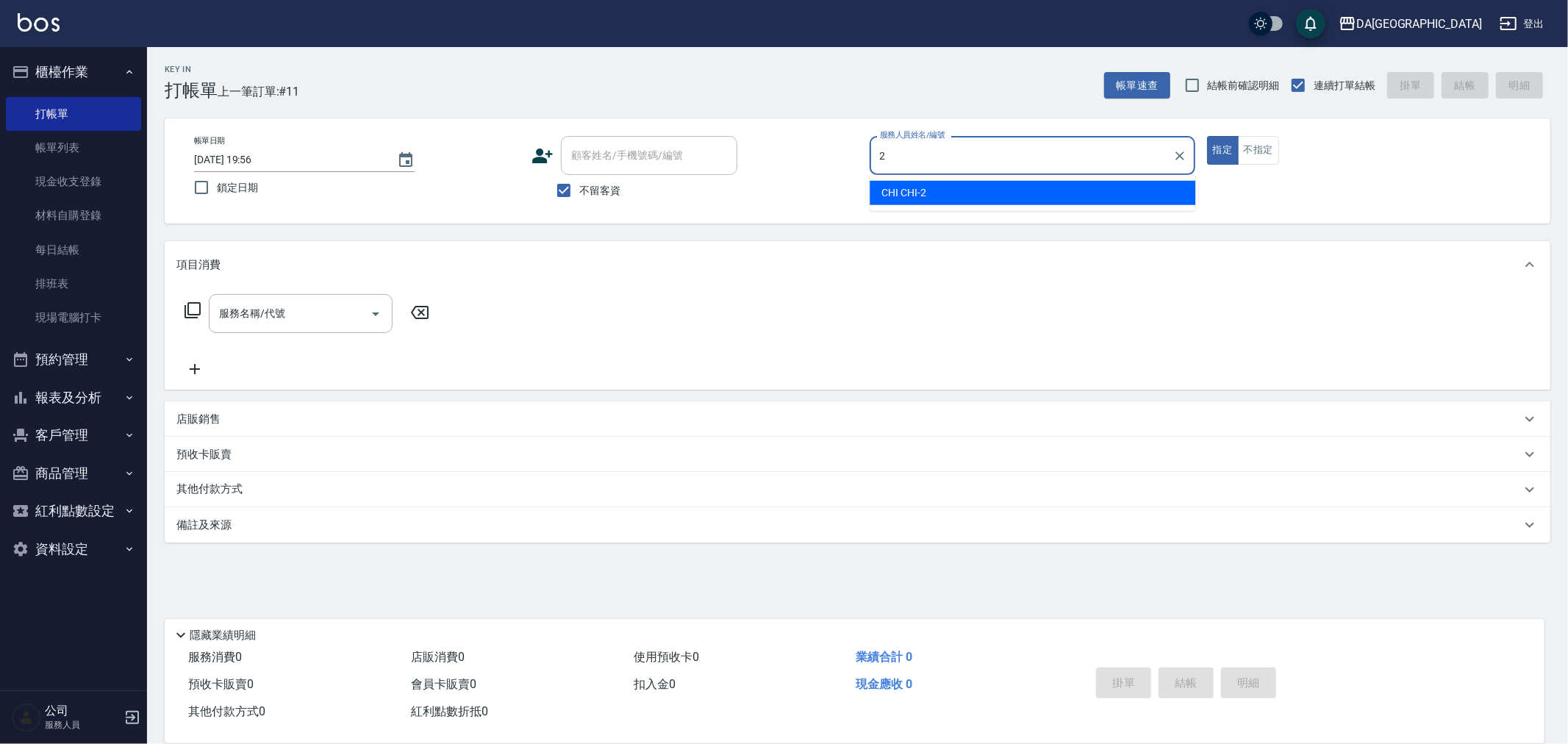
type input "CHI CHI-2"
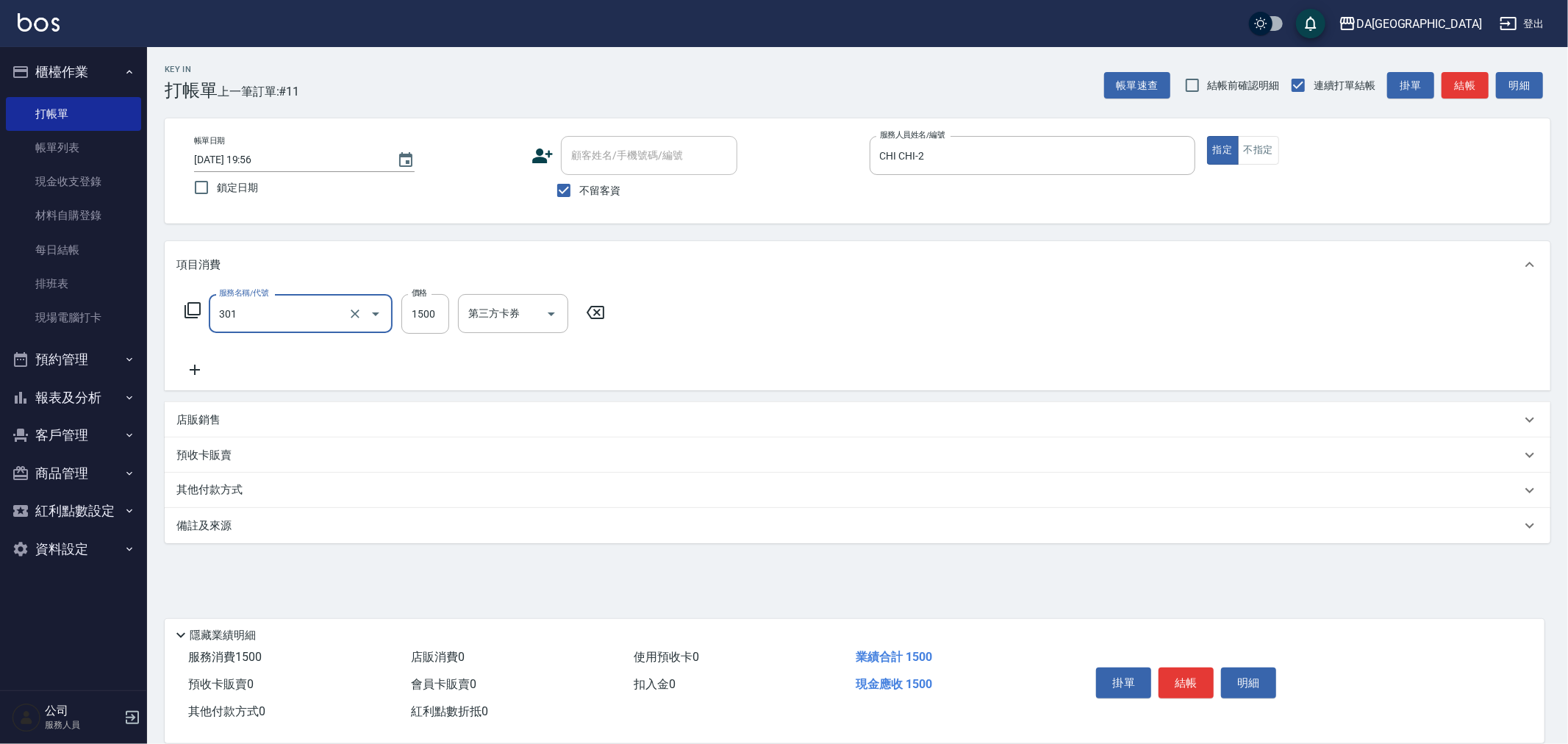
type input "燙髮(301)"
type input "800"
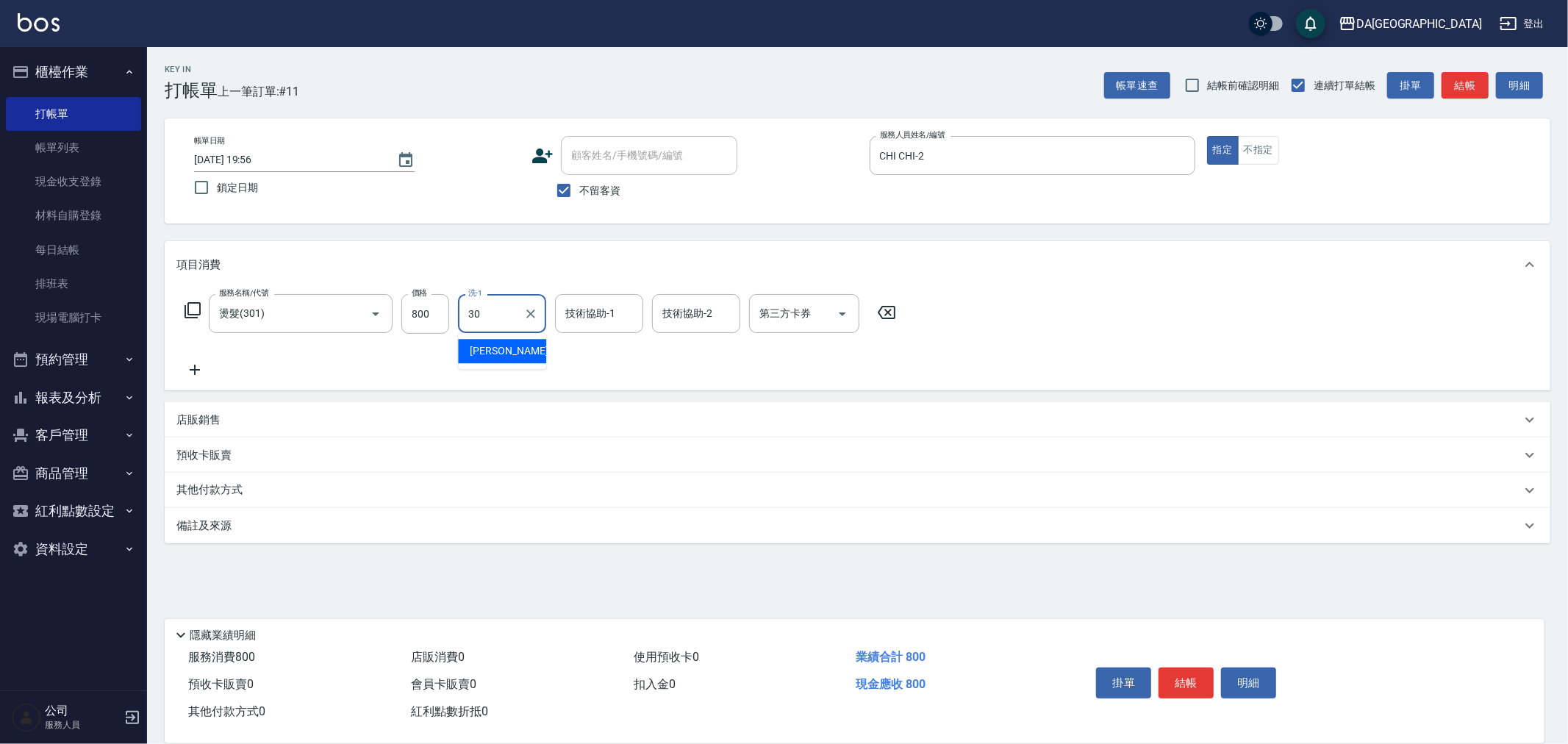
type input "[PERSON_NAME]-30"
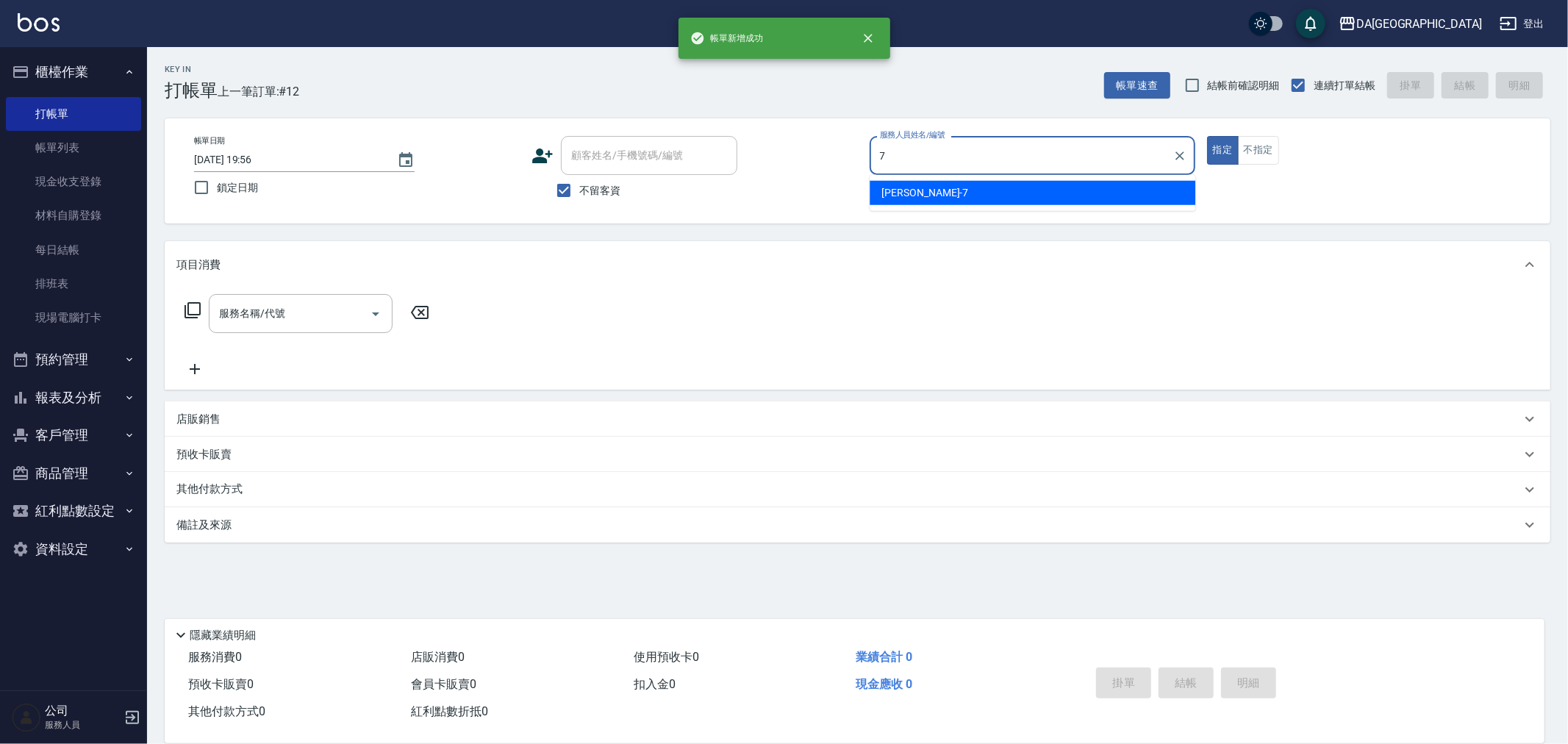
type input "Mimi-7"
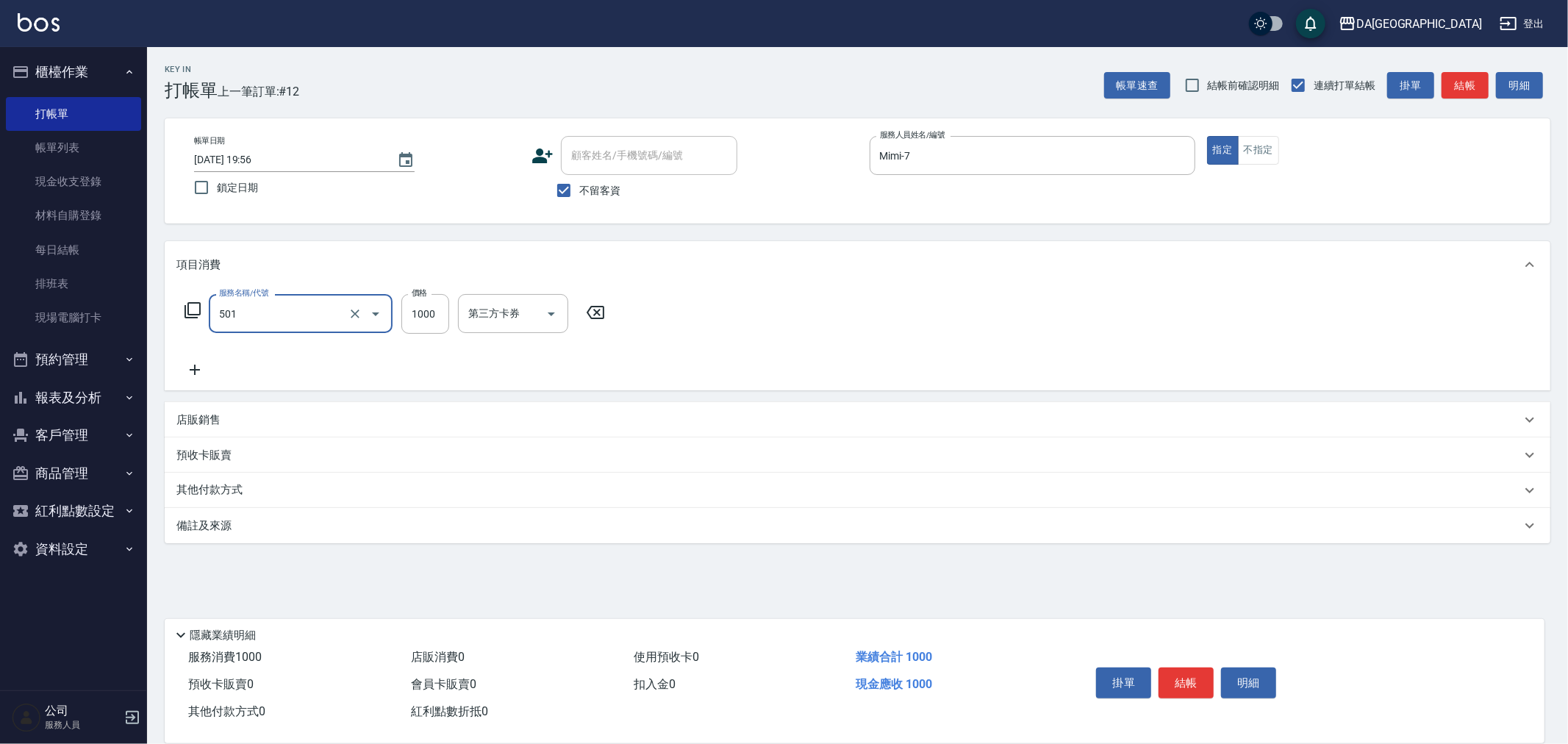
type input "染髮(501)"
type input "2000"
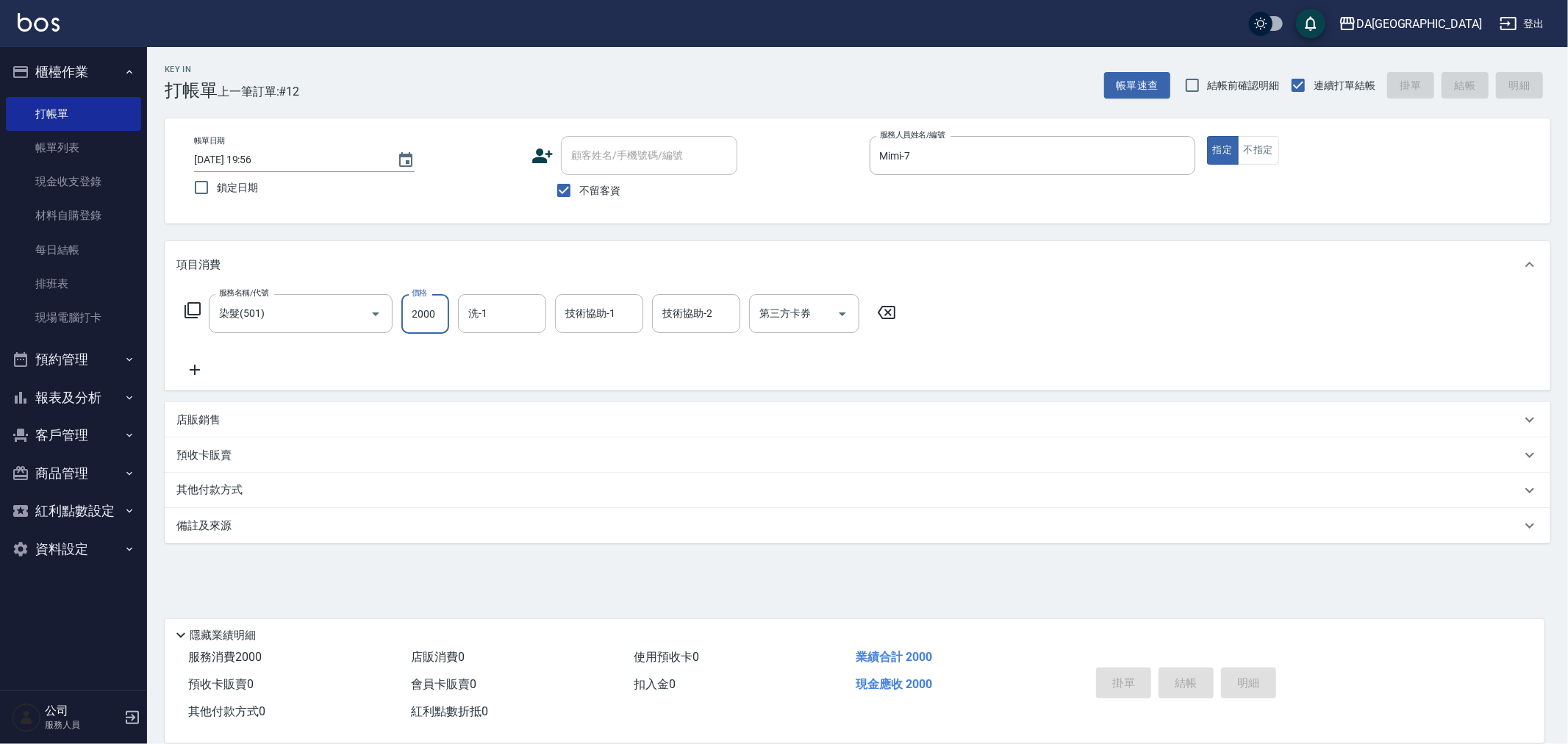
type input "[DATE] 19:57"
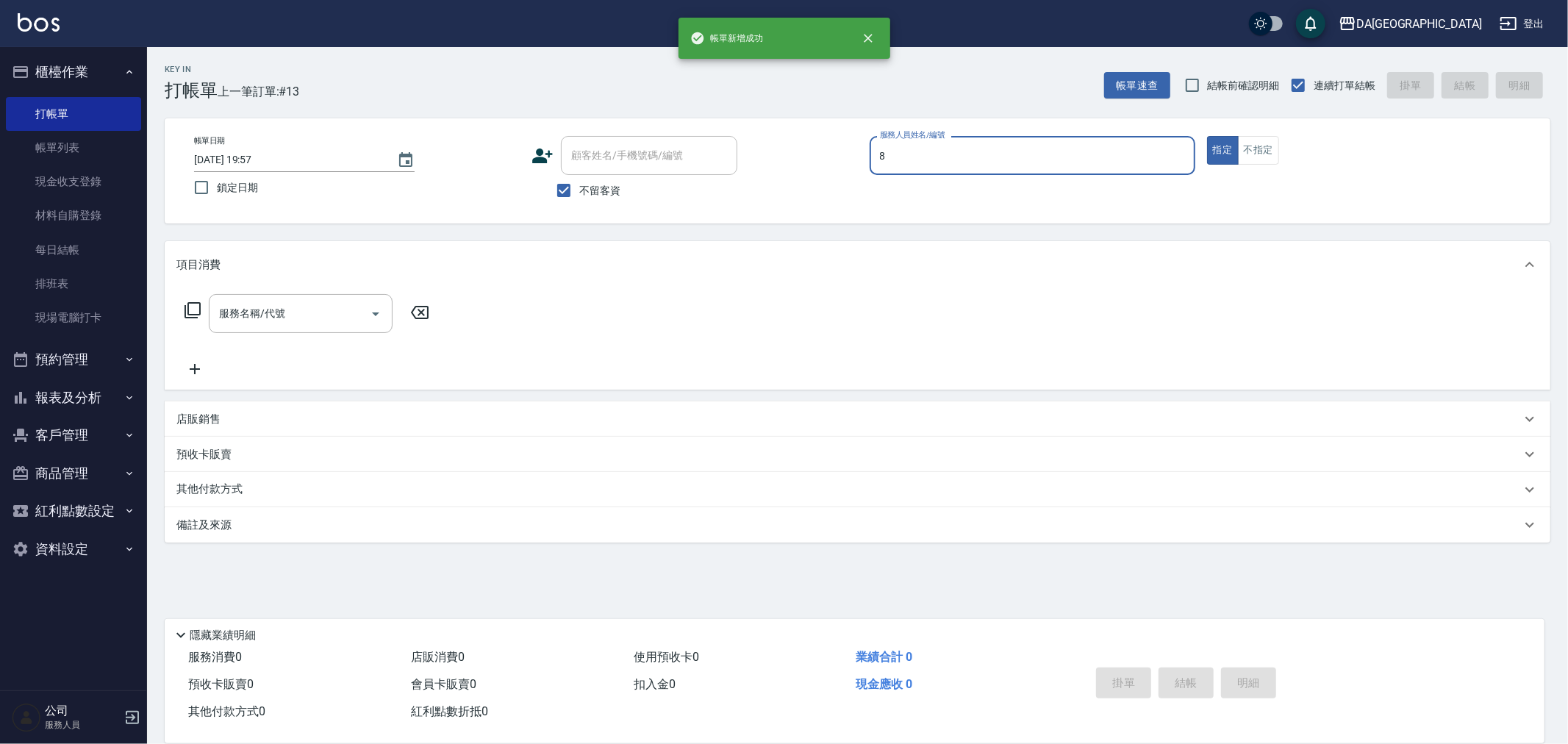
type input "[PERSON_NAME]-8"
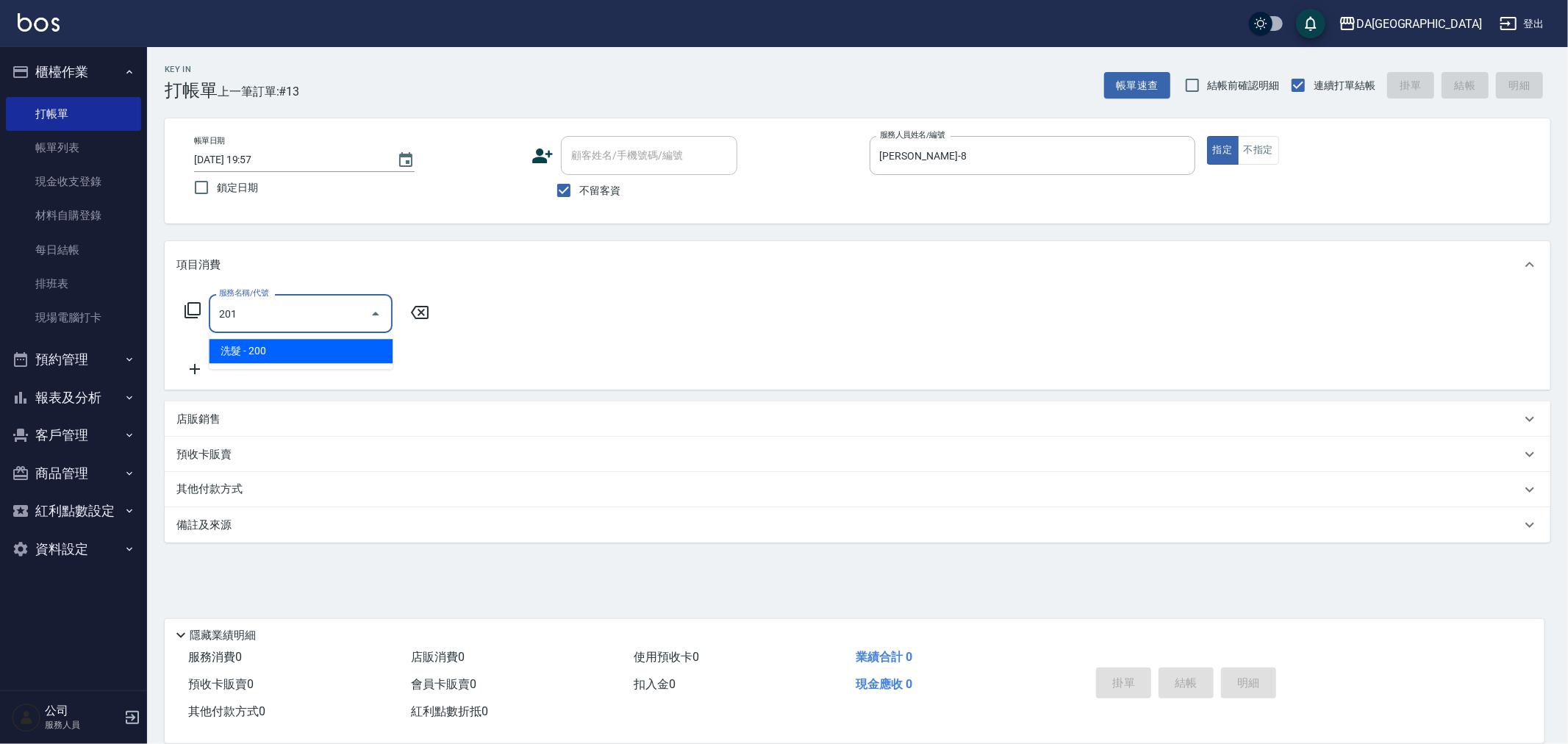
type input "洗髮(201)"
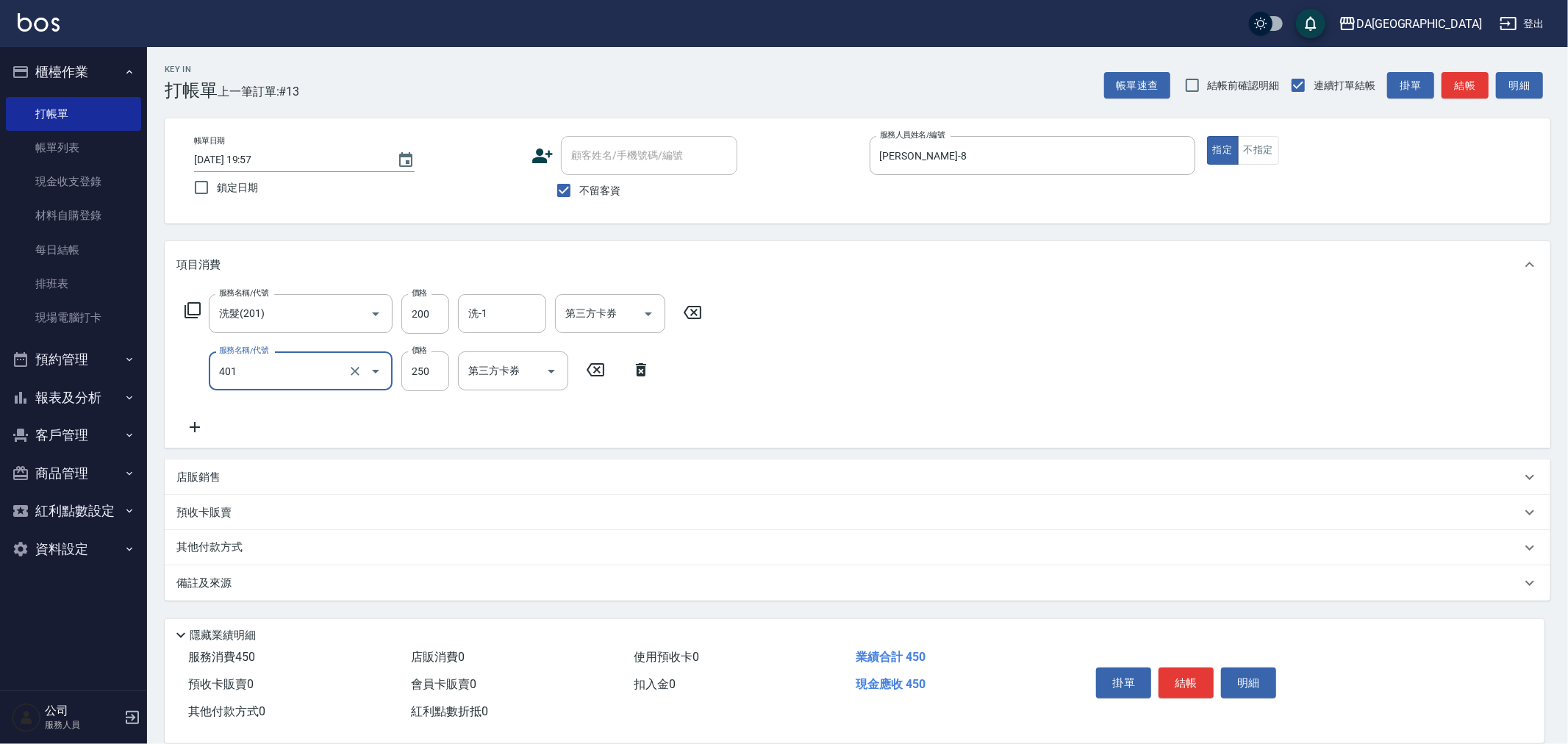
type input "剪髮(401)"
type input "400"
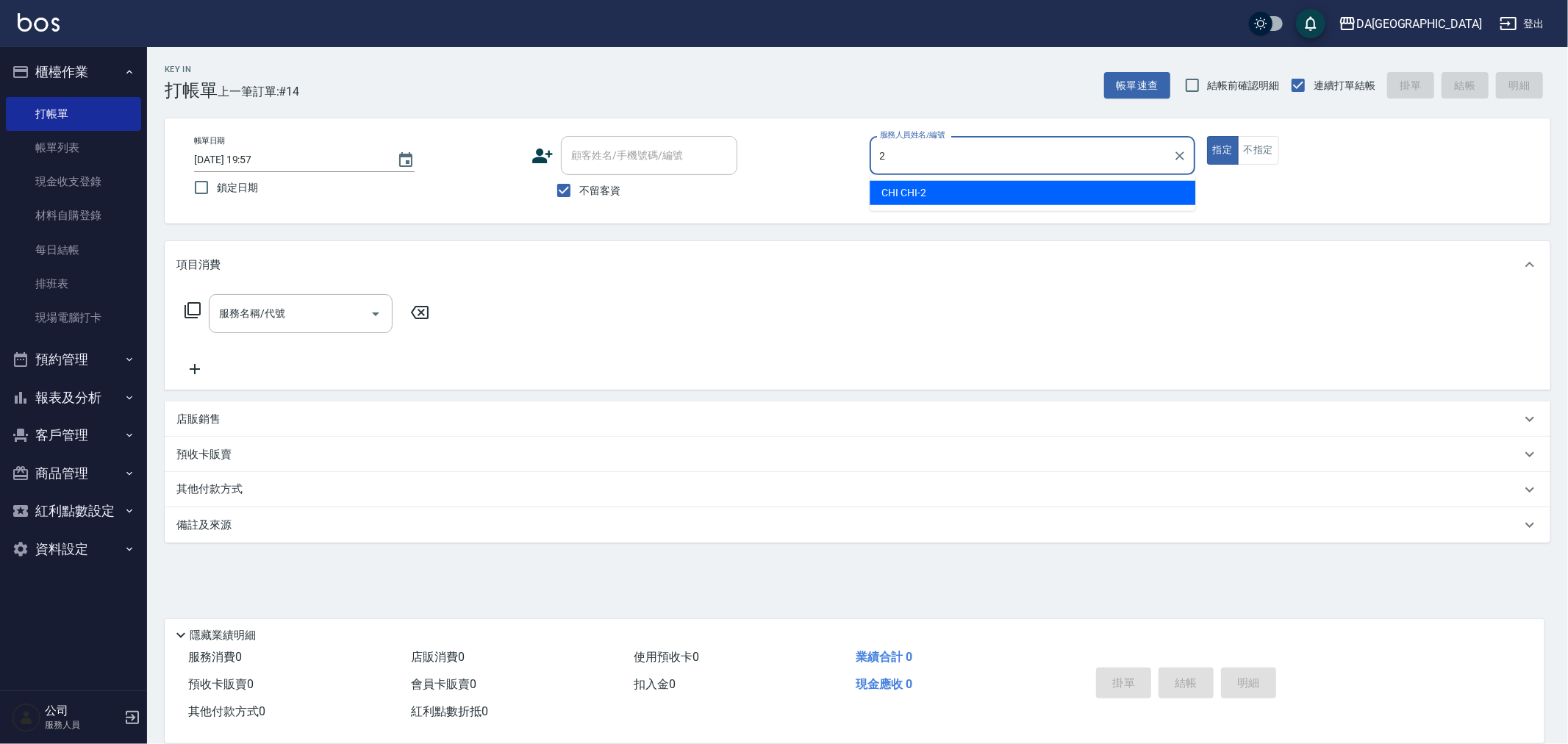
type input "CHI CHI-2"
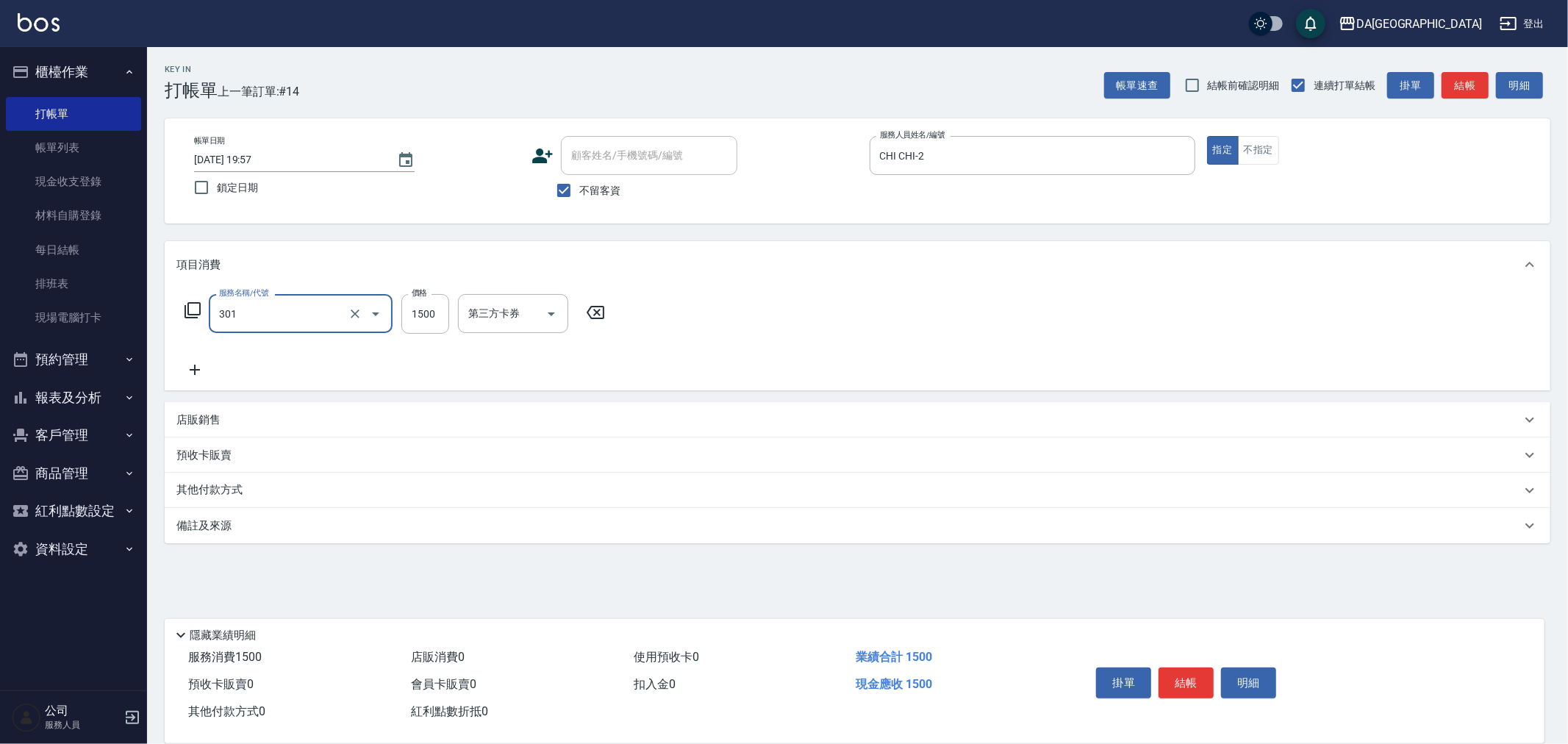
type input "燙髮(301)"
type input "1699"
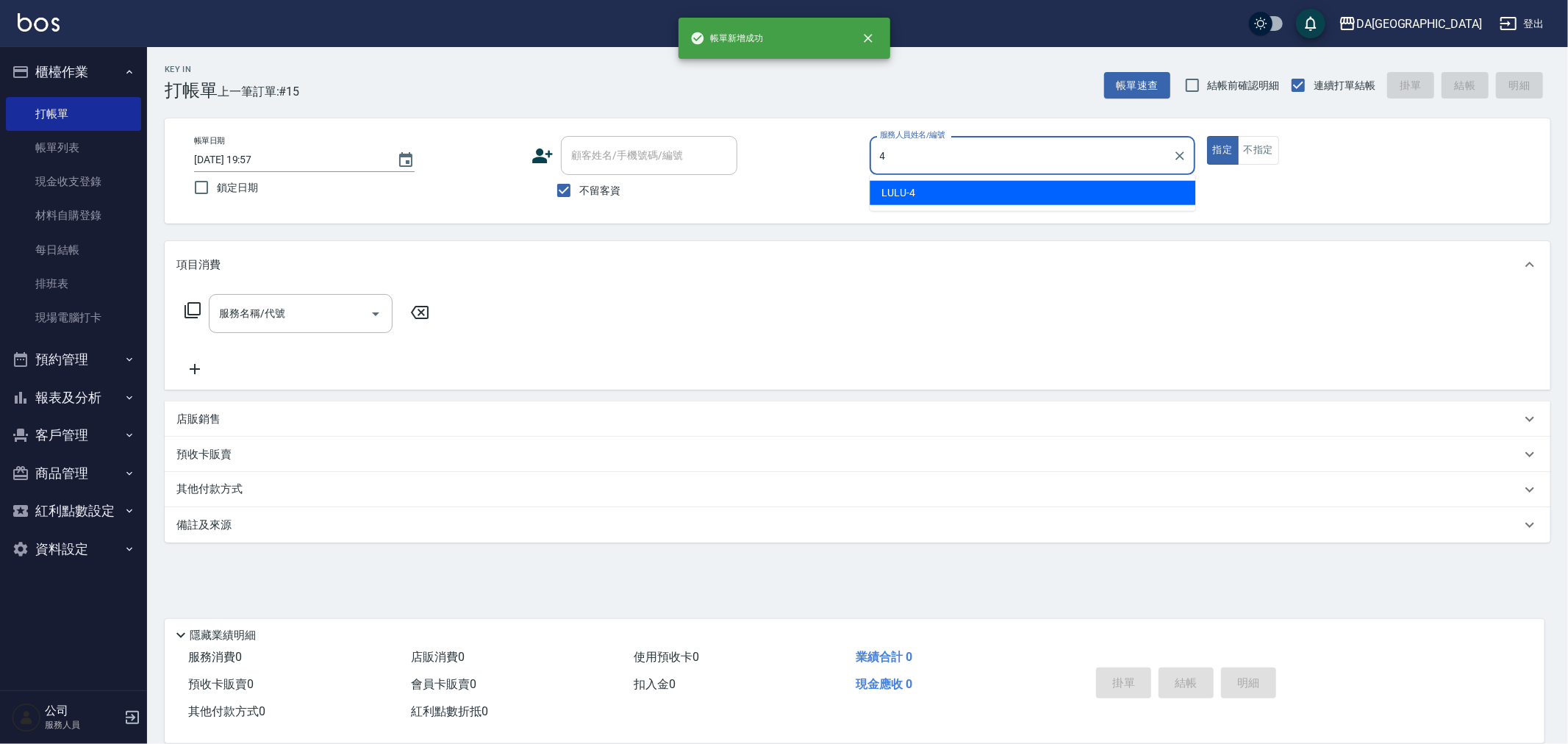
type input "LULU-4"
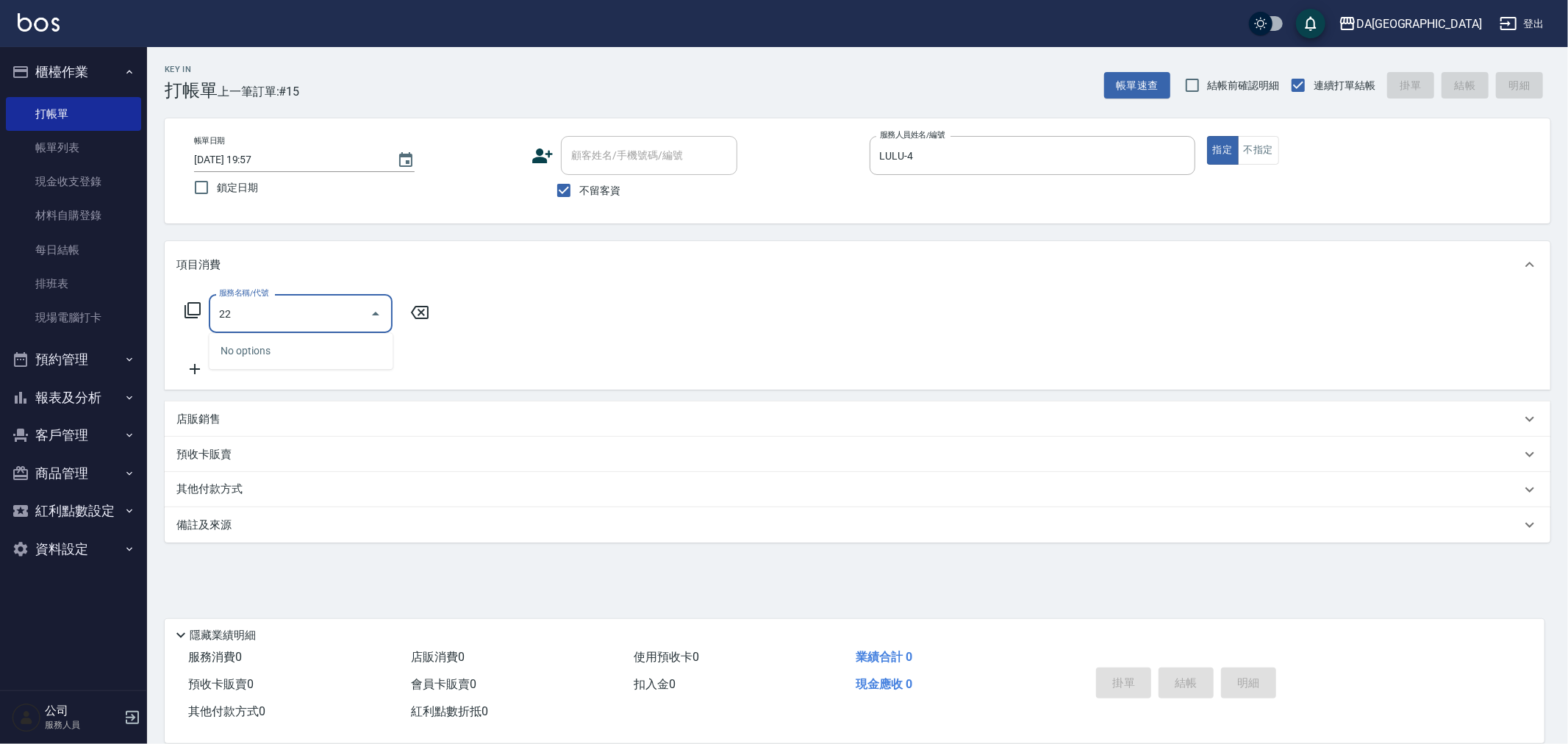
type input "2"
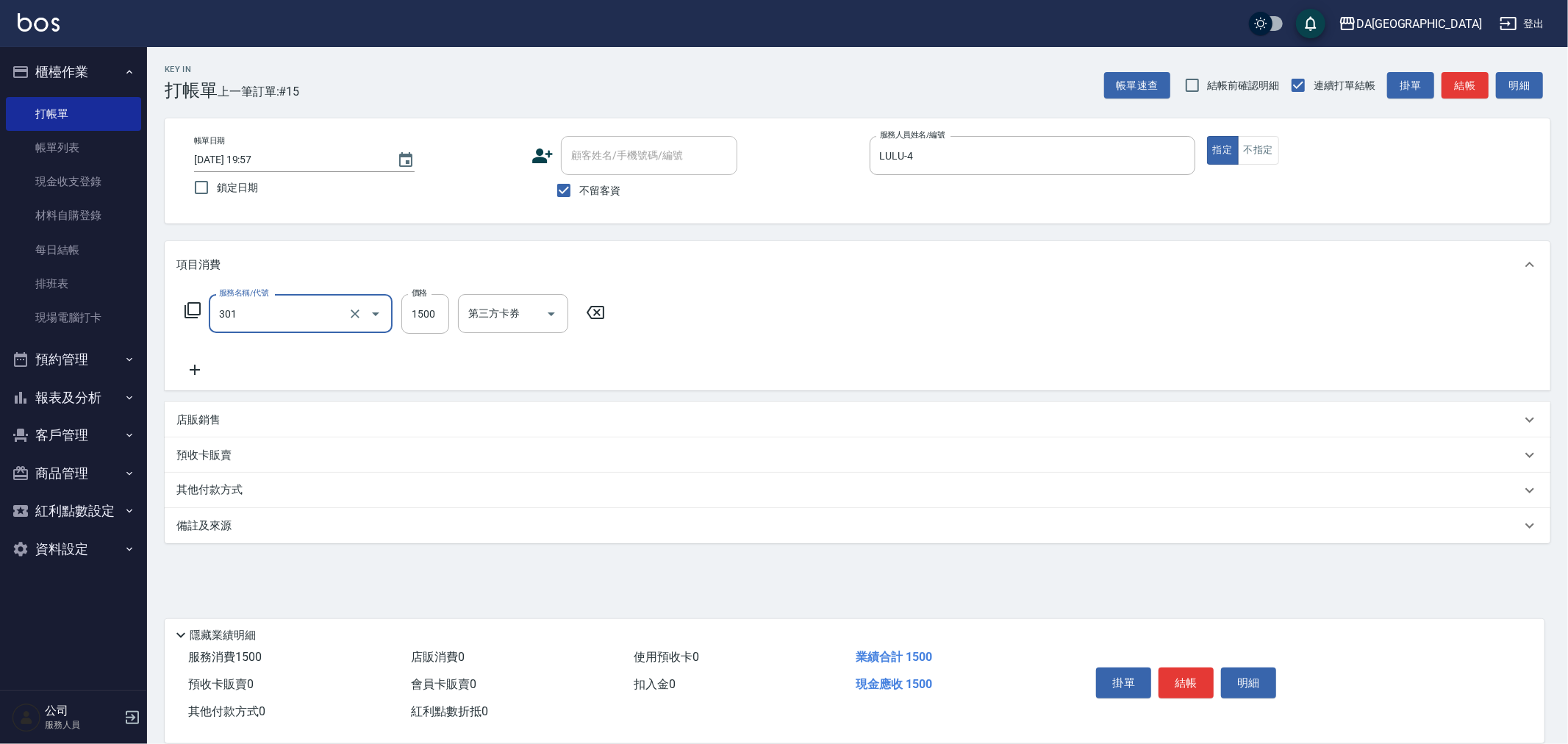
type input "燙髮(301)"
type input "2299"
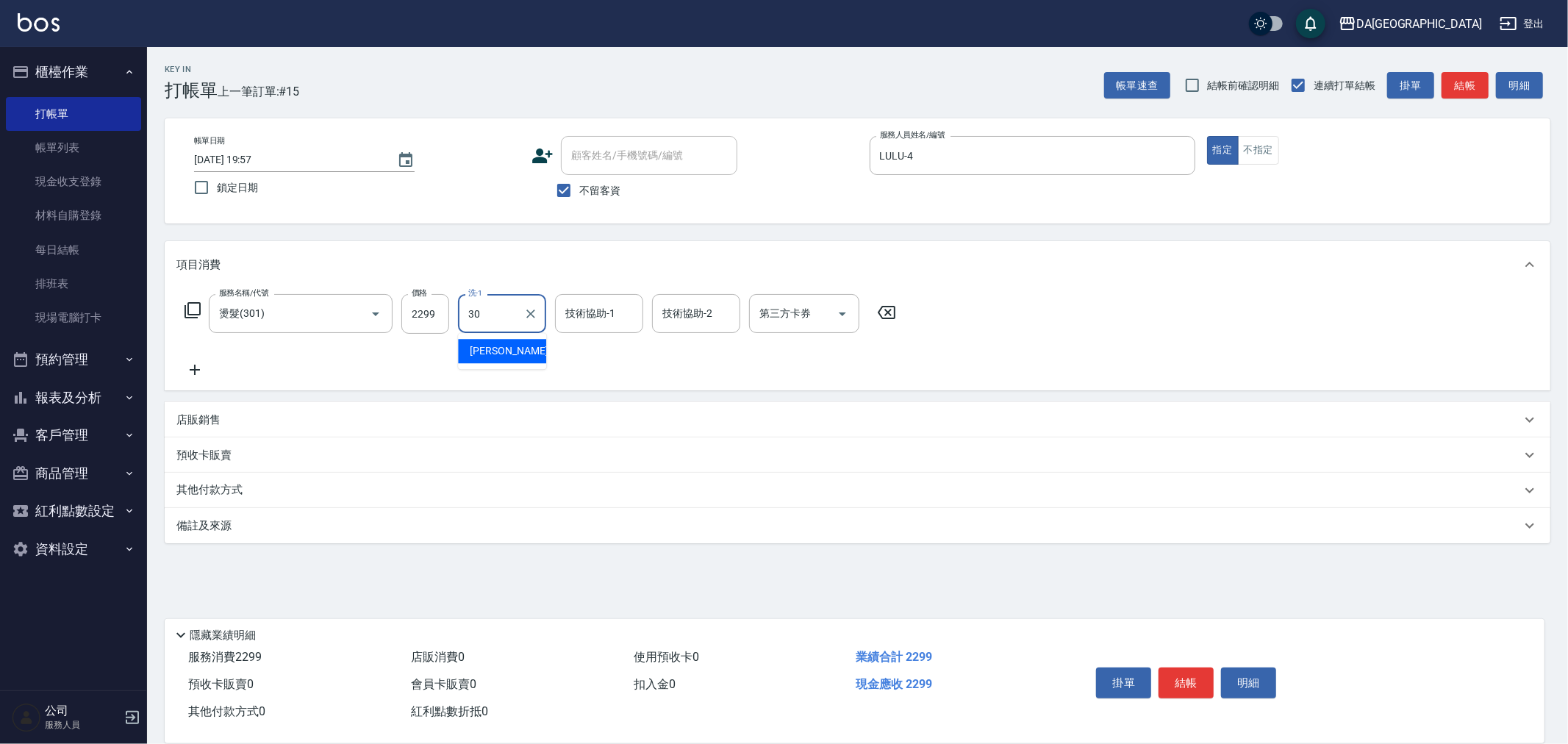
type input "[PERSON_NAME]-30"
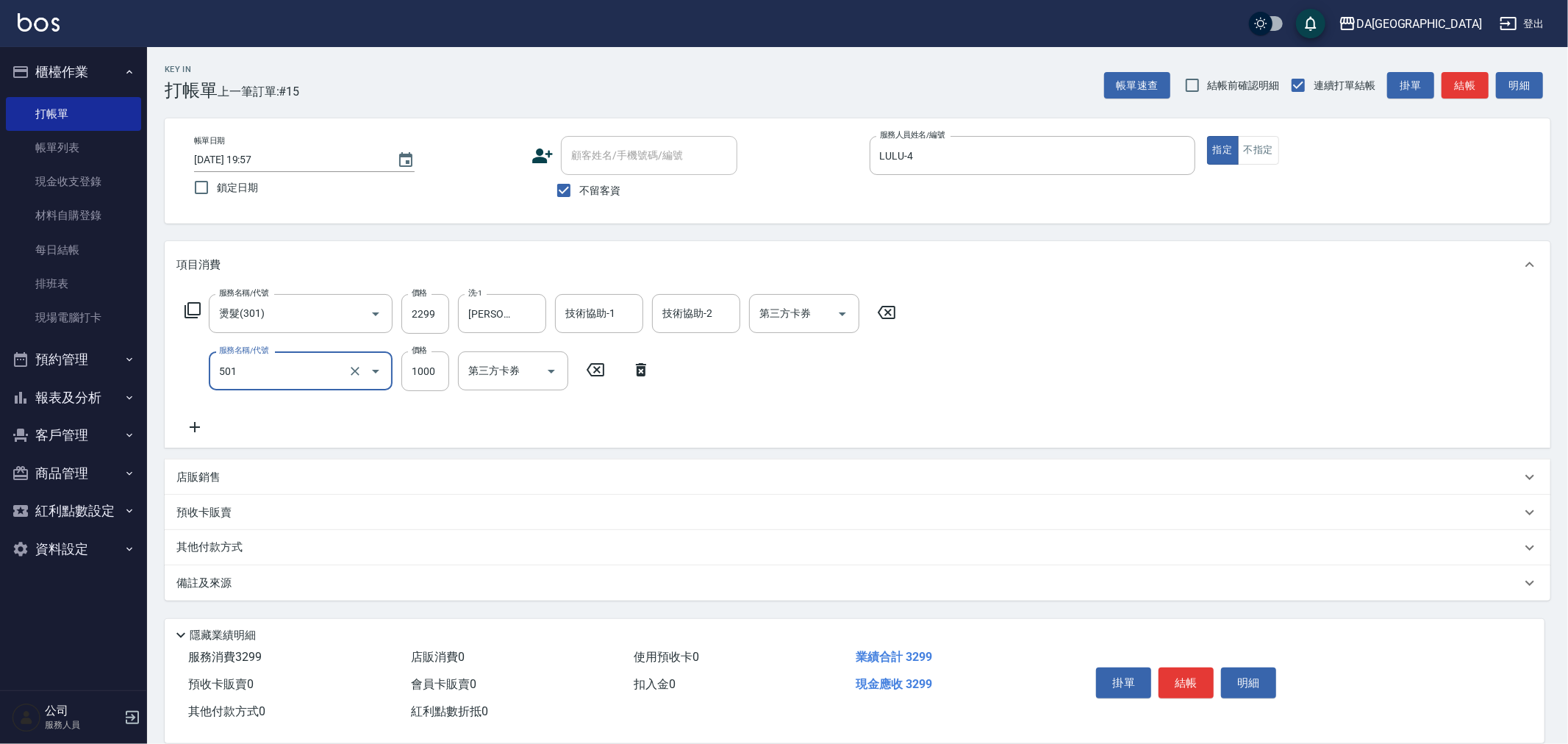
type input "染髮(501)"
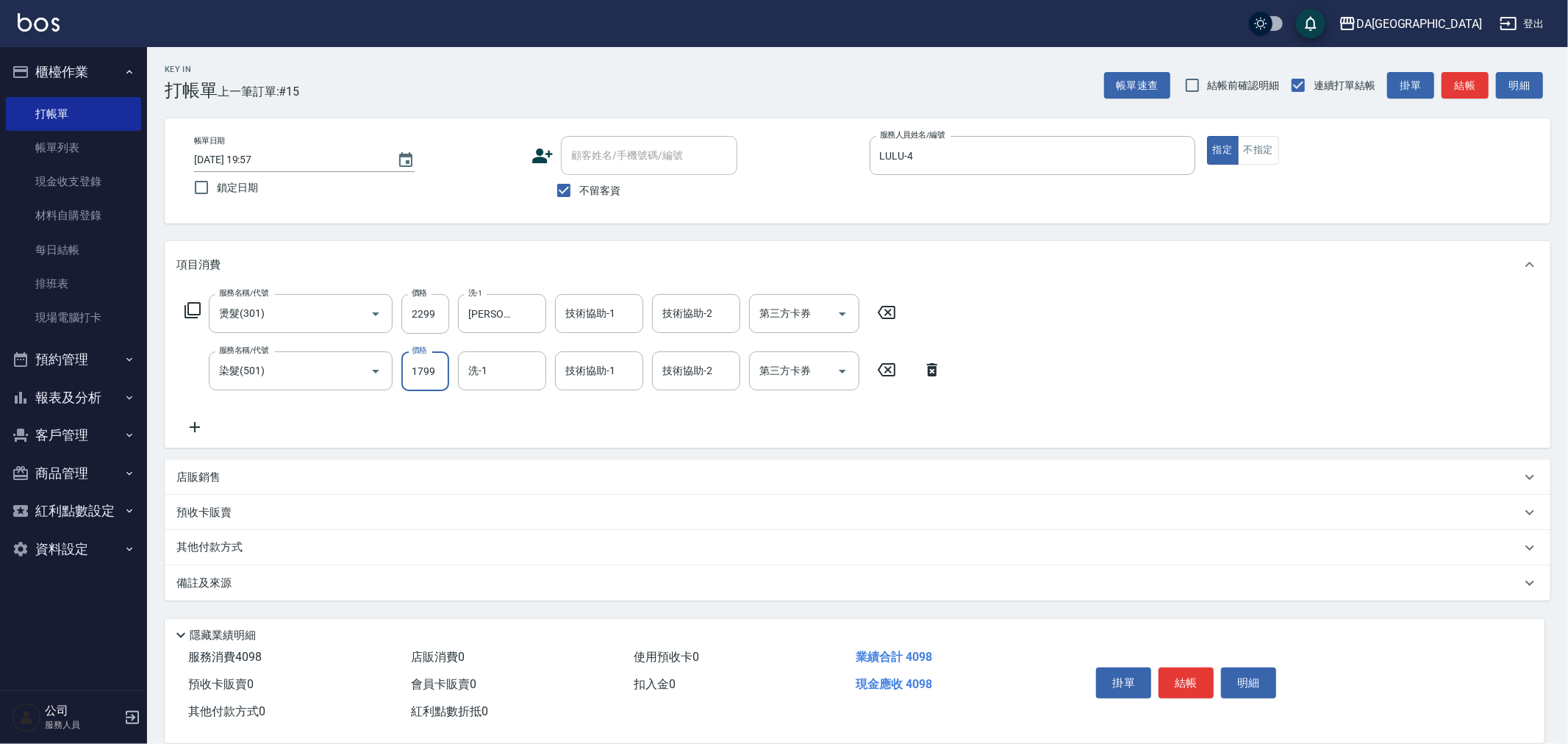
type input "1799"
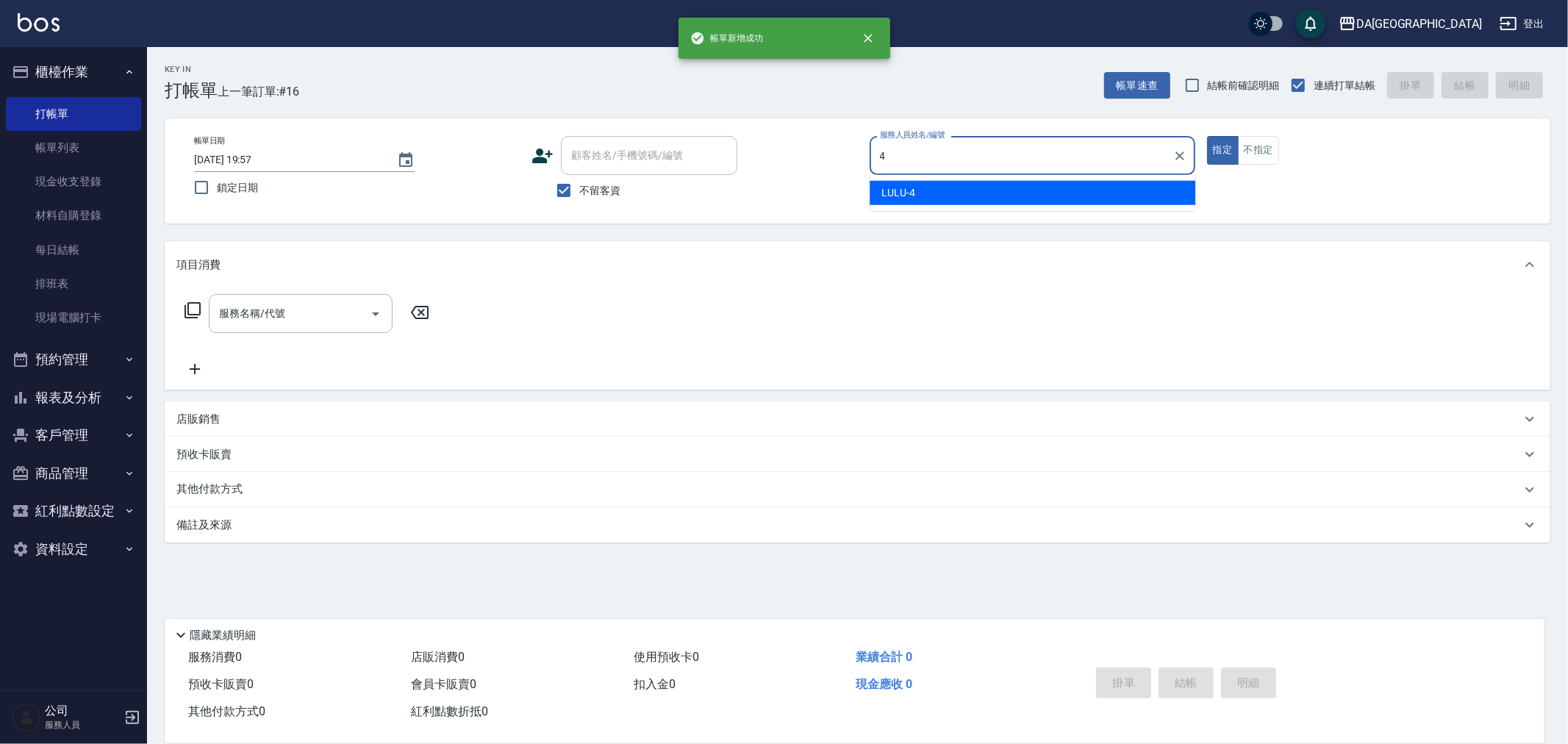
type input "LULU-4"
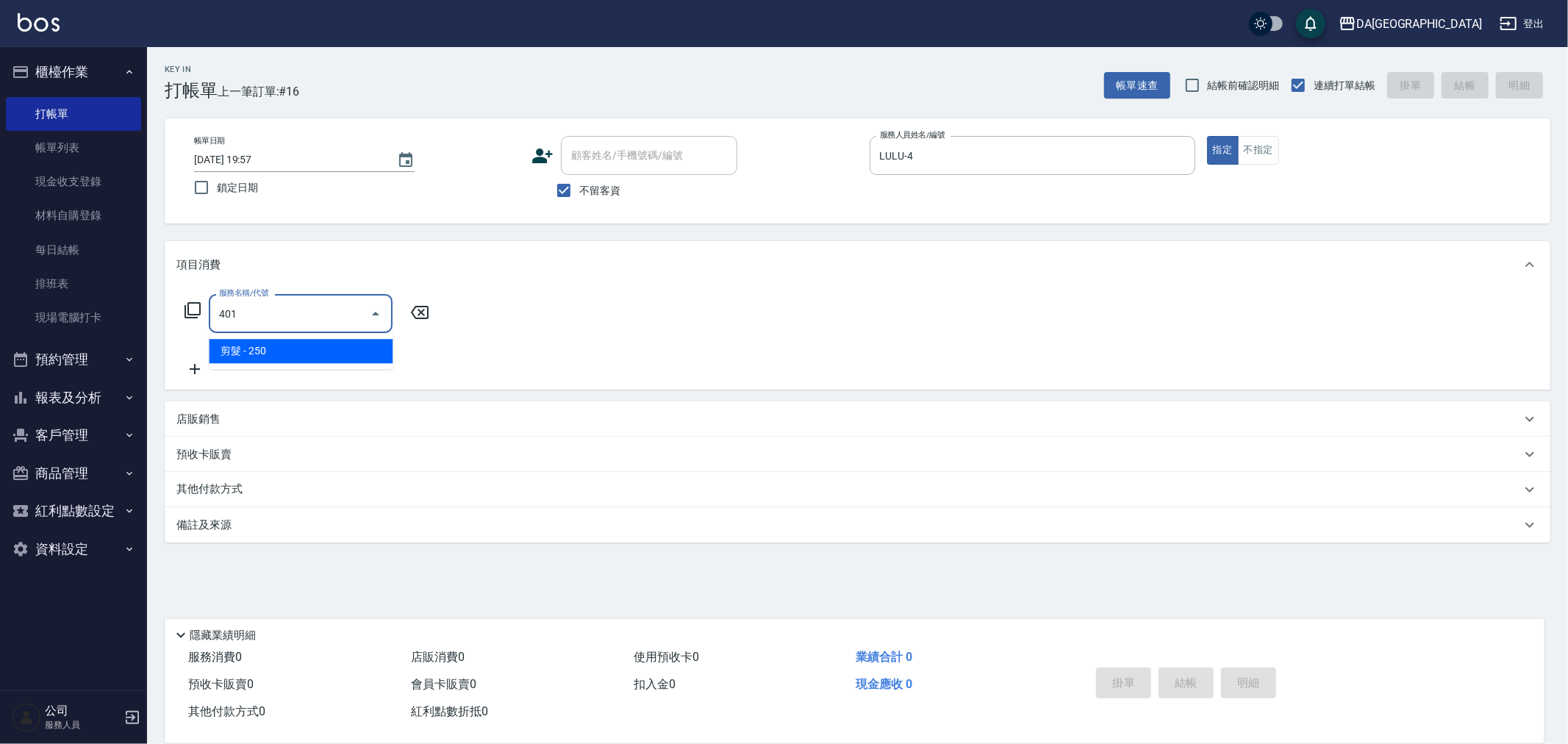
type input "剪髮(401)"
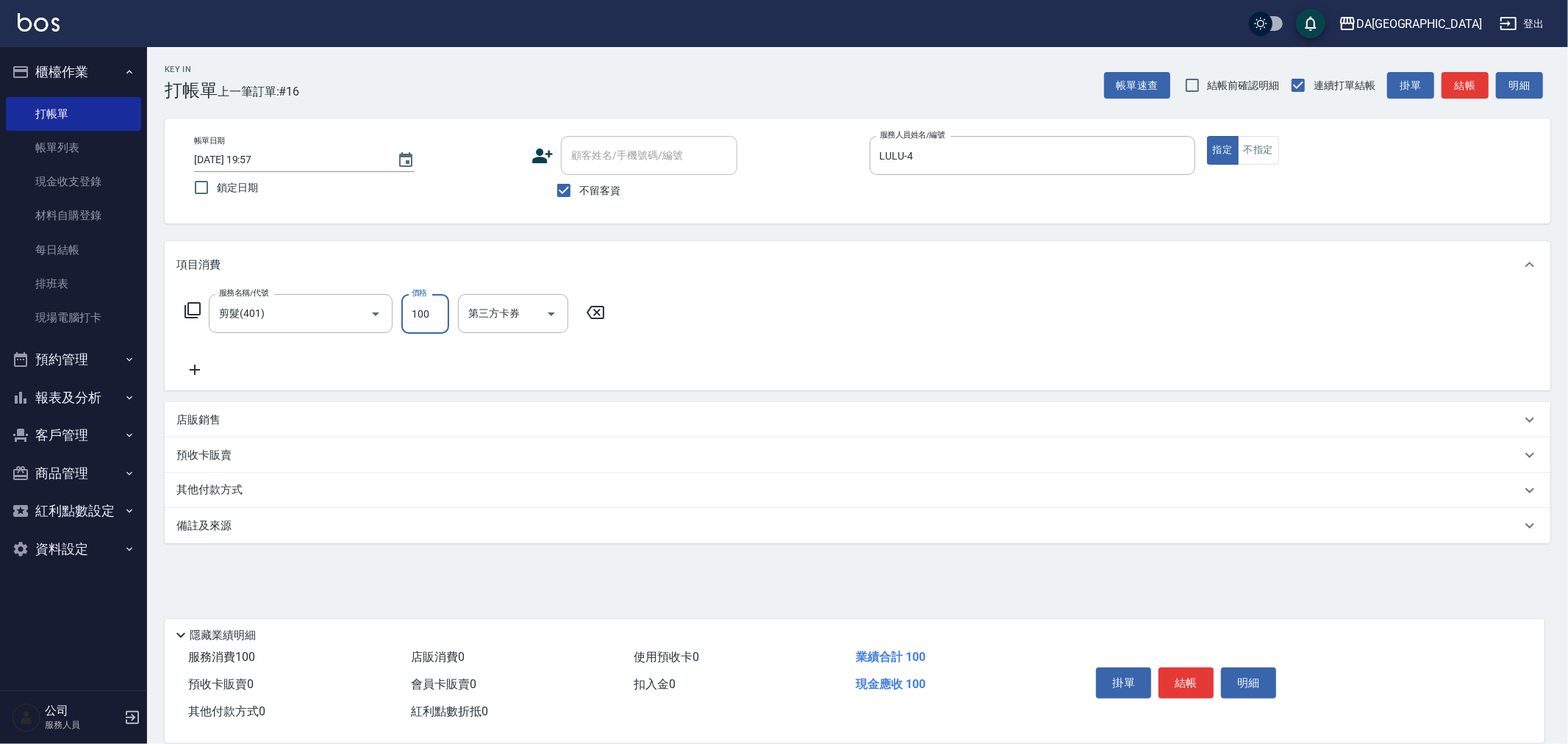
type input "100"
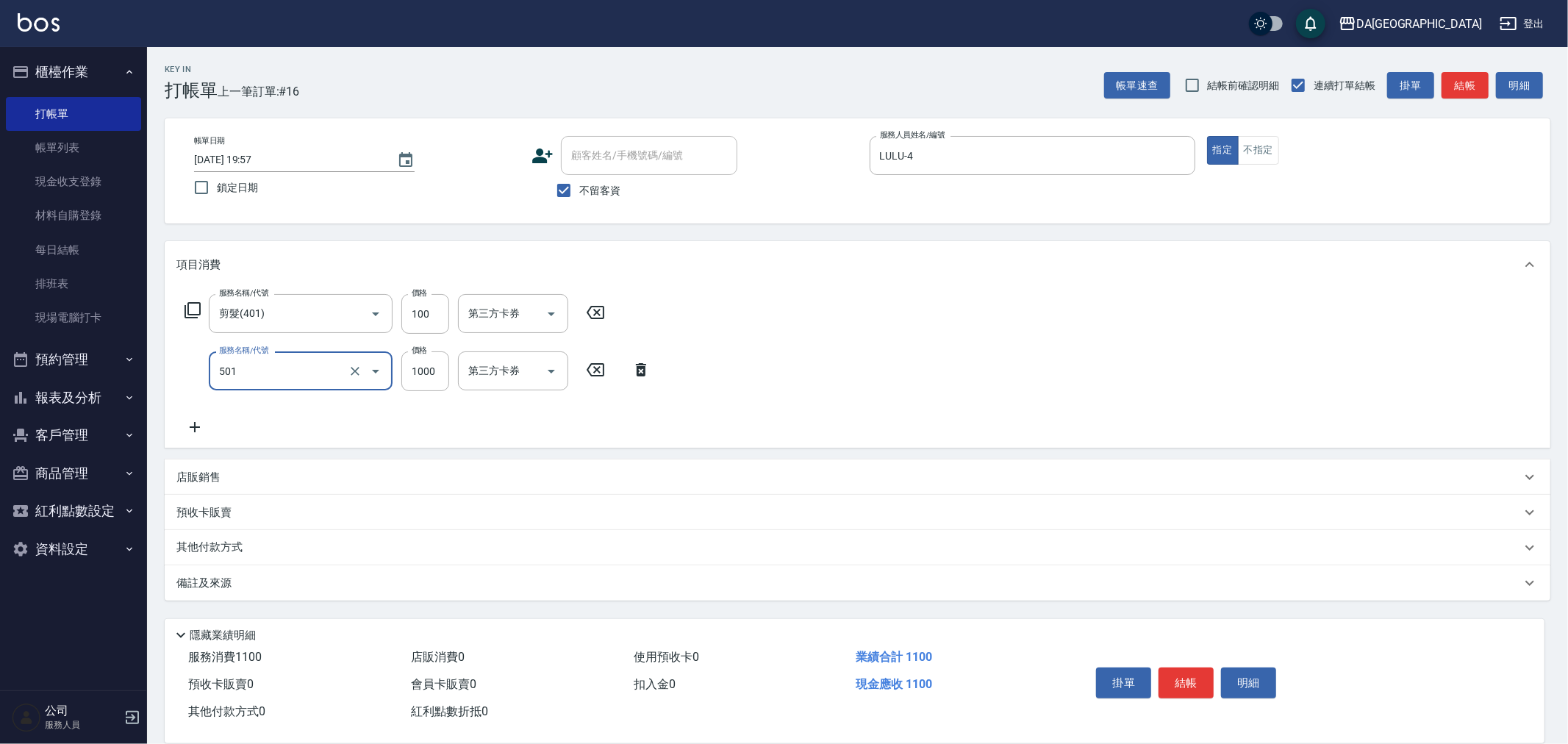
type input "染髮(501)"
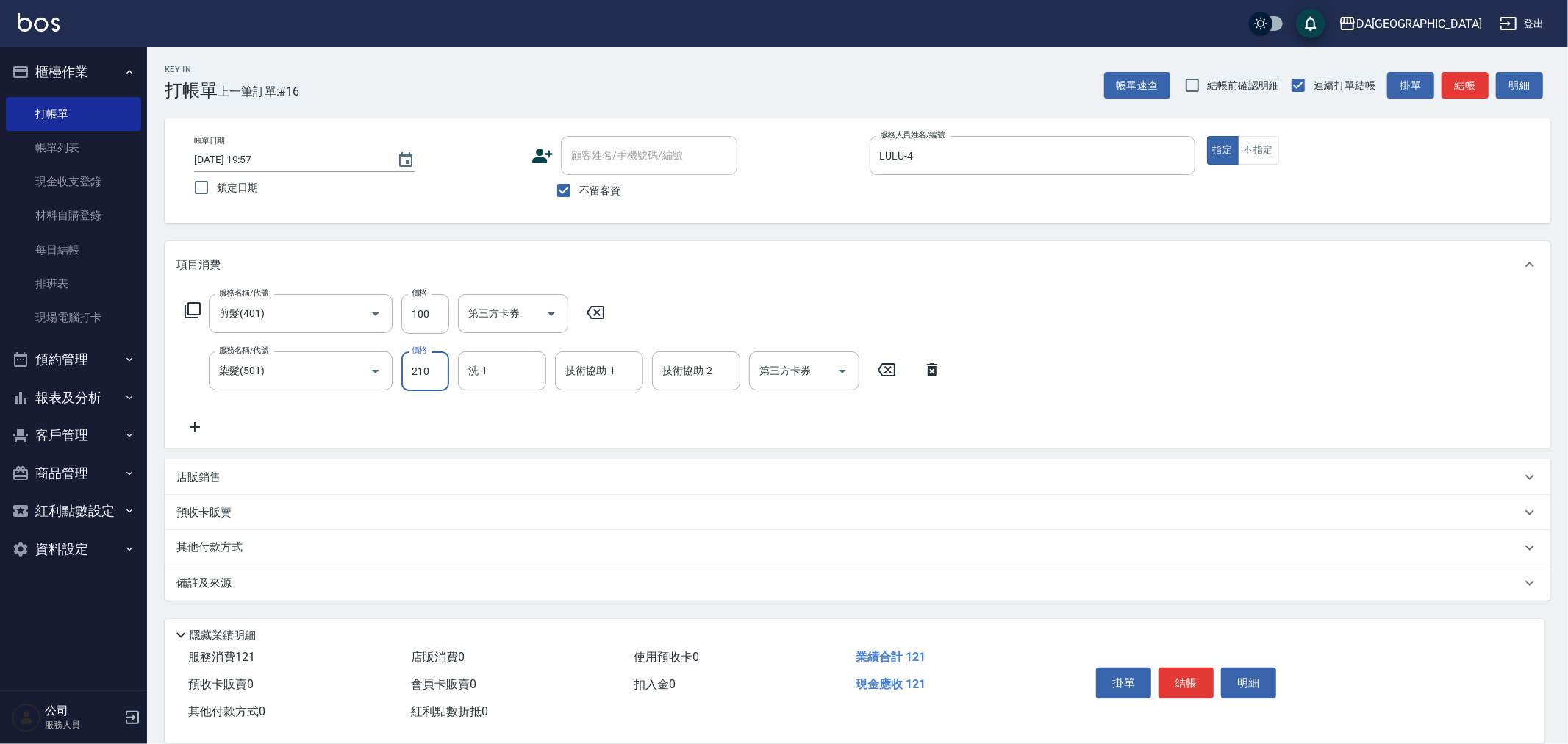
type input "2100"
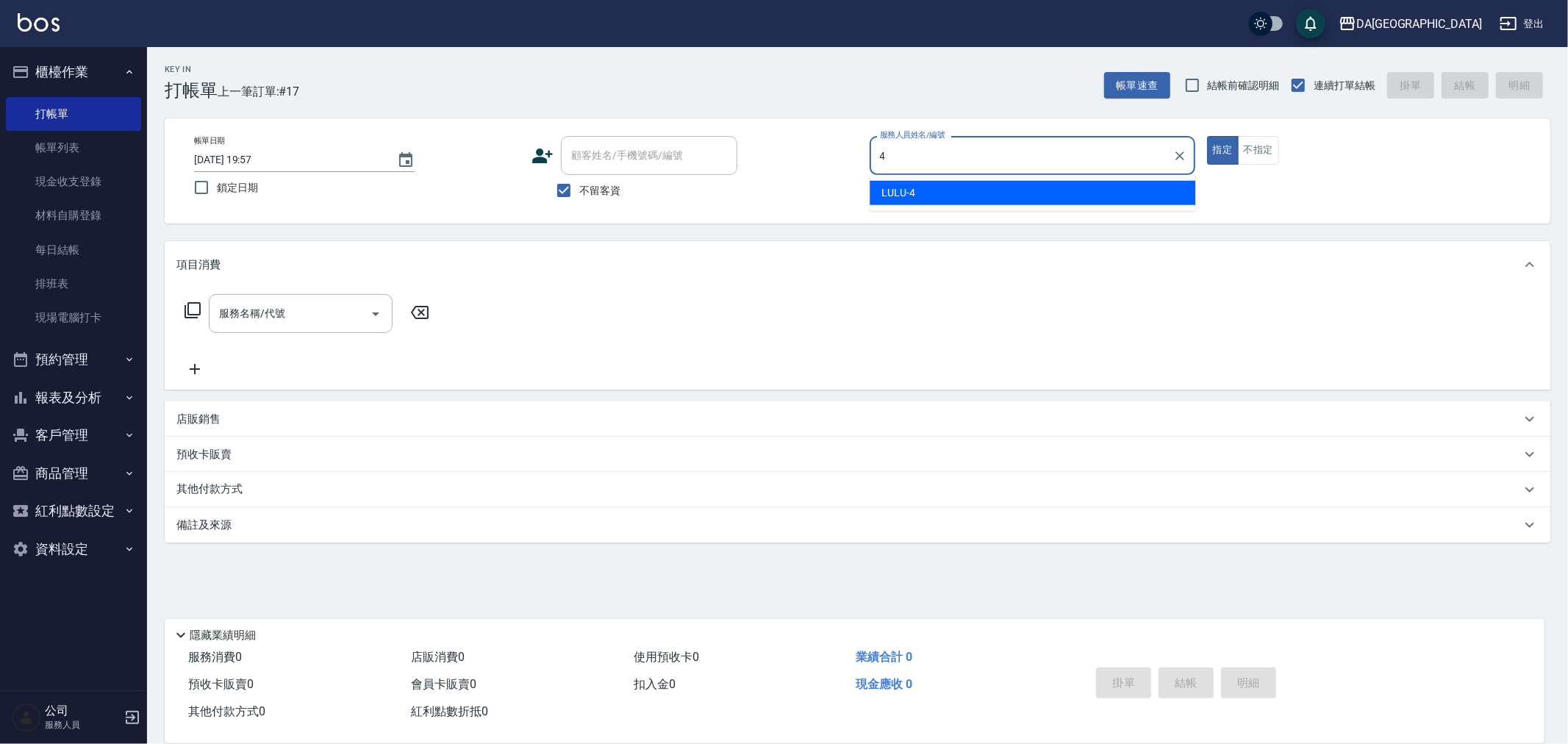
type input "LULU-4"
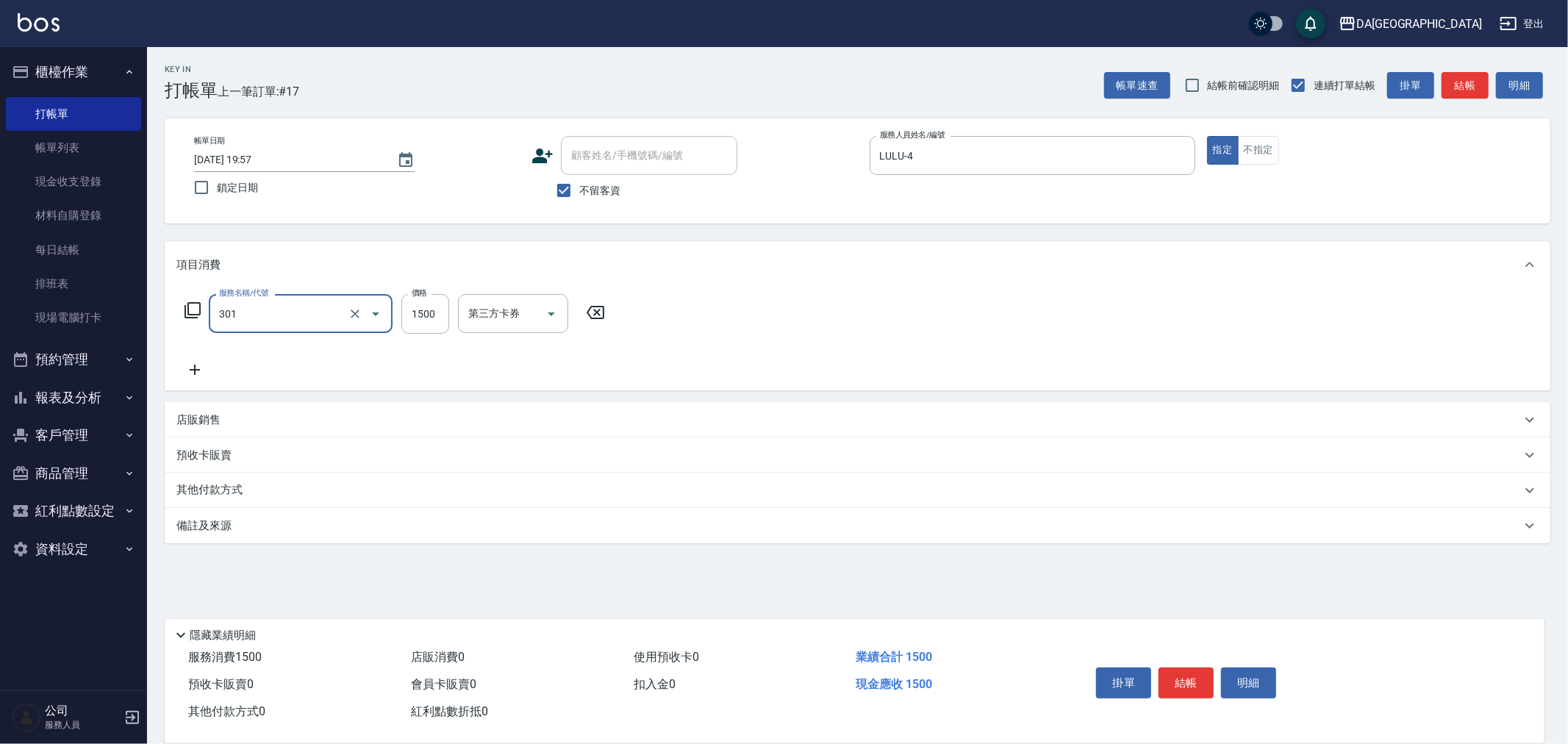
type input "燙髮(301)"
type input "1000"
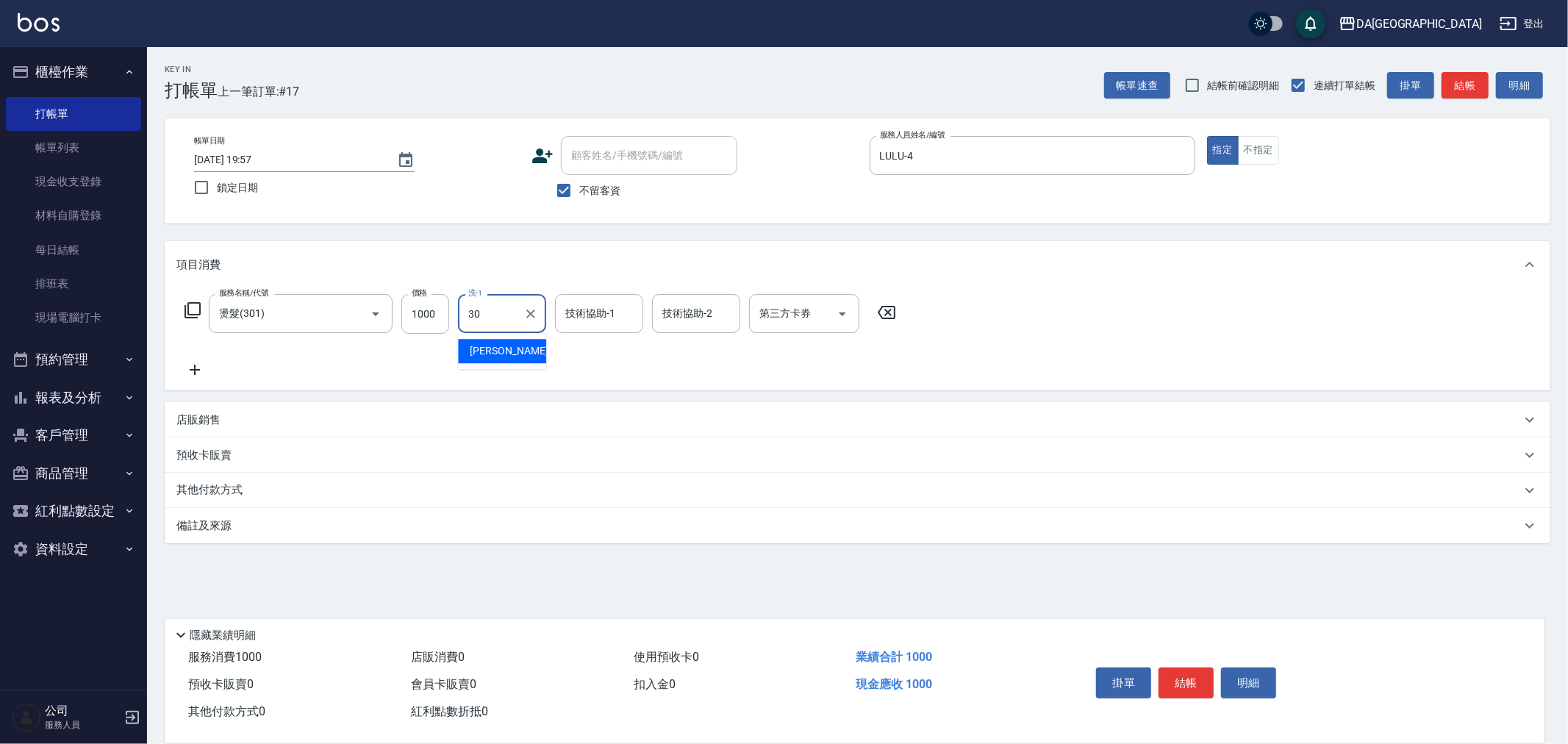
type input "[PERSON_NAME]-30"
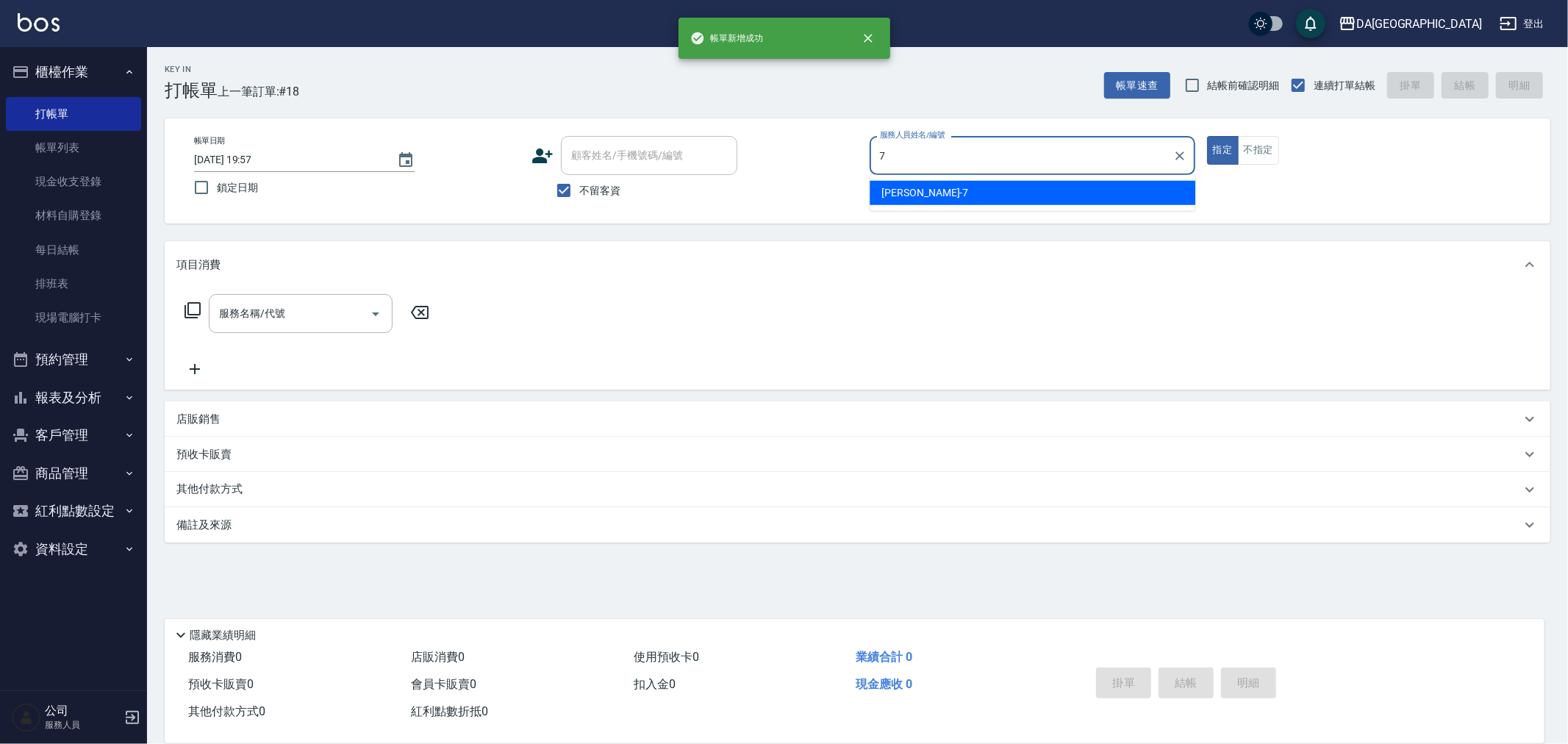
type input "Mimi-7"
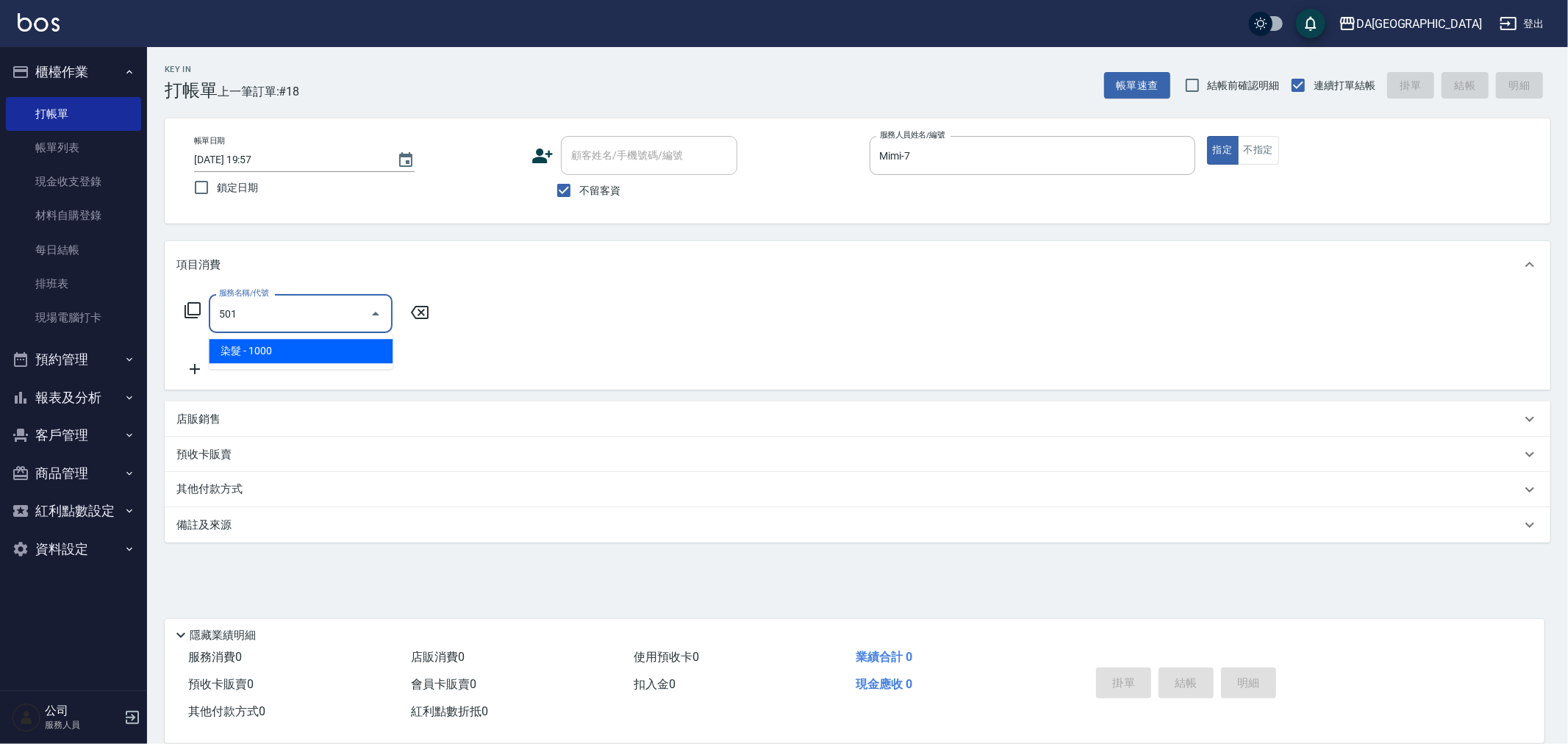
type input "染髮(501)"
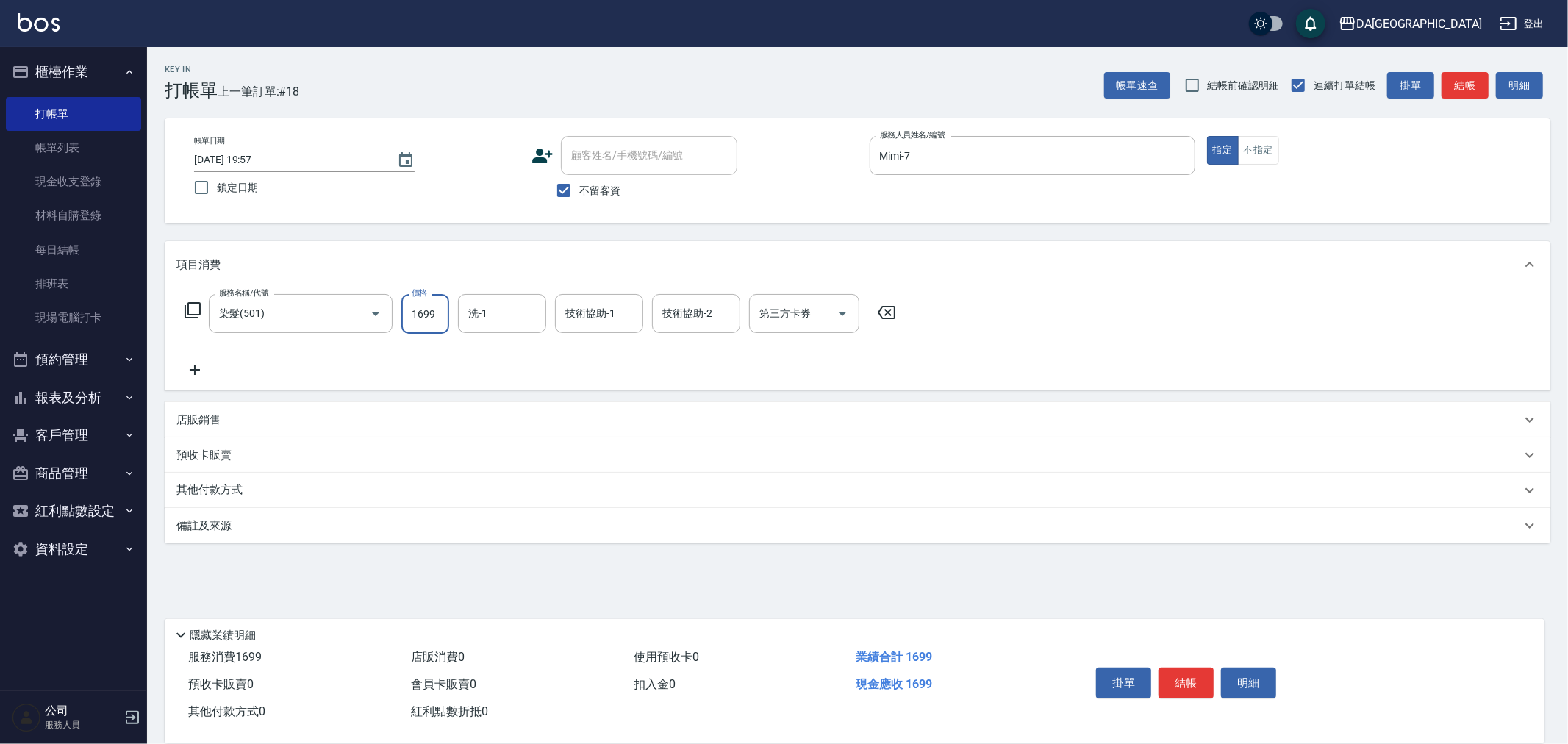
type input "1699"
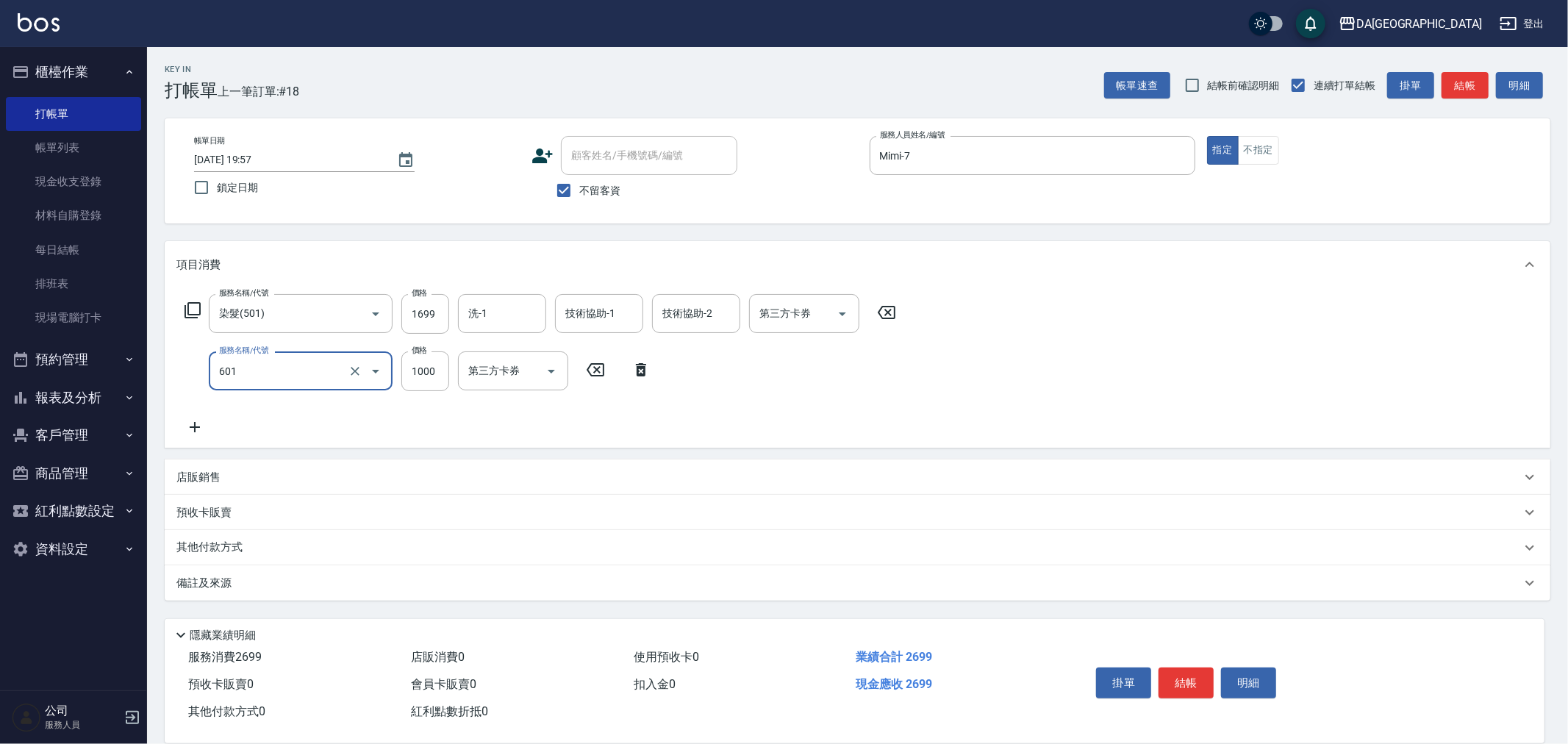
type input "自備護髮(1000上)(601)"
type input "1300"
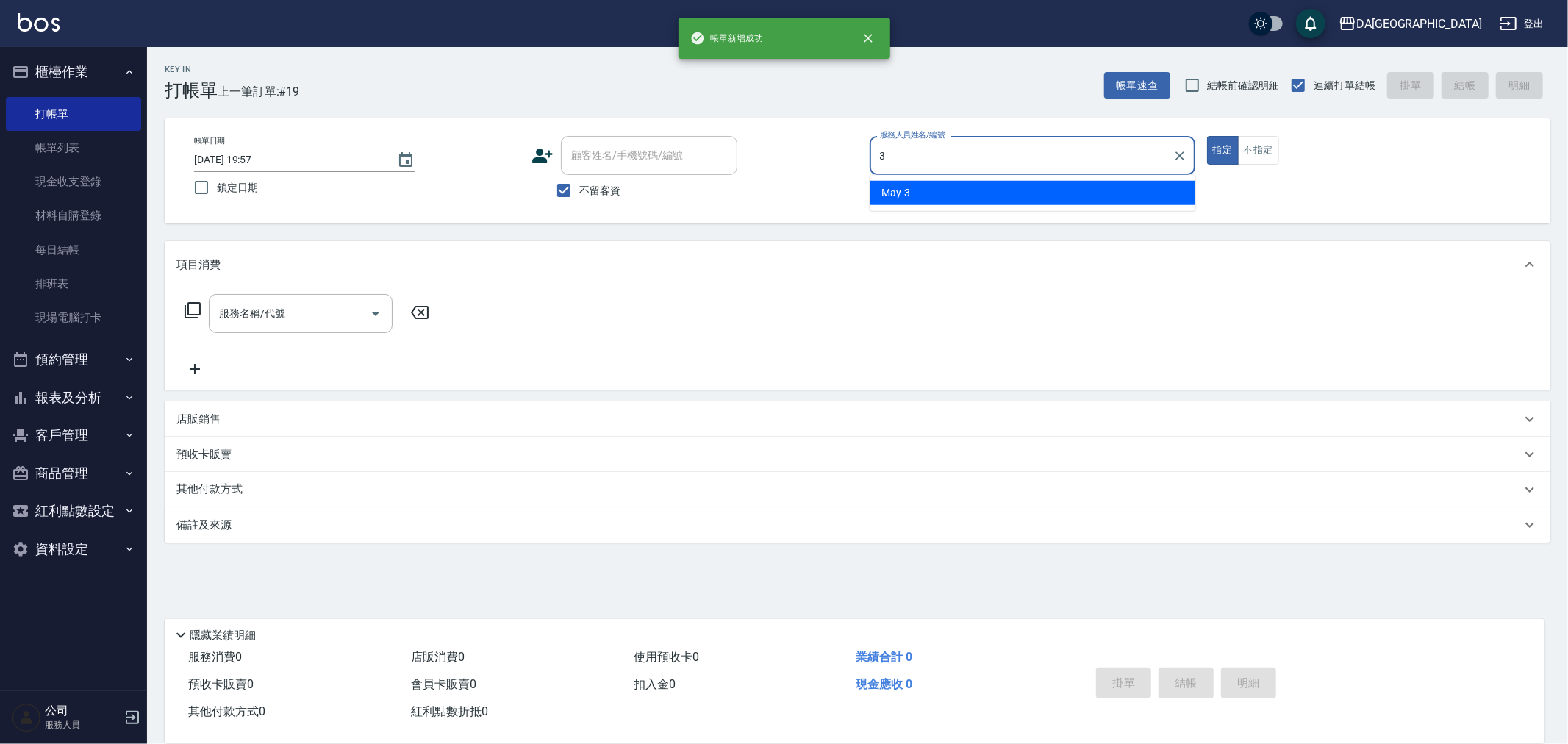
type input "May-3"
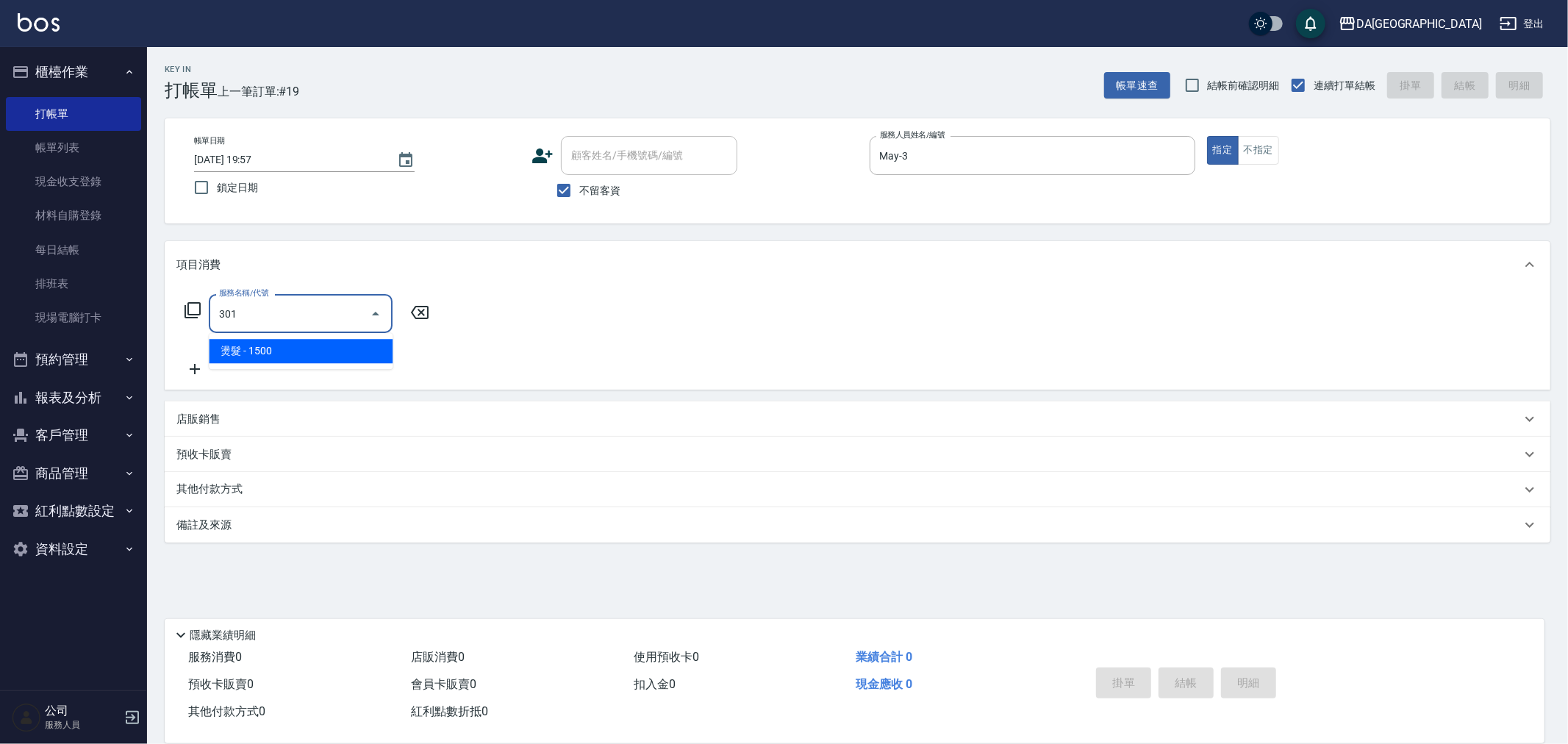
type input "燙髮(301)"
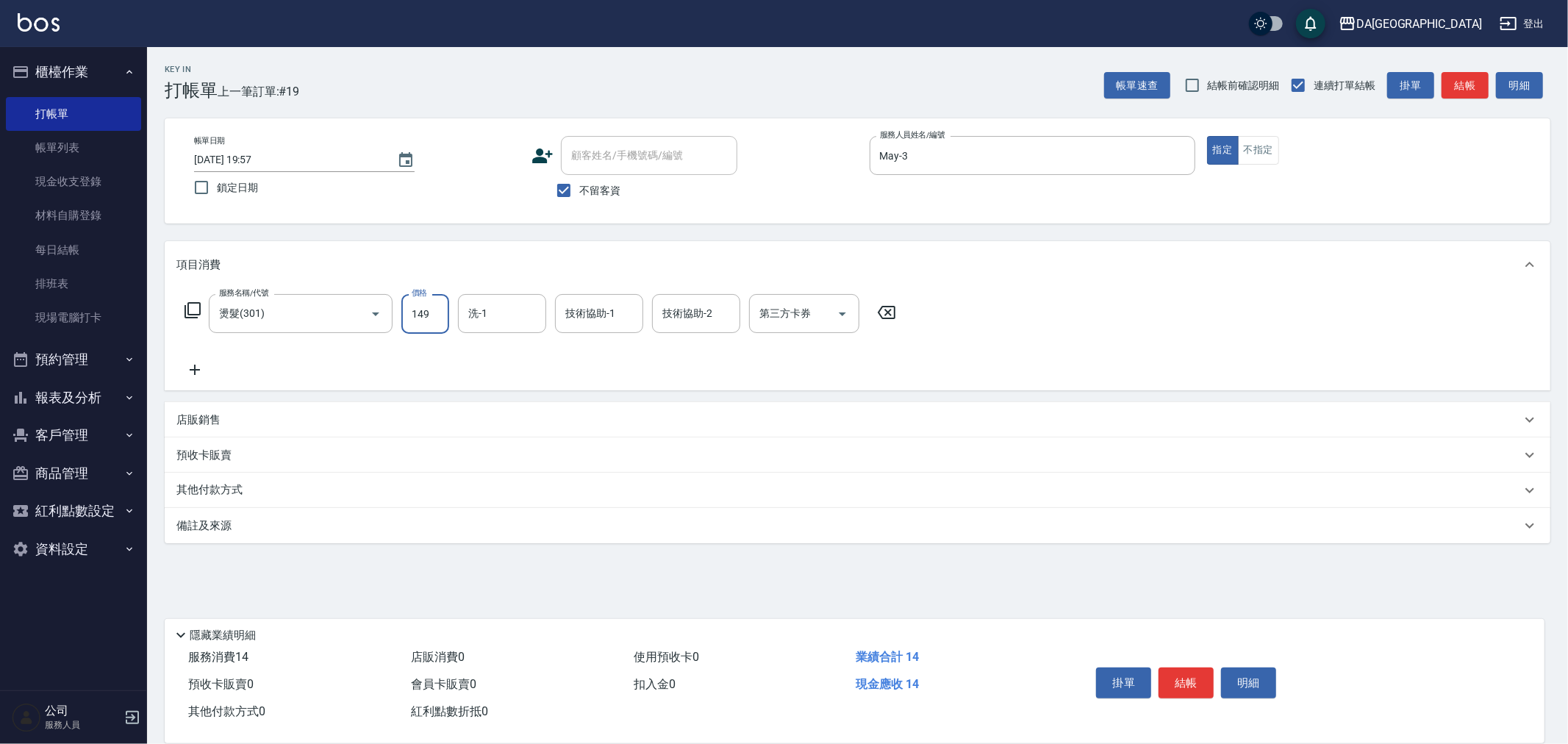
type input "1499"
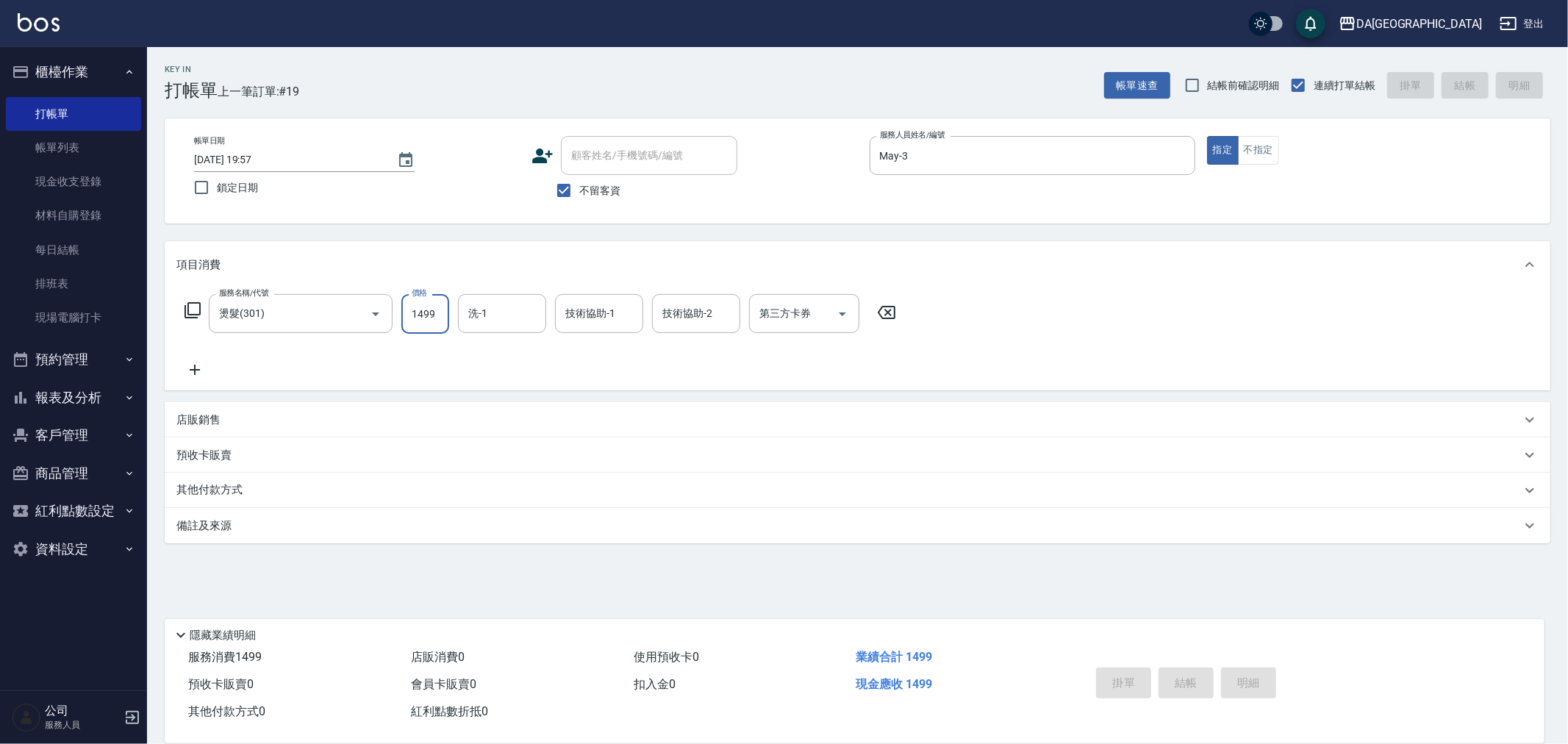
type input "[DATE] 19:58"
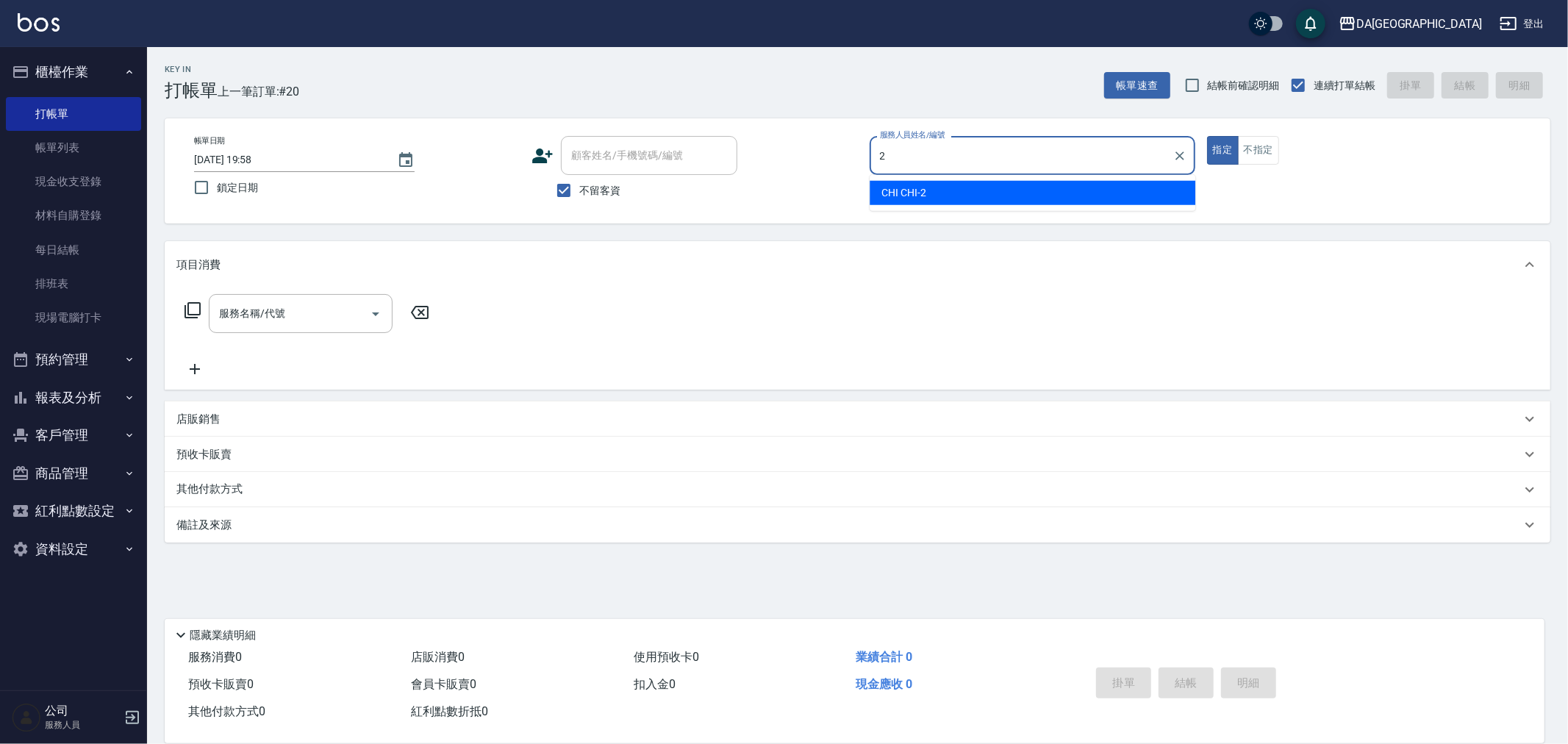
type input "CHI CHI-2"
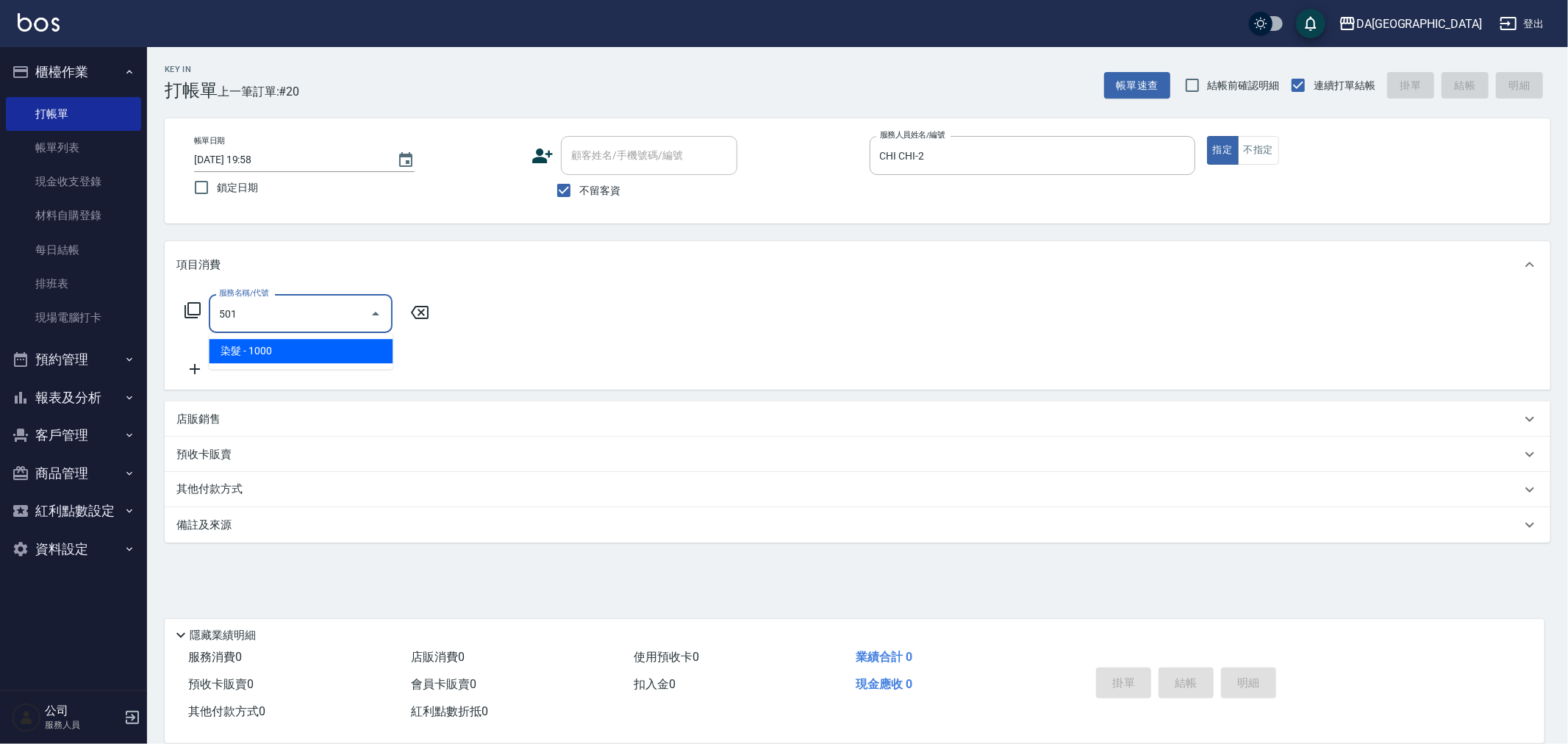
type input "染髮(501)"
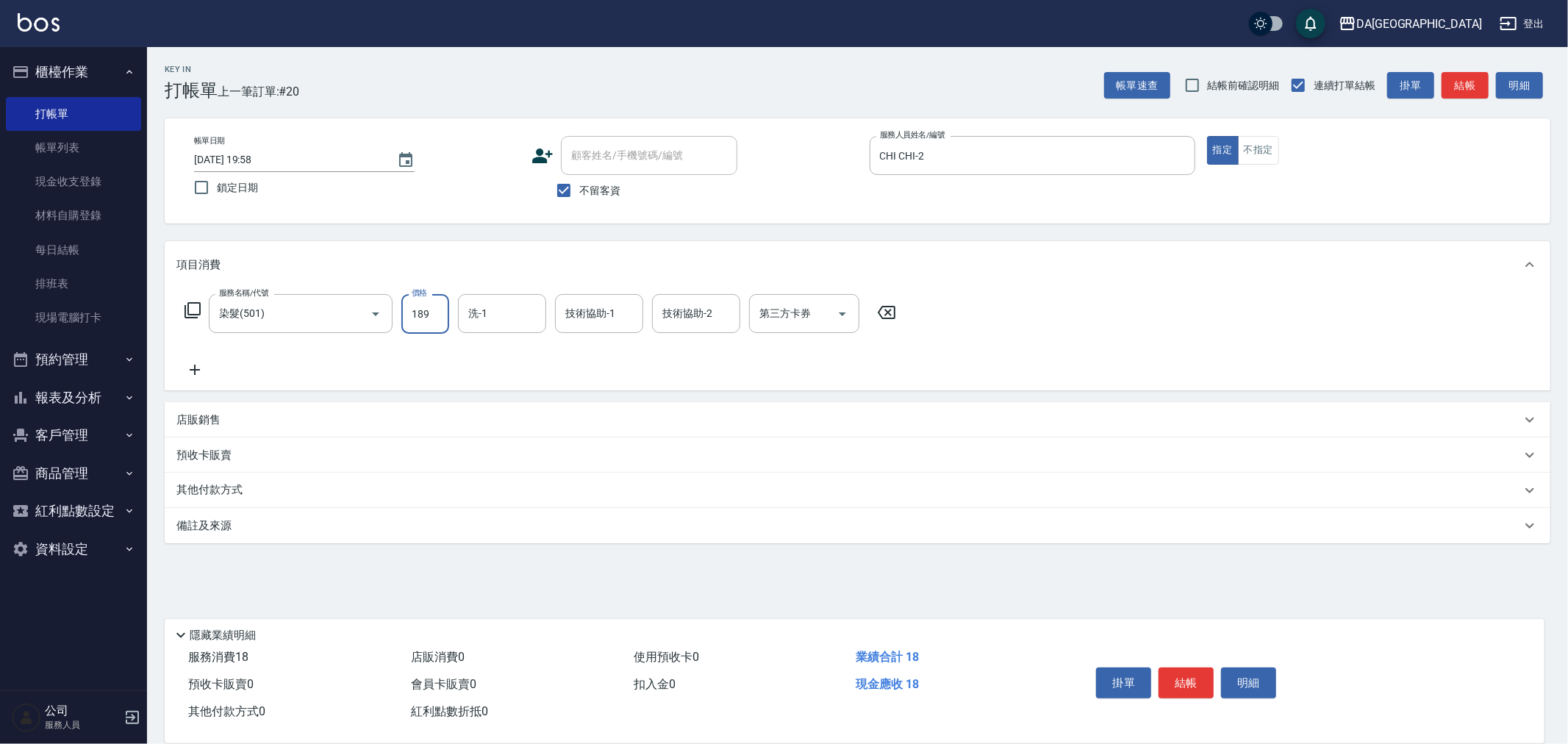
type input "1899"
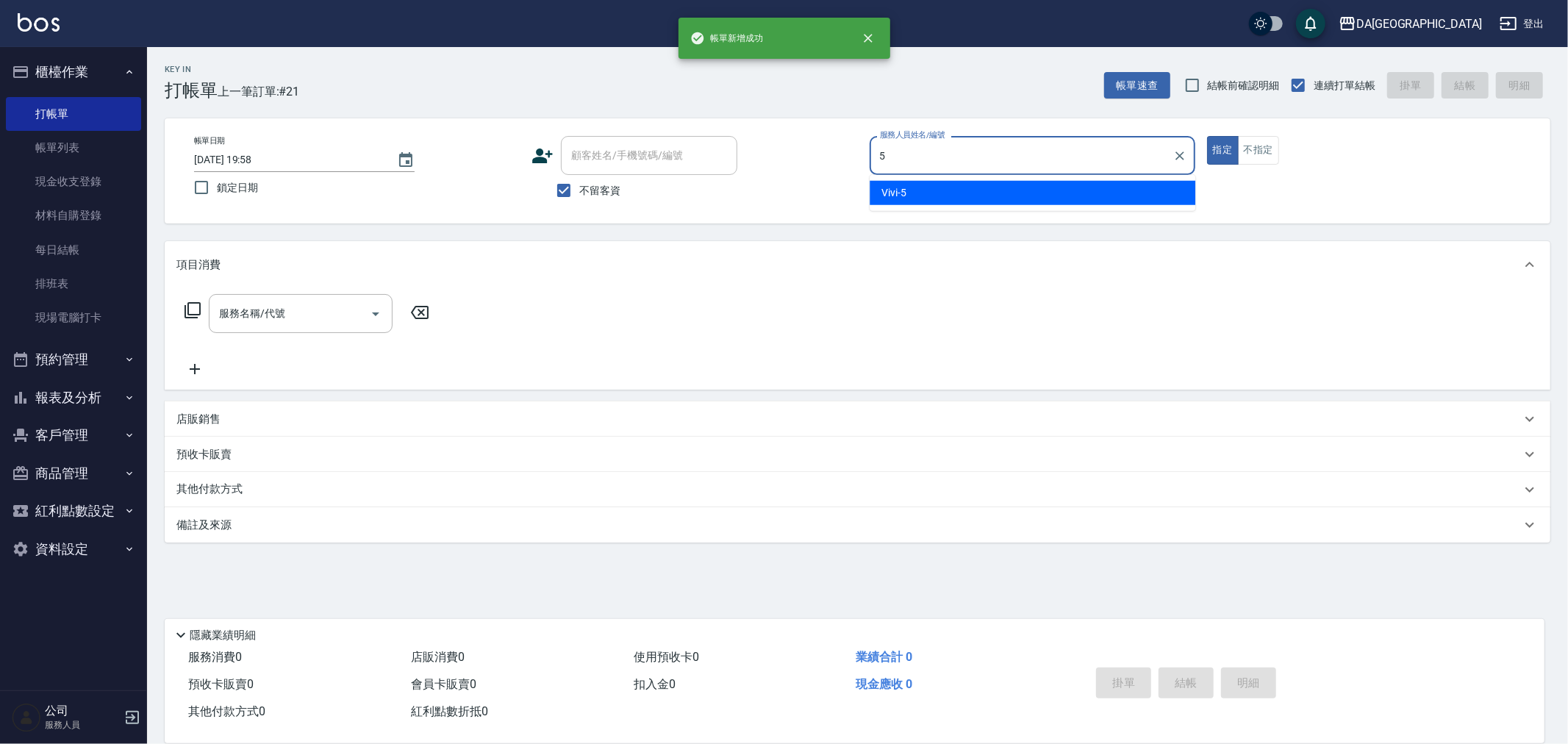
type input "Vivi-5"
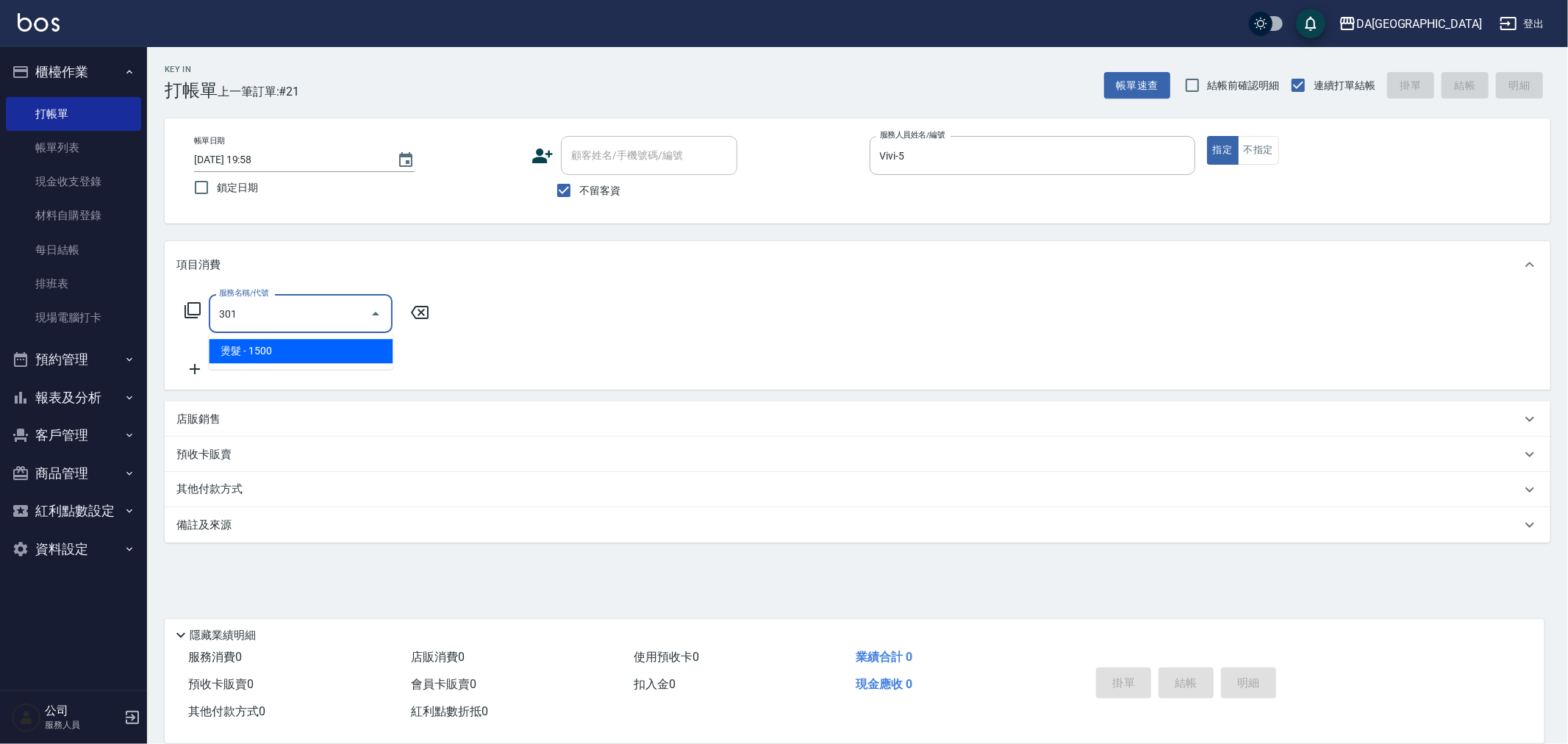
type input "燙髮(301)"
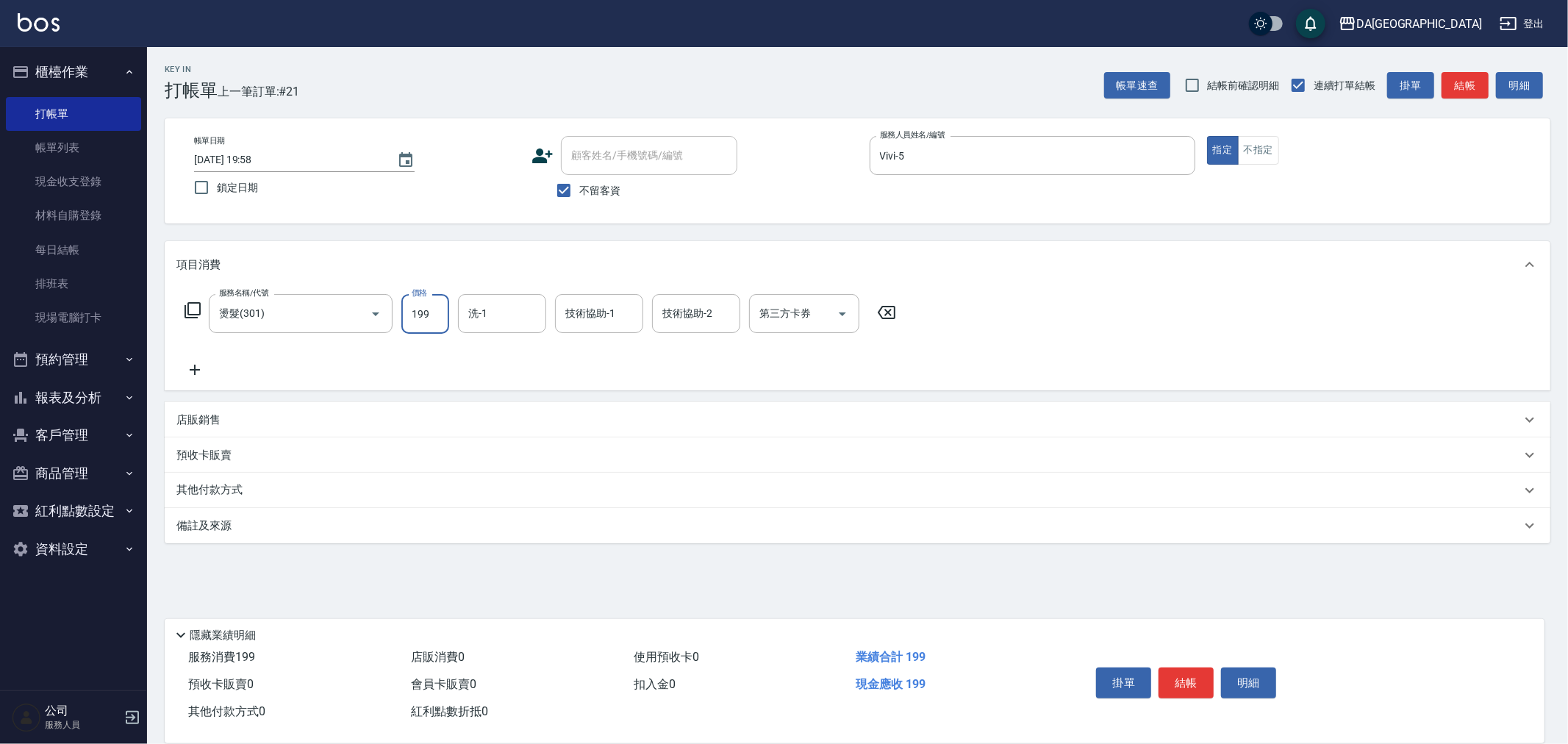
type input "1990"
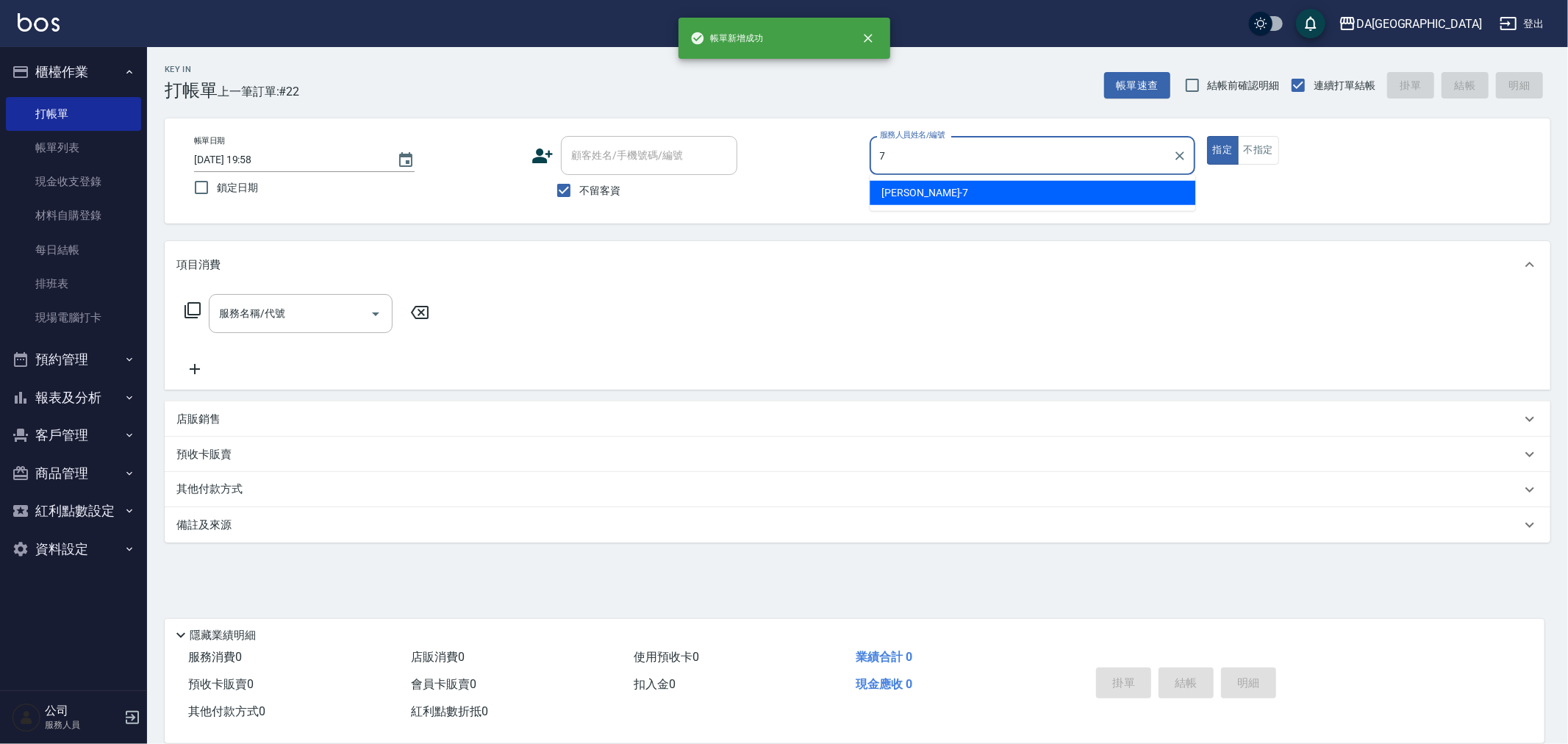
type input "Mimi-7"
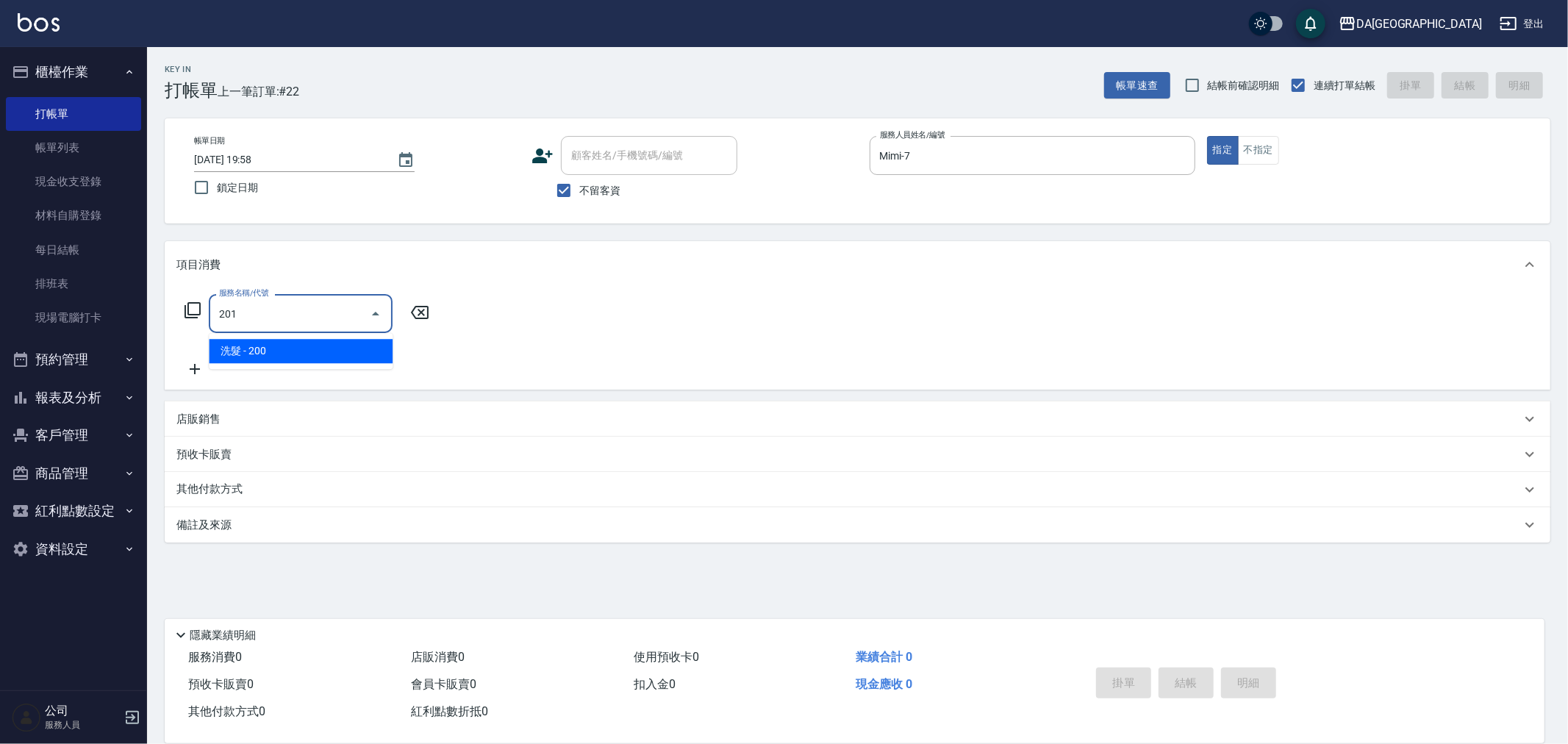
type input "洗髮(201)"
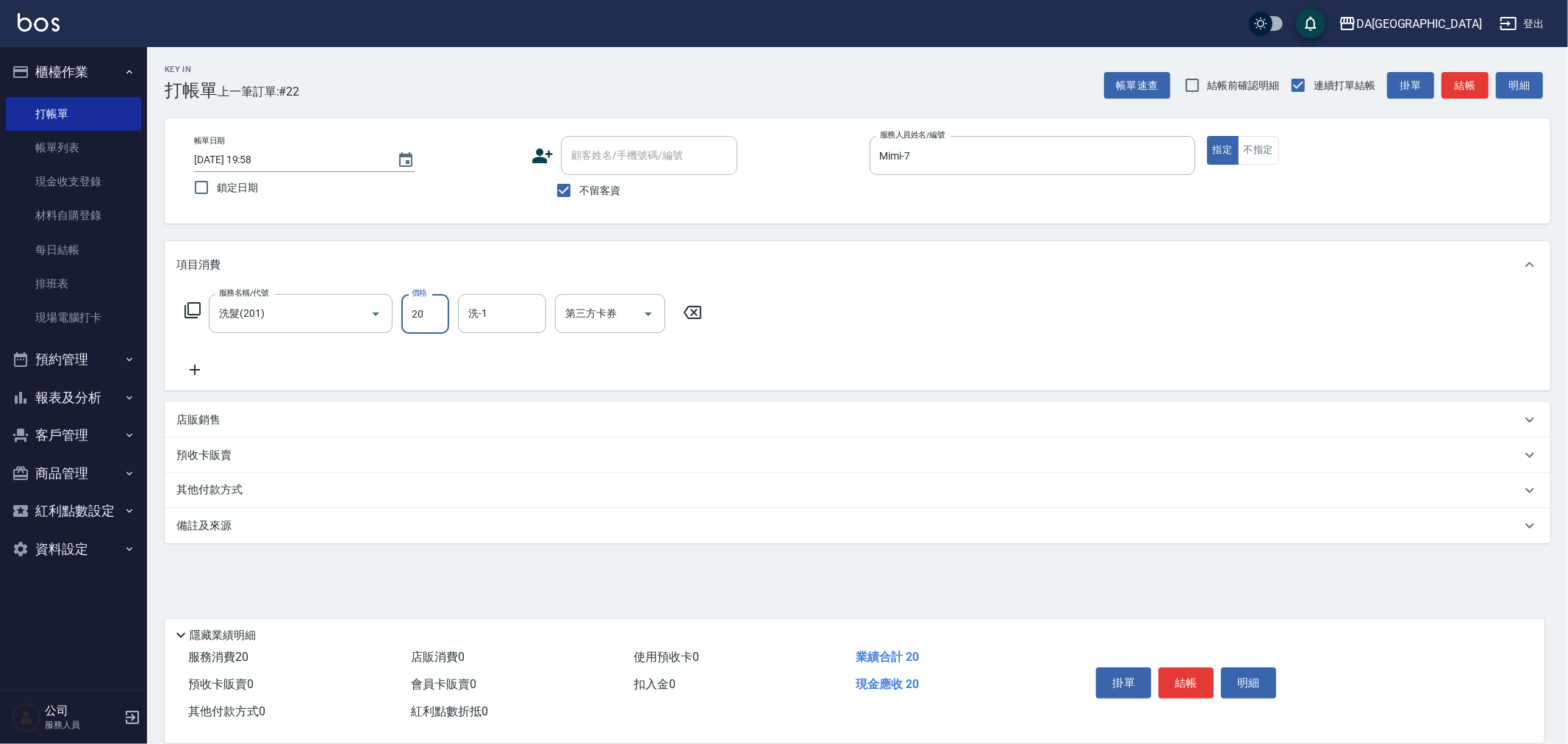
type input "200"
type input "[PERSON_NAME]-30"
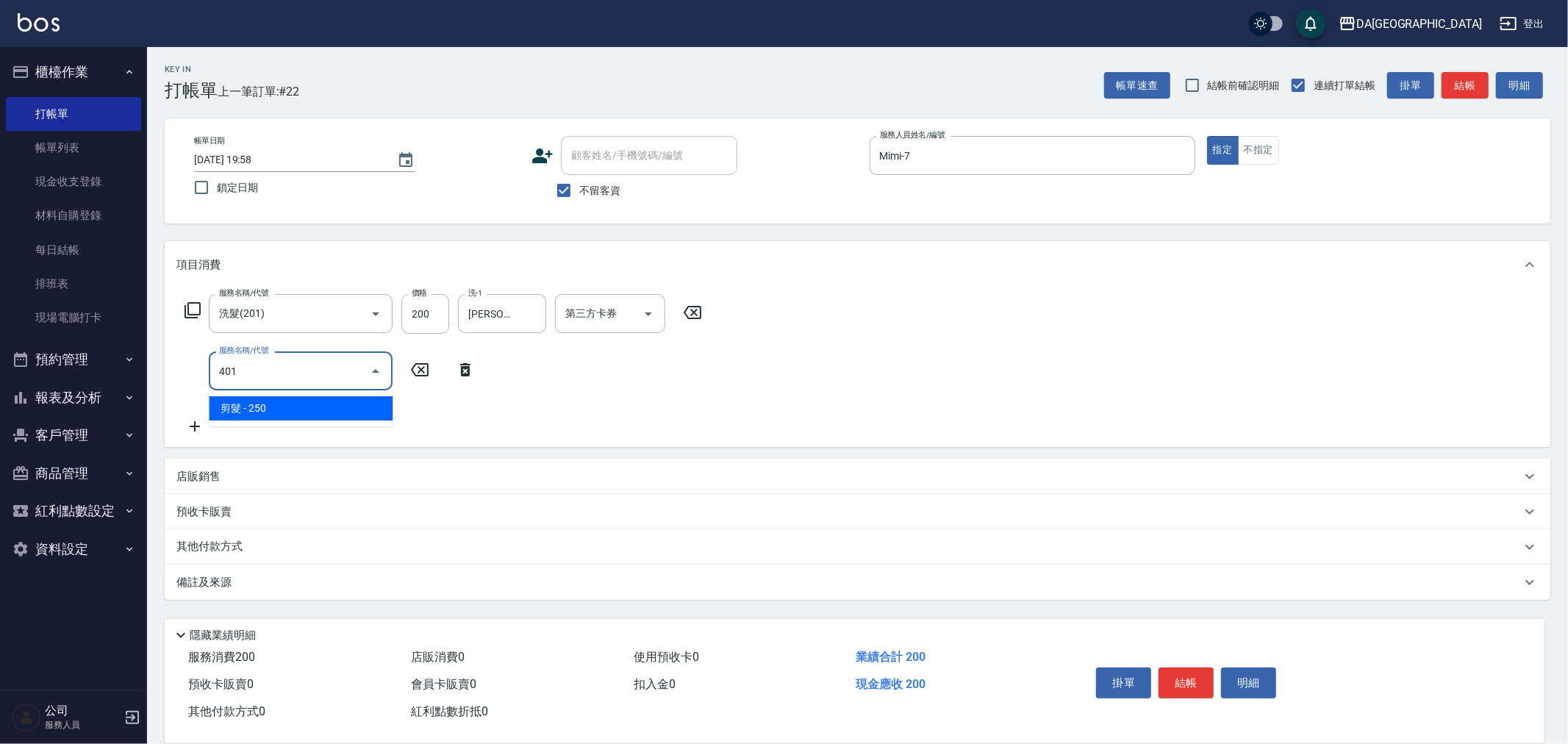
type input "剪髮(401)"
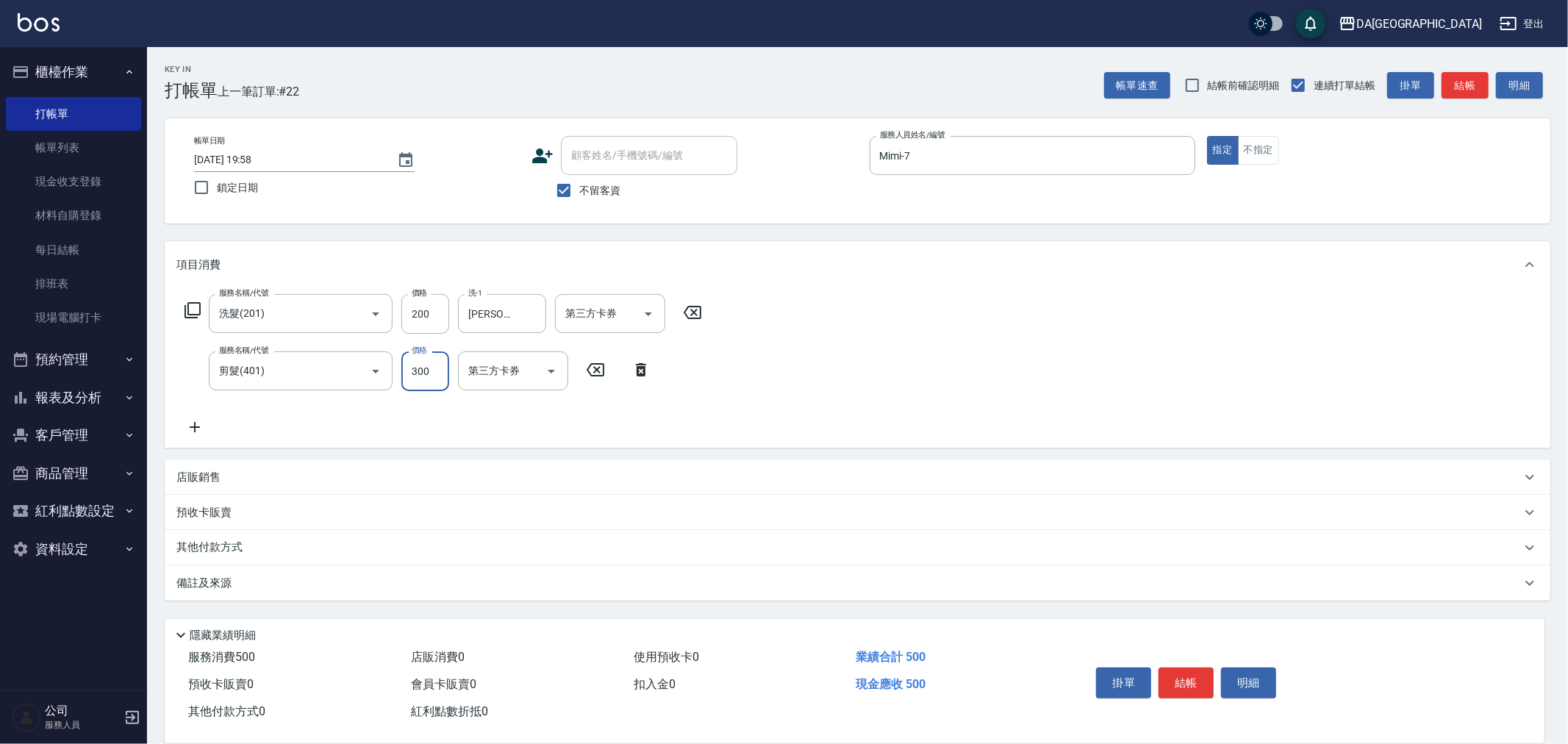
type input "300"
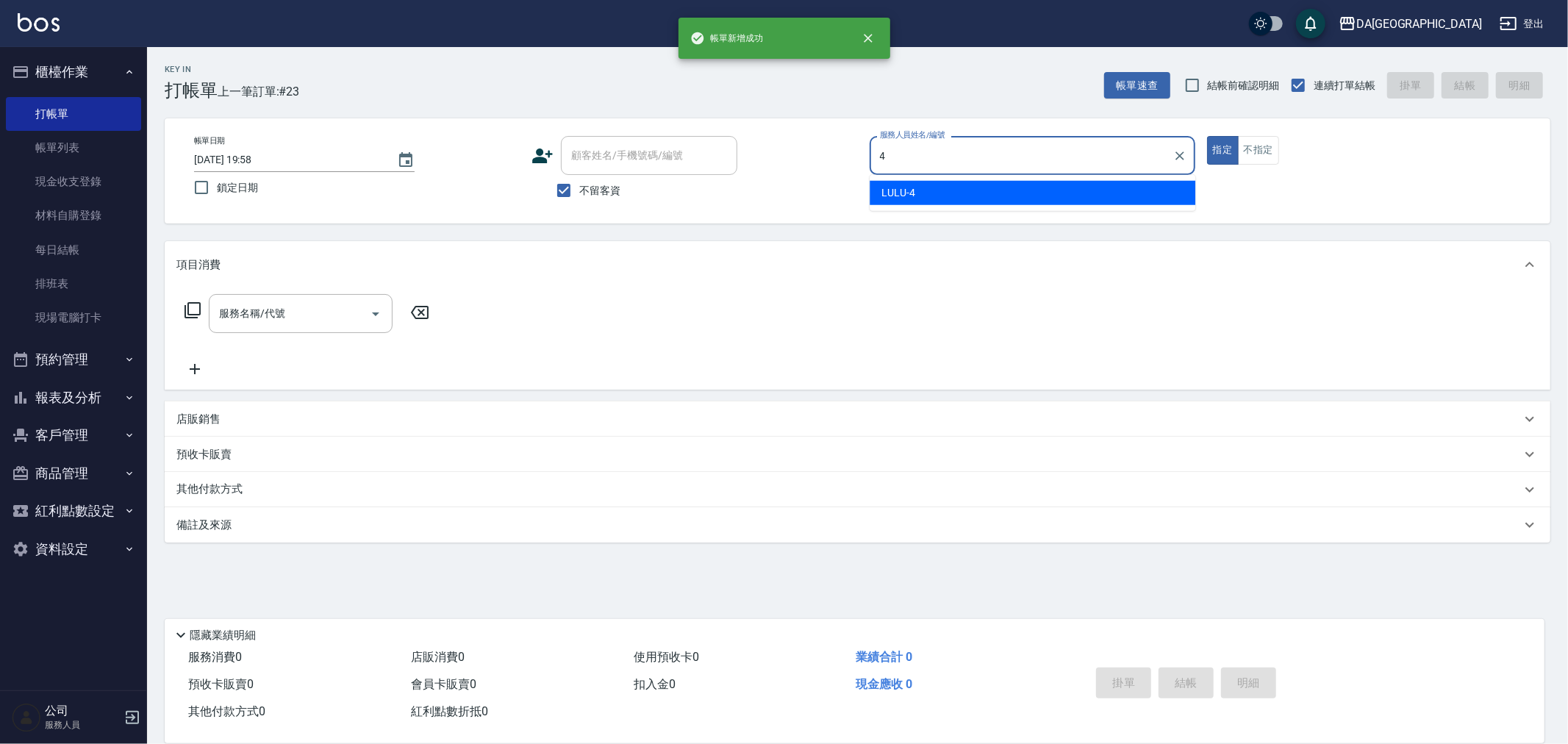
type input "LULU-4"
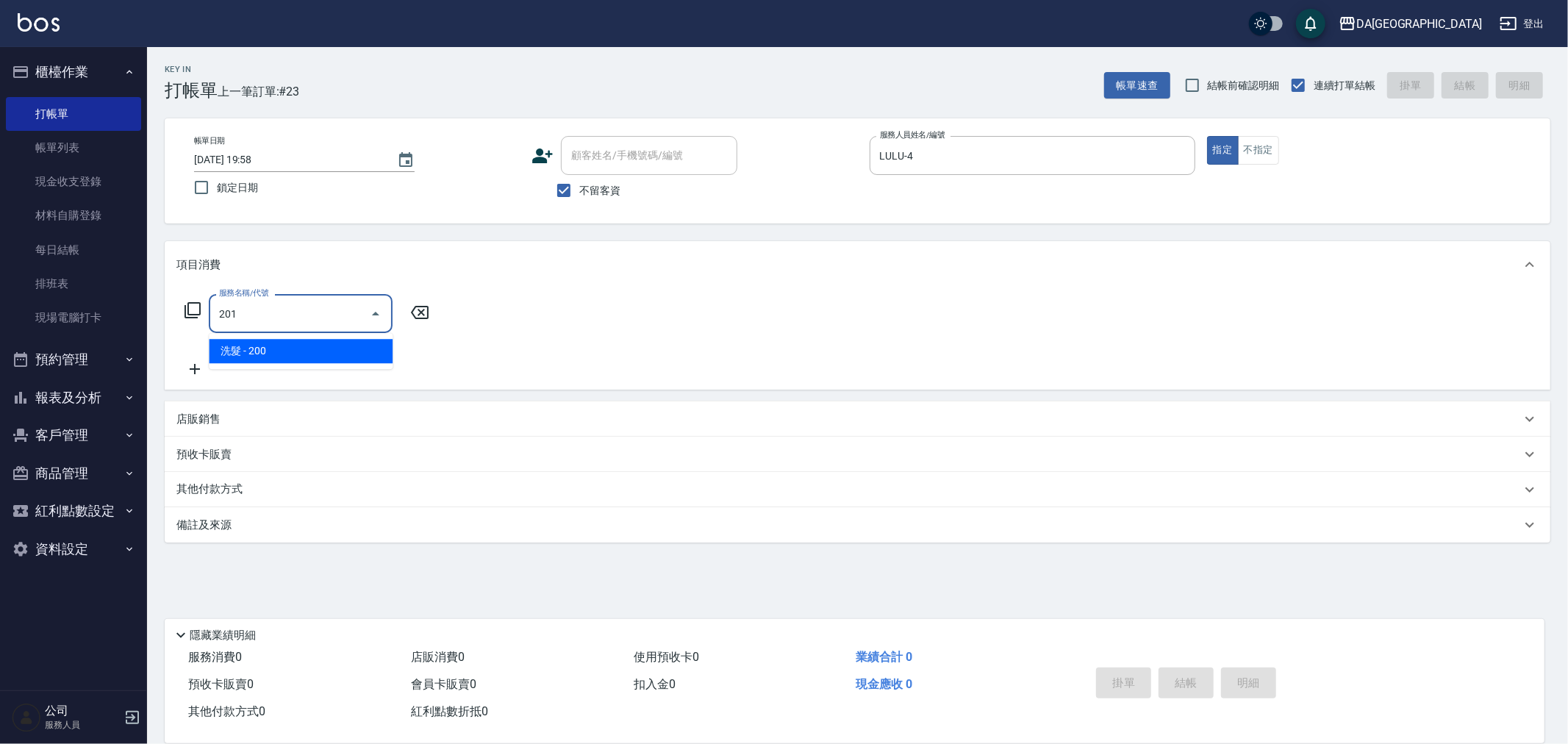
type input "洗髮(201)"
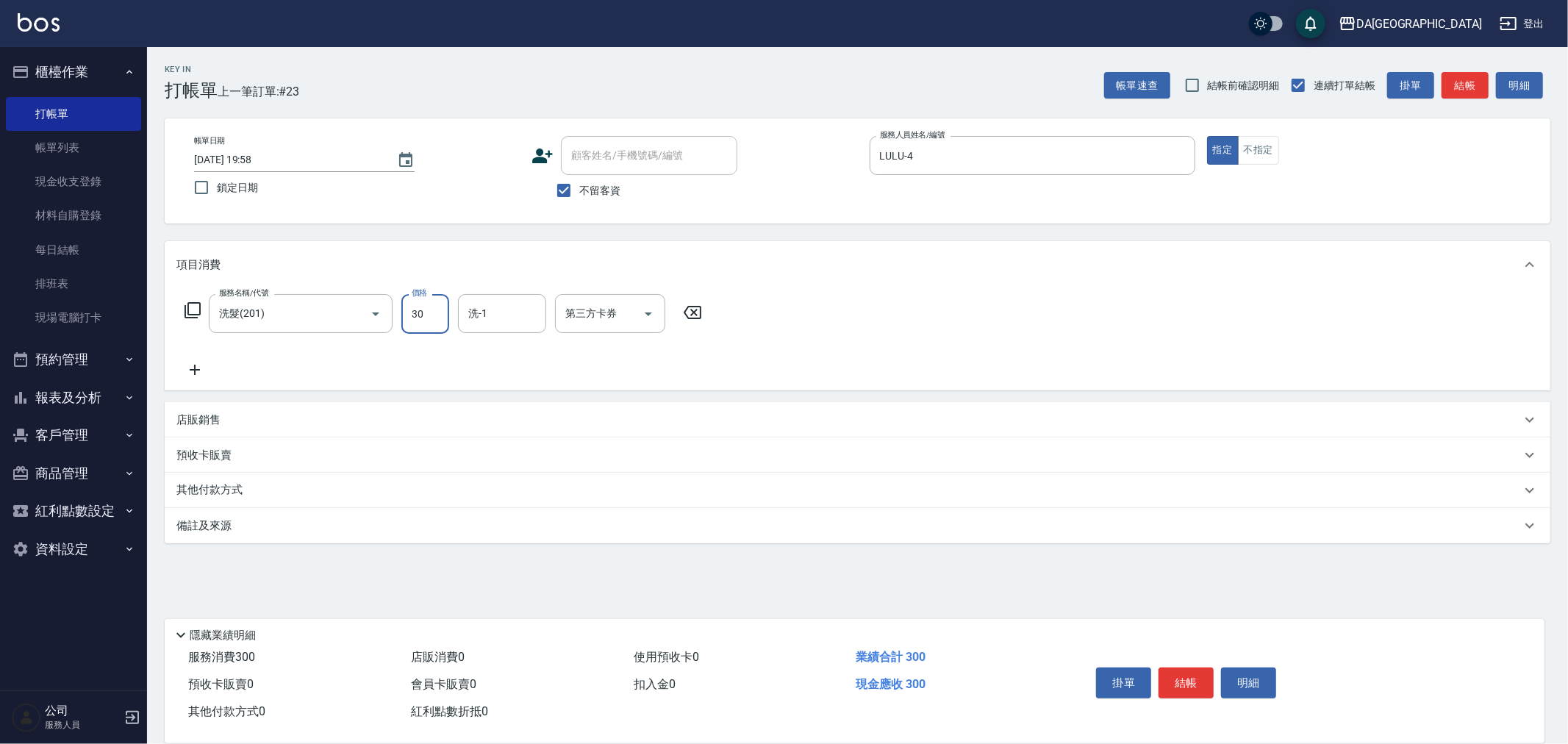
type input "300"
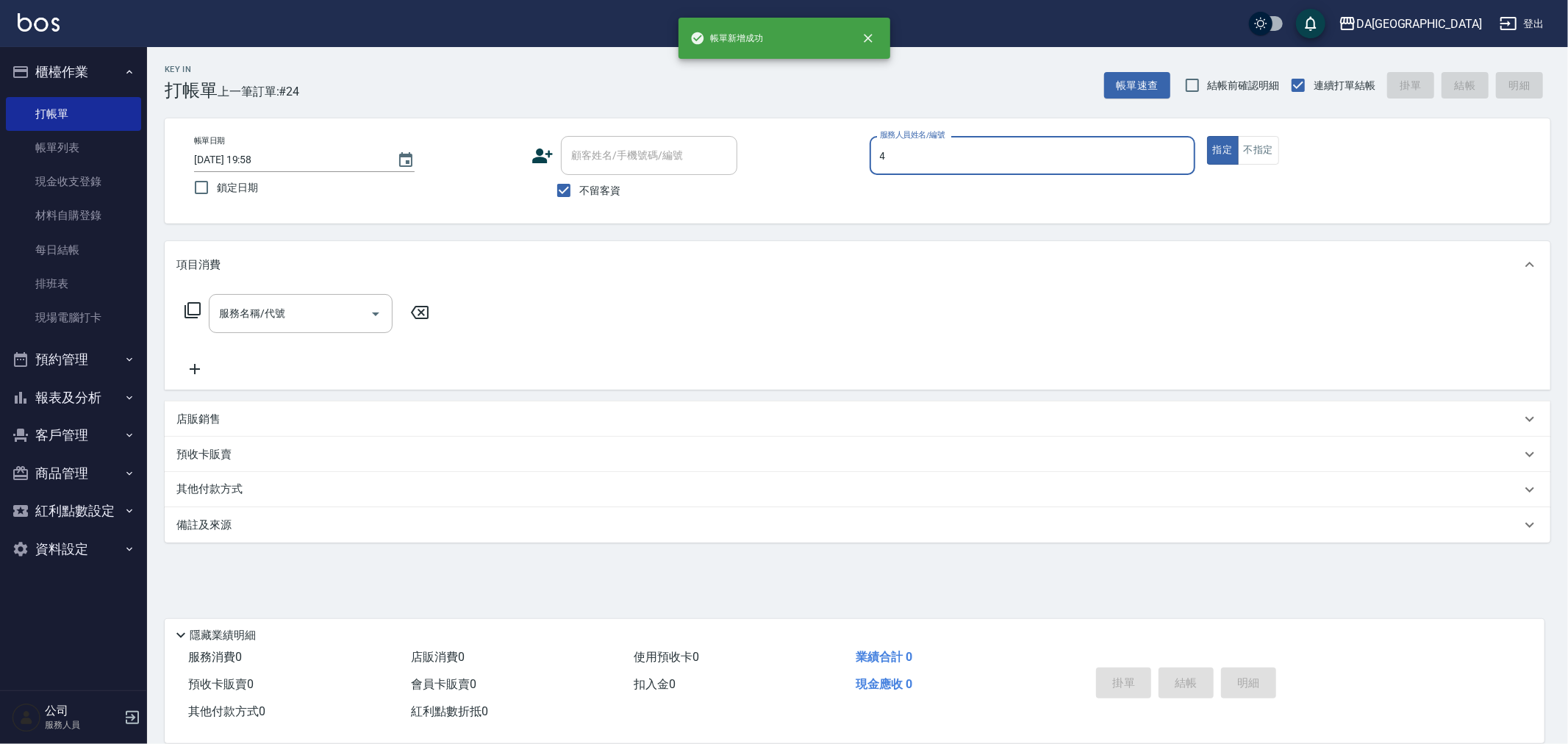
type input "LULU-4"
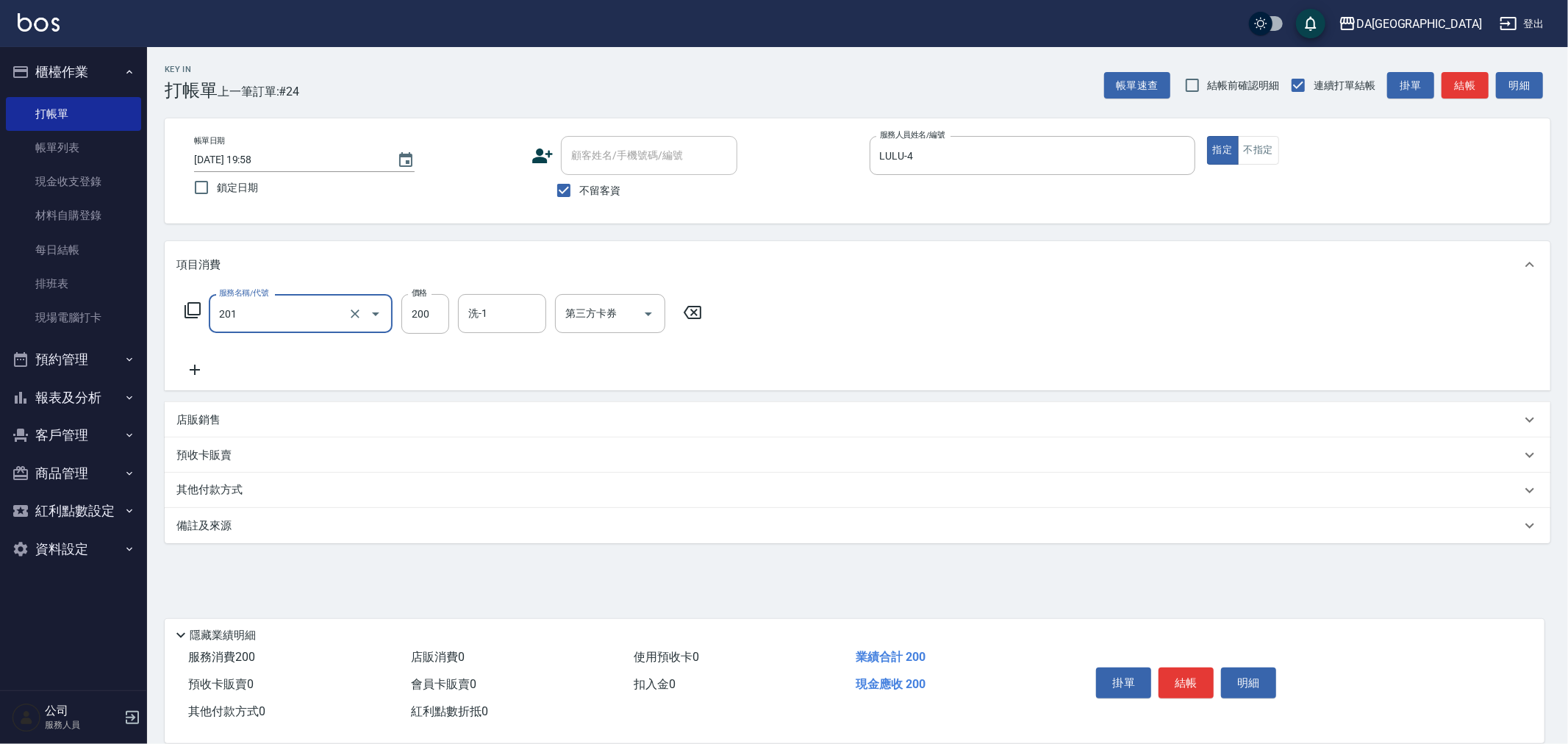
type input "洗髮(201)"
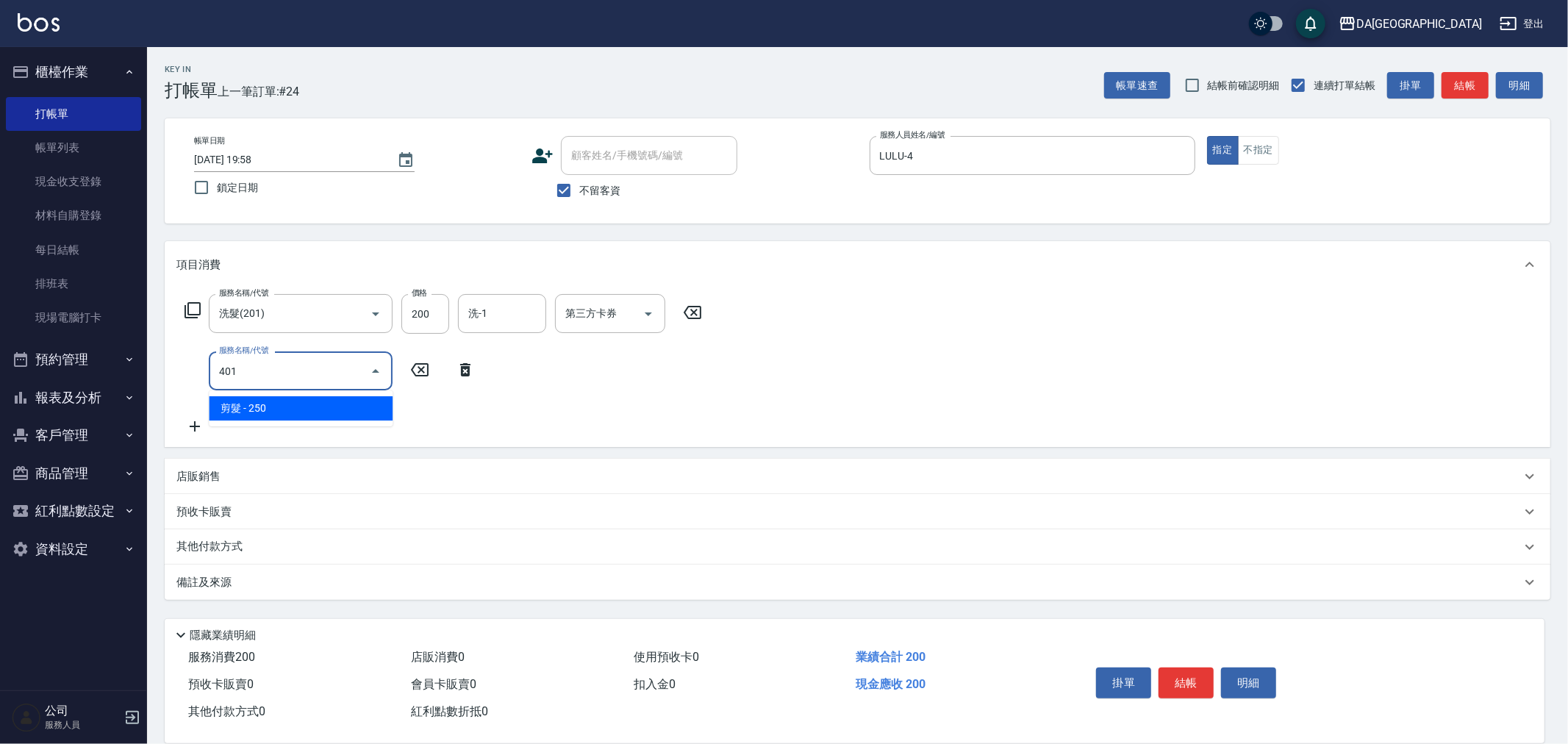
type input "剪髮(401)"
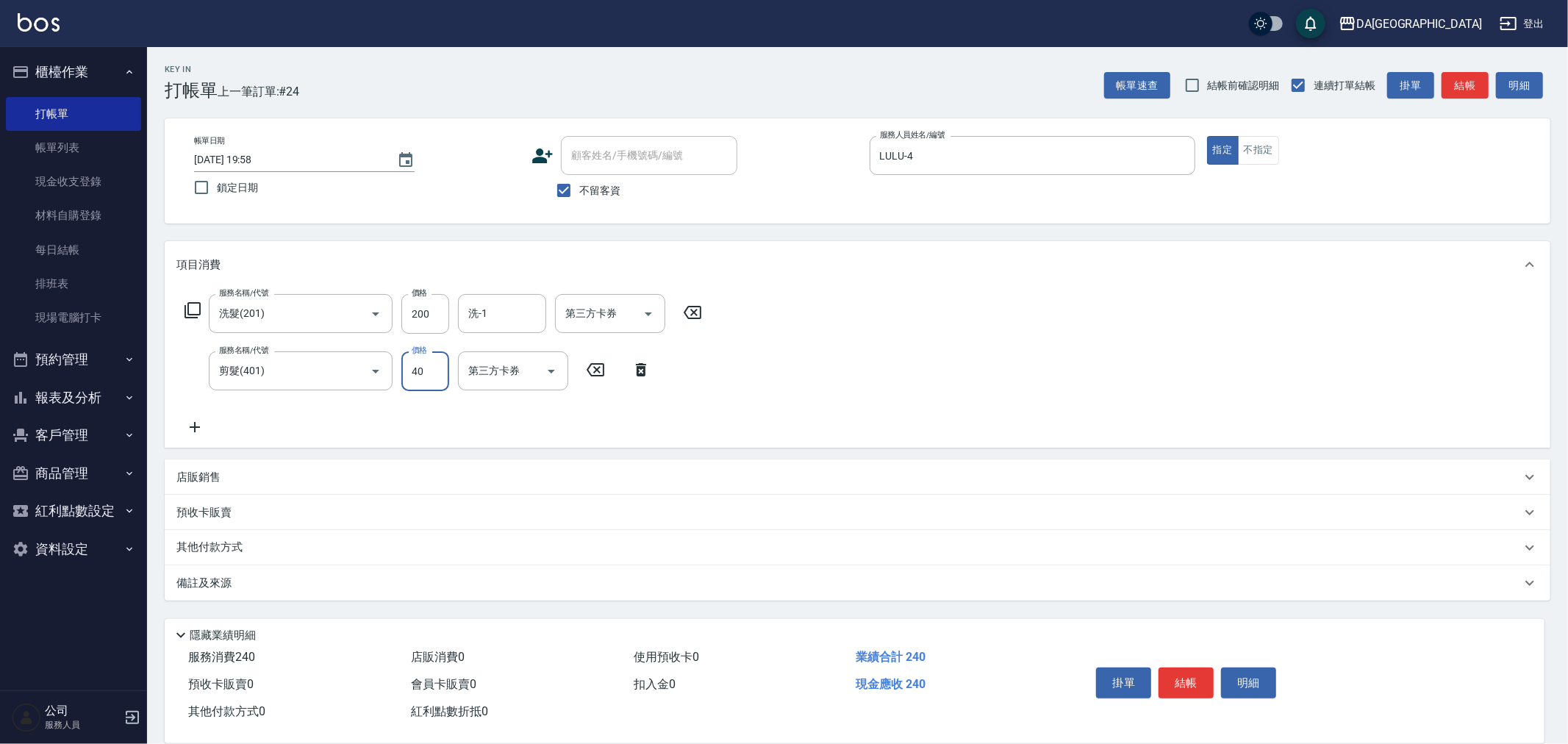
type input "400"
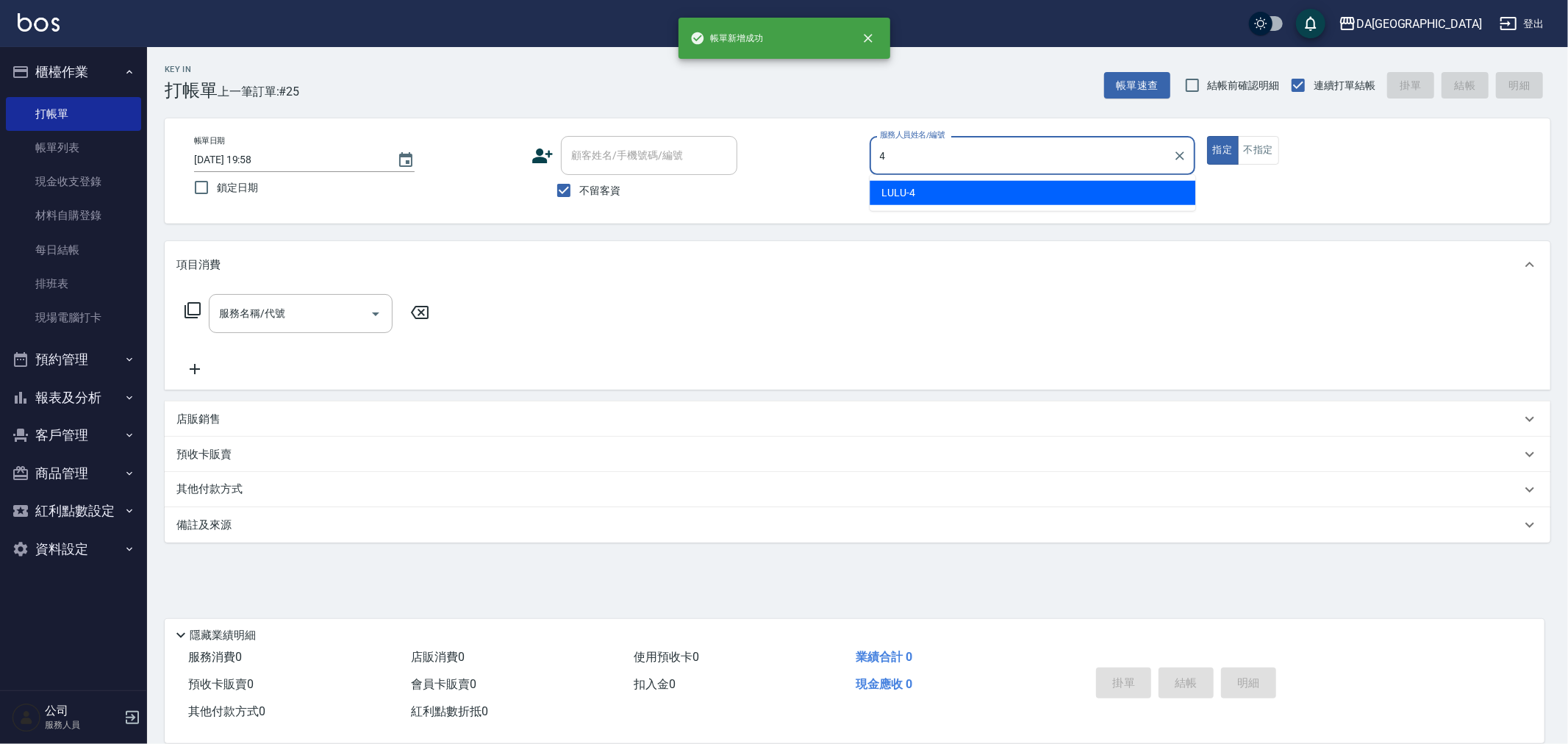
type input "LULU-4"
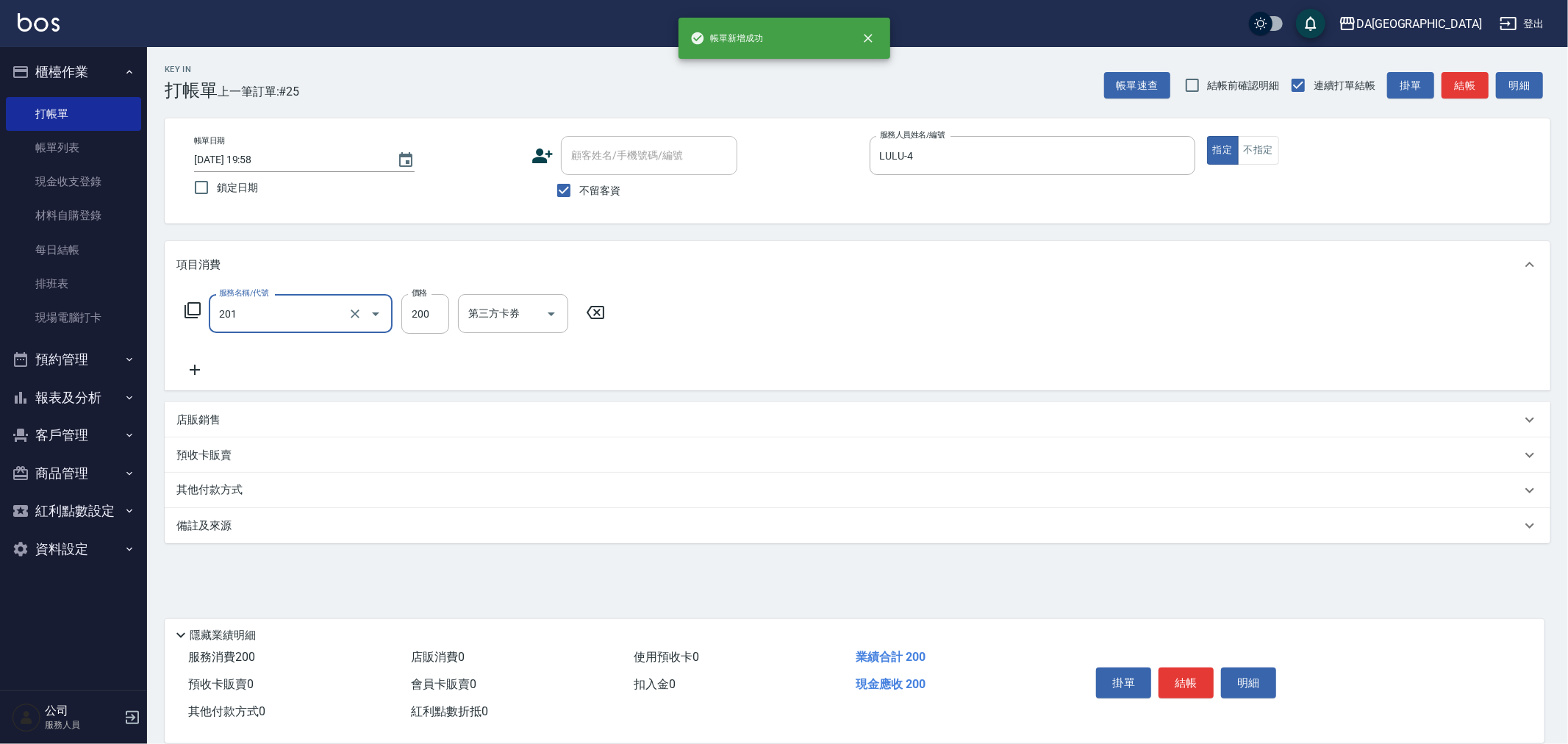
type input "洗髮(201)"
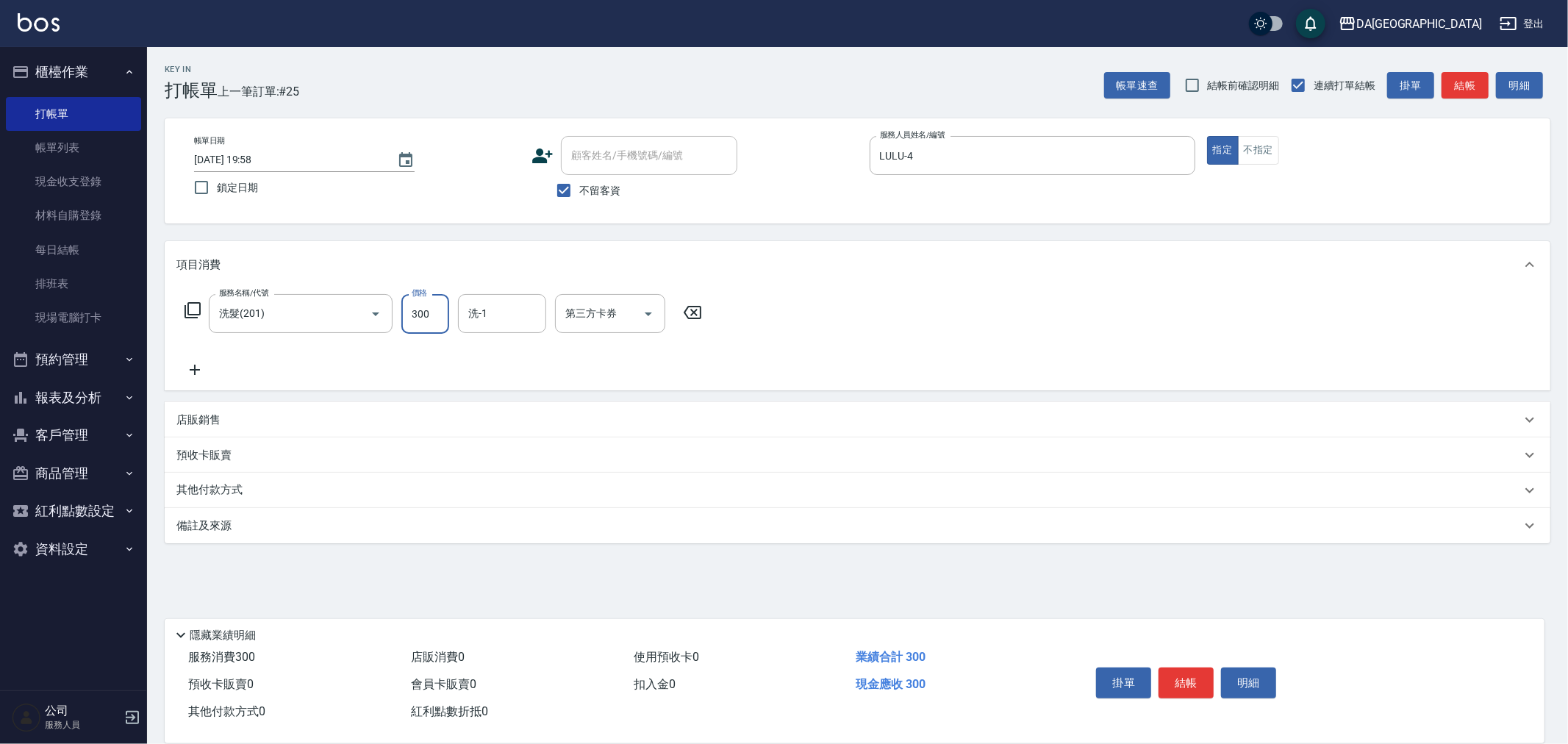
type input "300"
type input "[PERSON_NAME]-30"
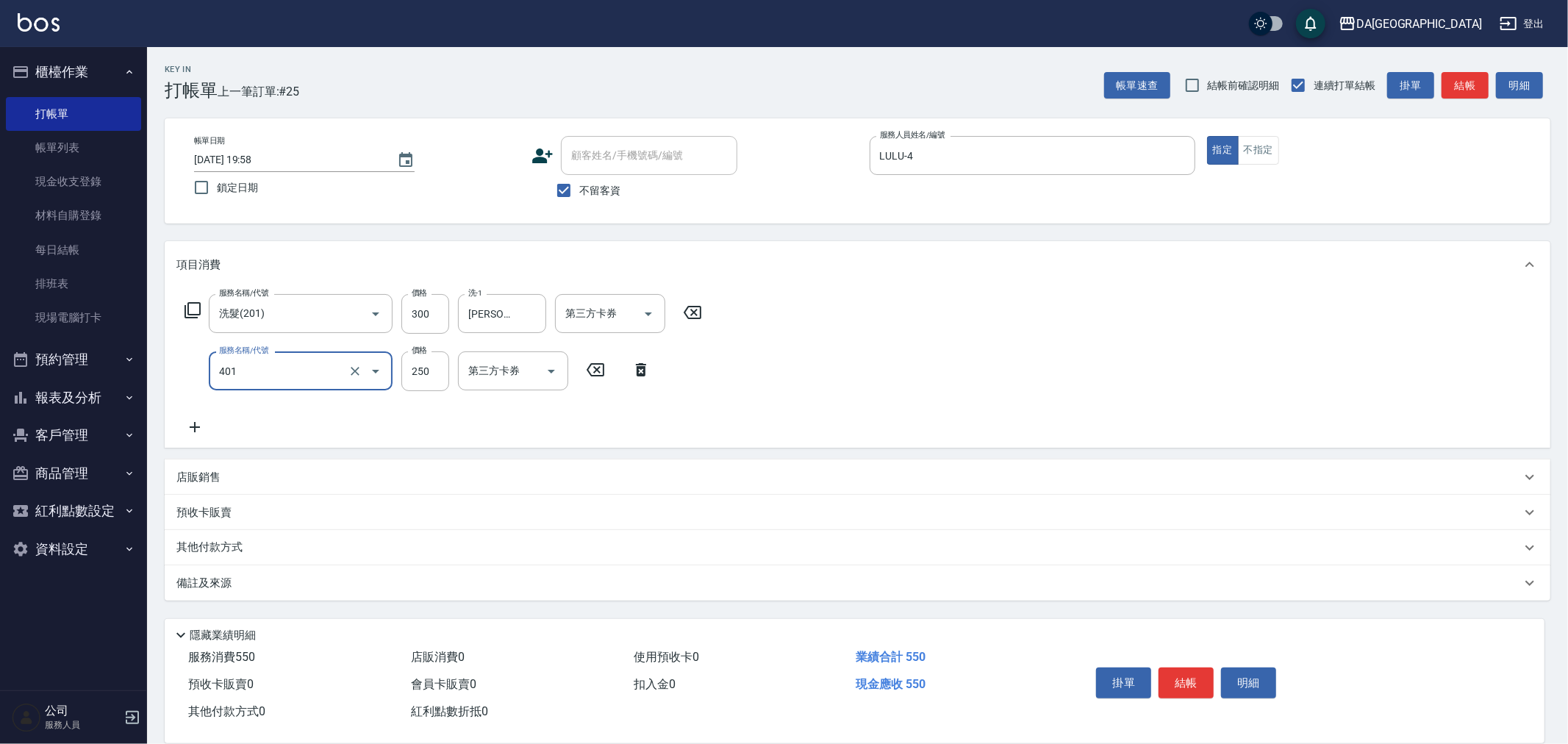
type input "剪髮(401)"
type input "550"
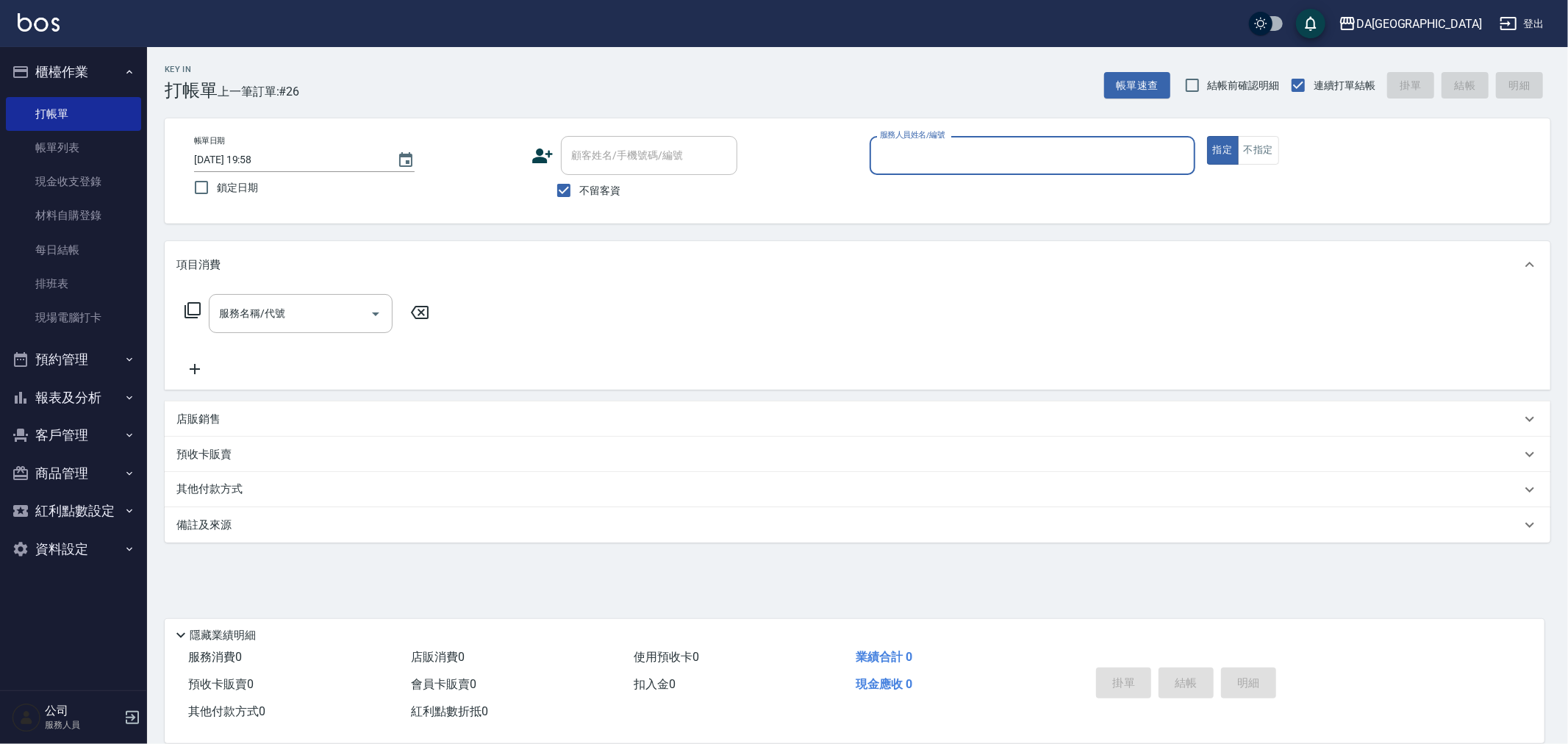
click at [67, 422] on button "客戶管理" at bounding box center [74, 435] width 136 height 38
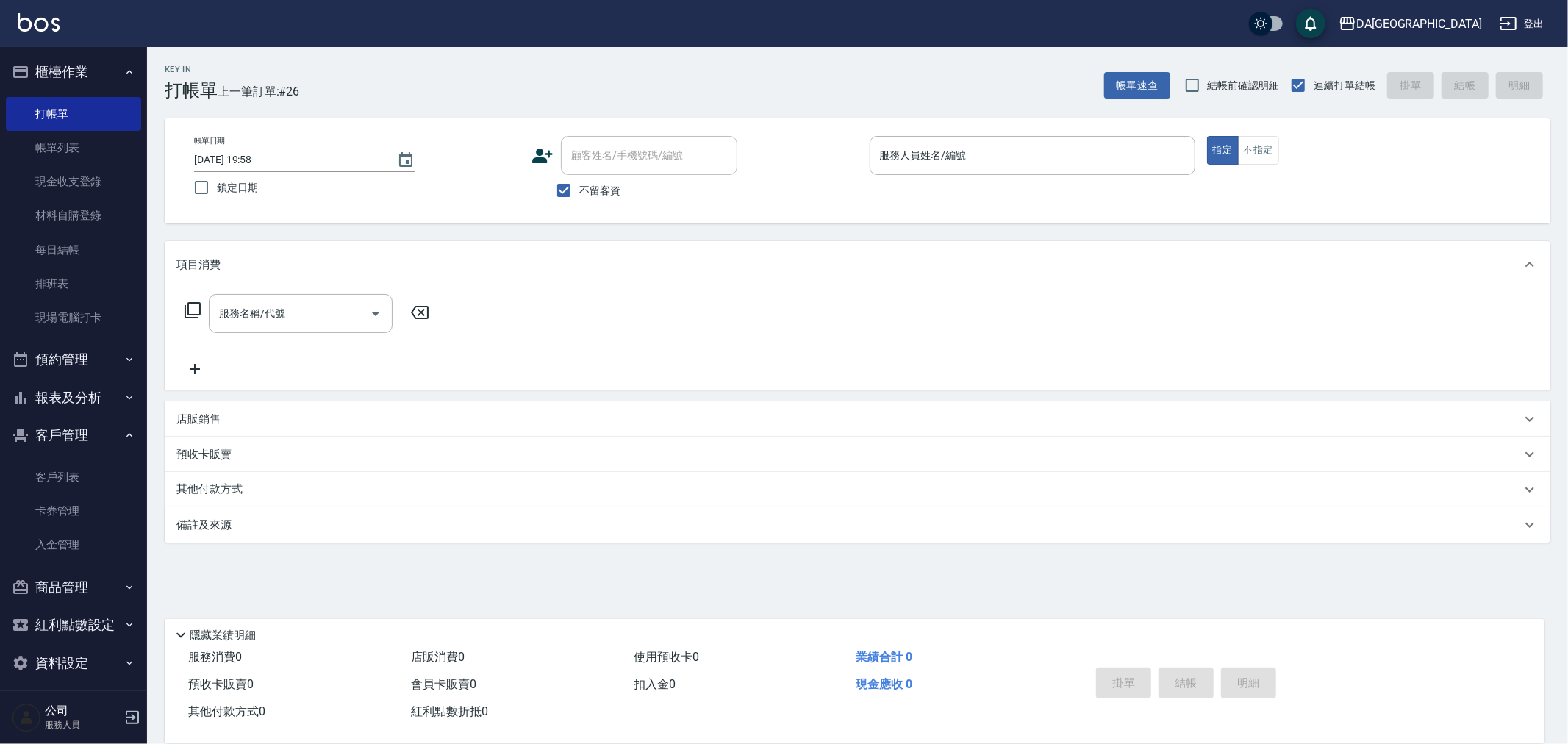
click at [77, 399] on button "報表及分析" at bounding box center [74, 398] width 136 height 38
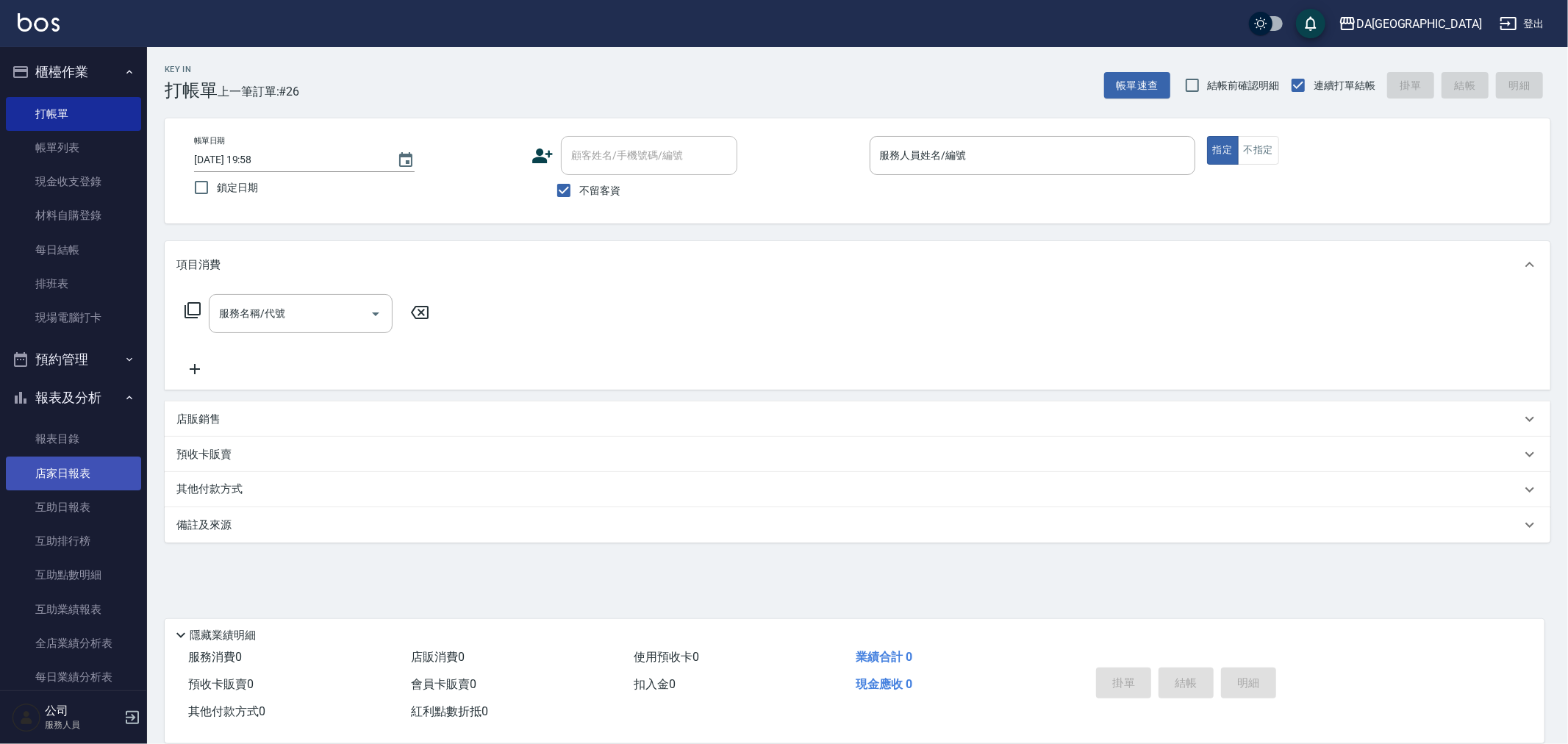
click at [64, 474] on link "店家日報表" at bounding box center [74, 474] width 136 height 34
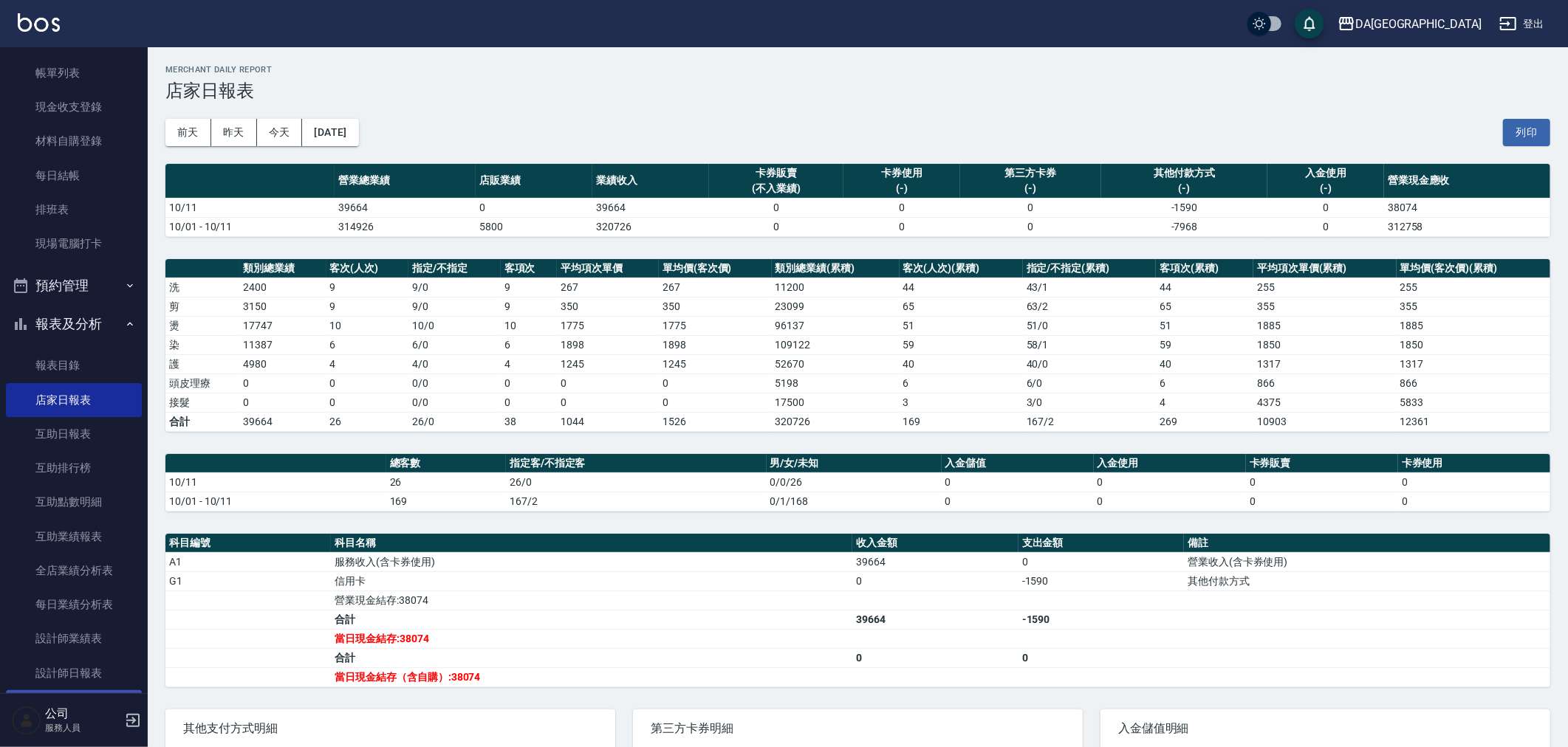
scroll to position [164, 0]
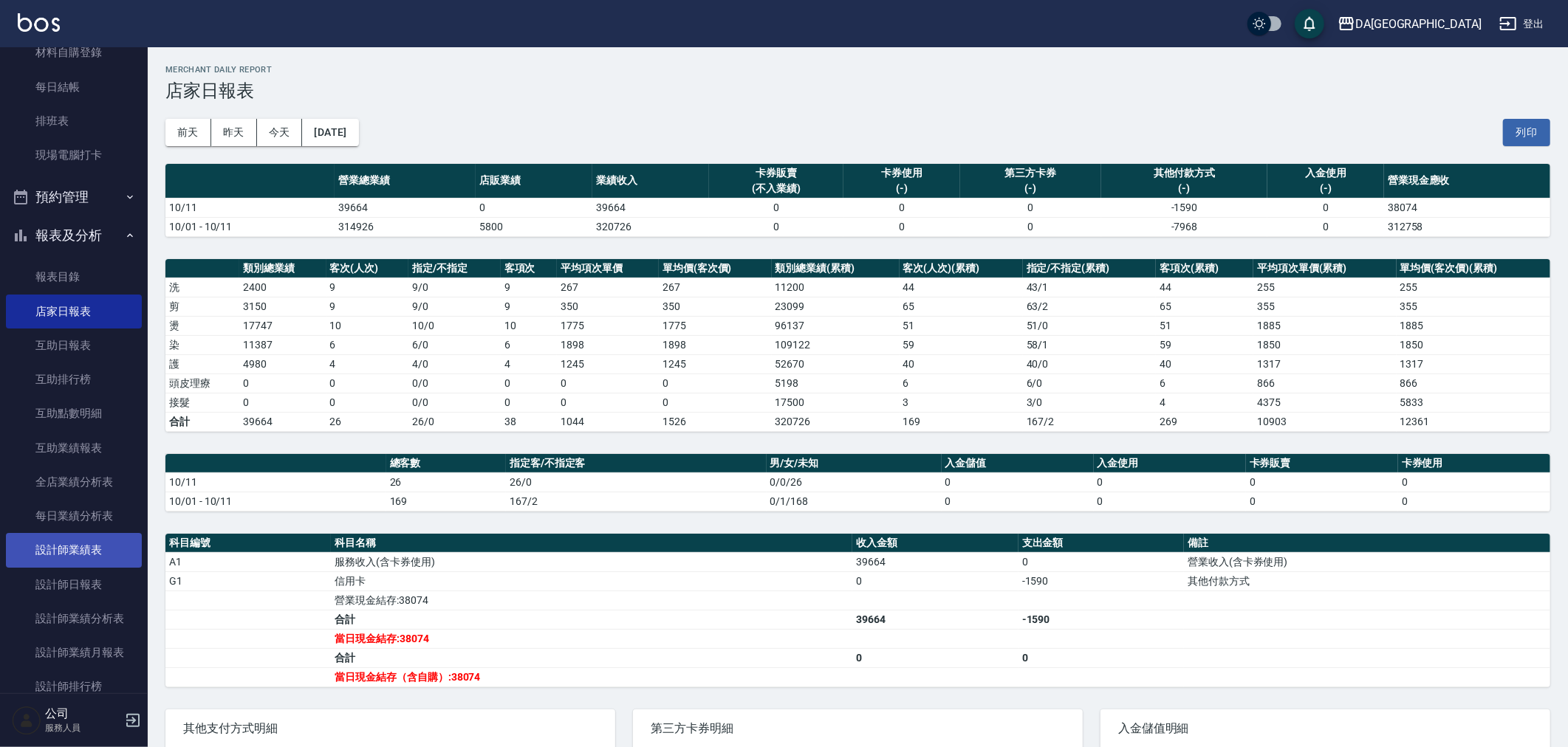
click at [100, 551] on link "設計師業績表" at bounding box center [74, 550] width 136 height 34
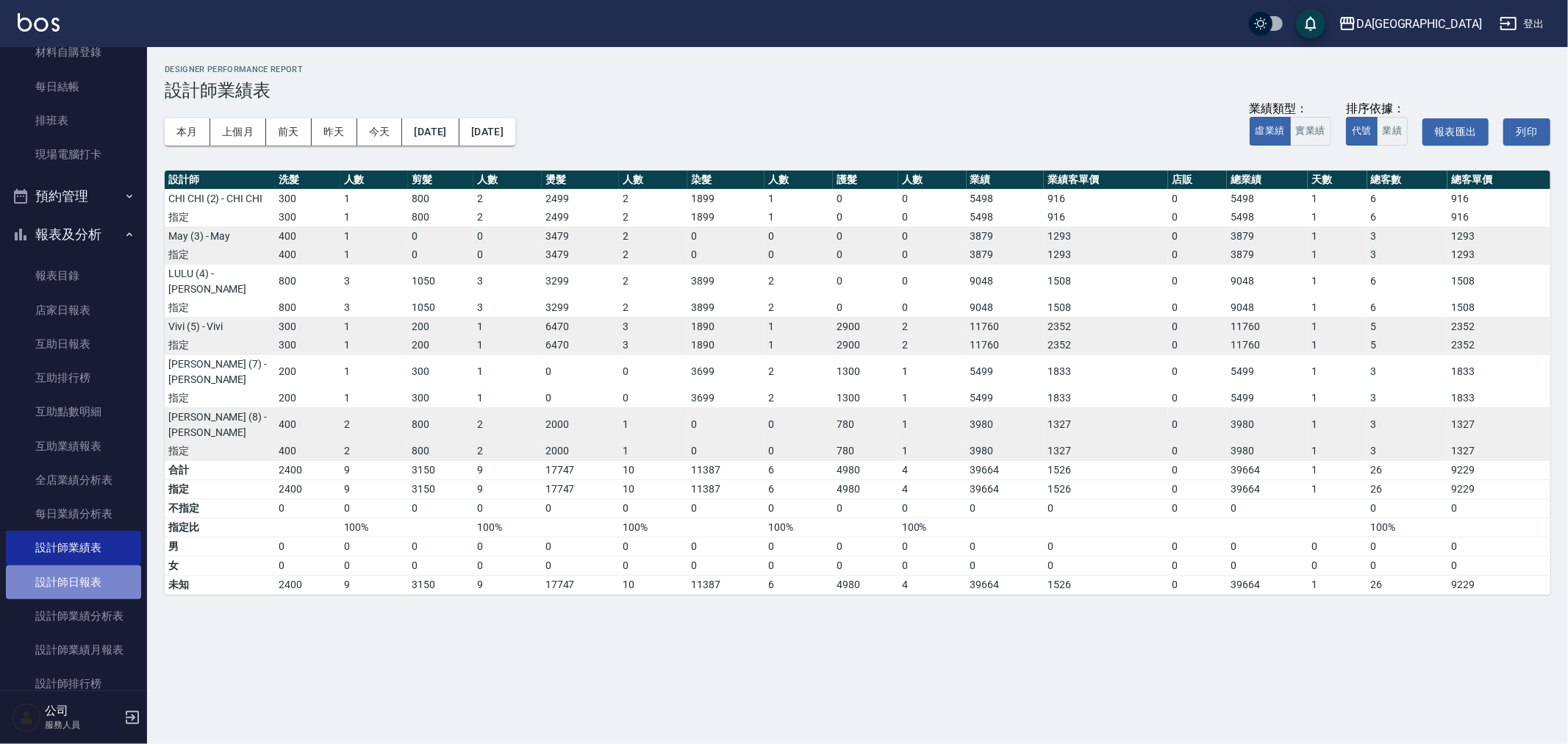
click at [81, 586] on link "設計師日報表" at bounding box center [74, 583] width 136 height 34
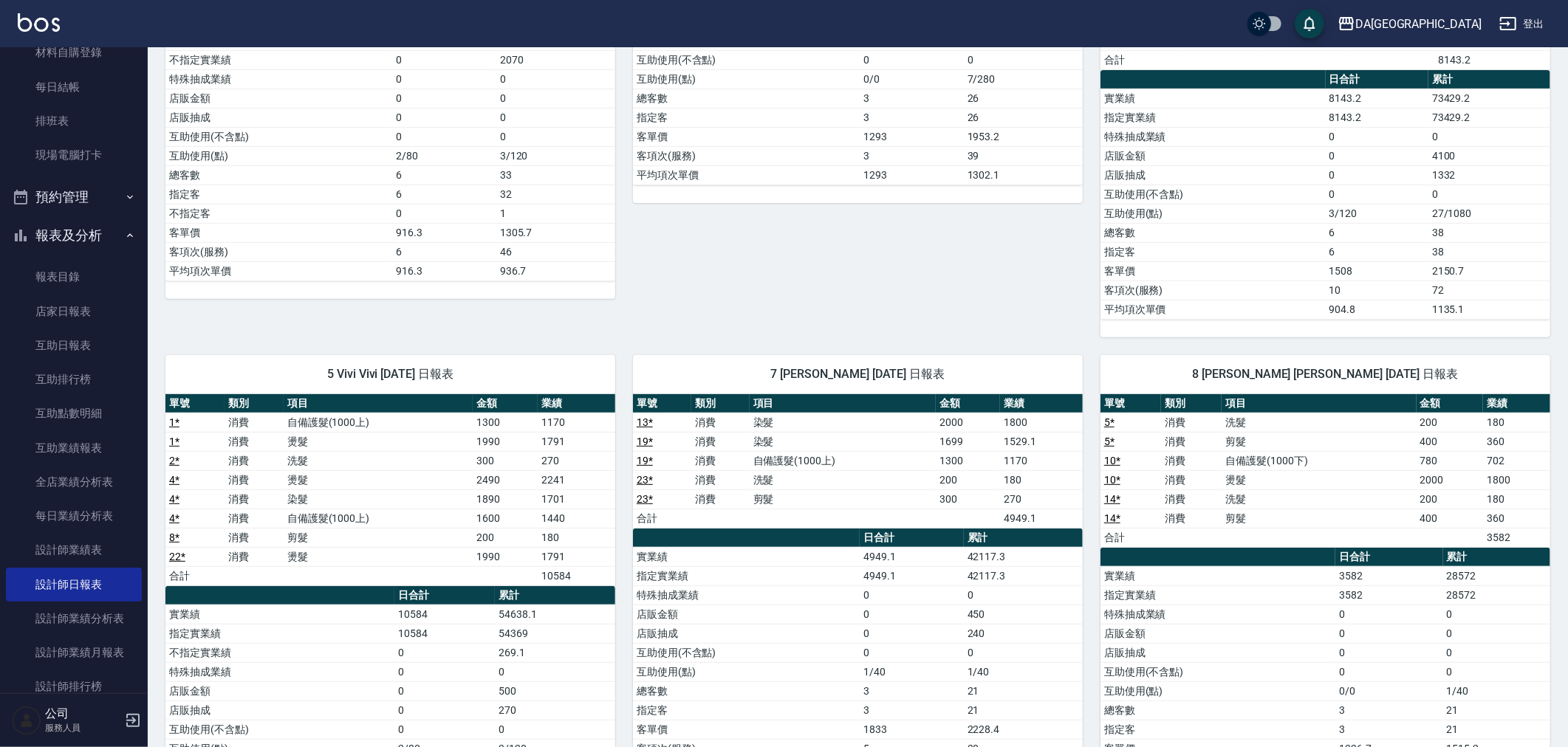
scroll to position [492, 0]
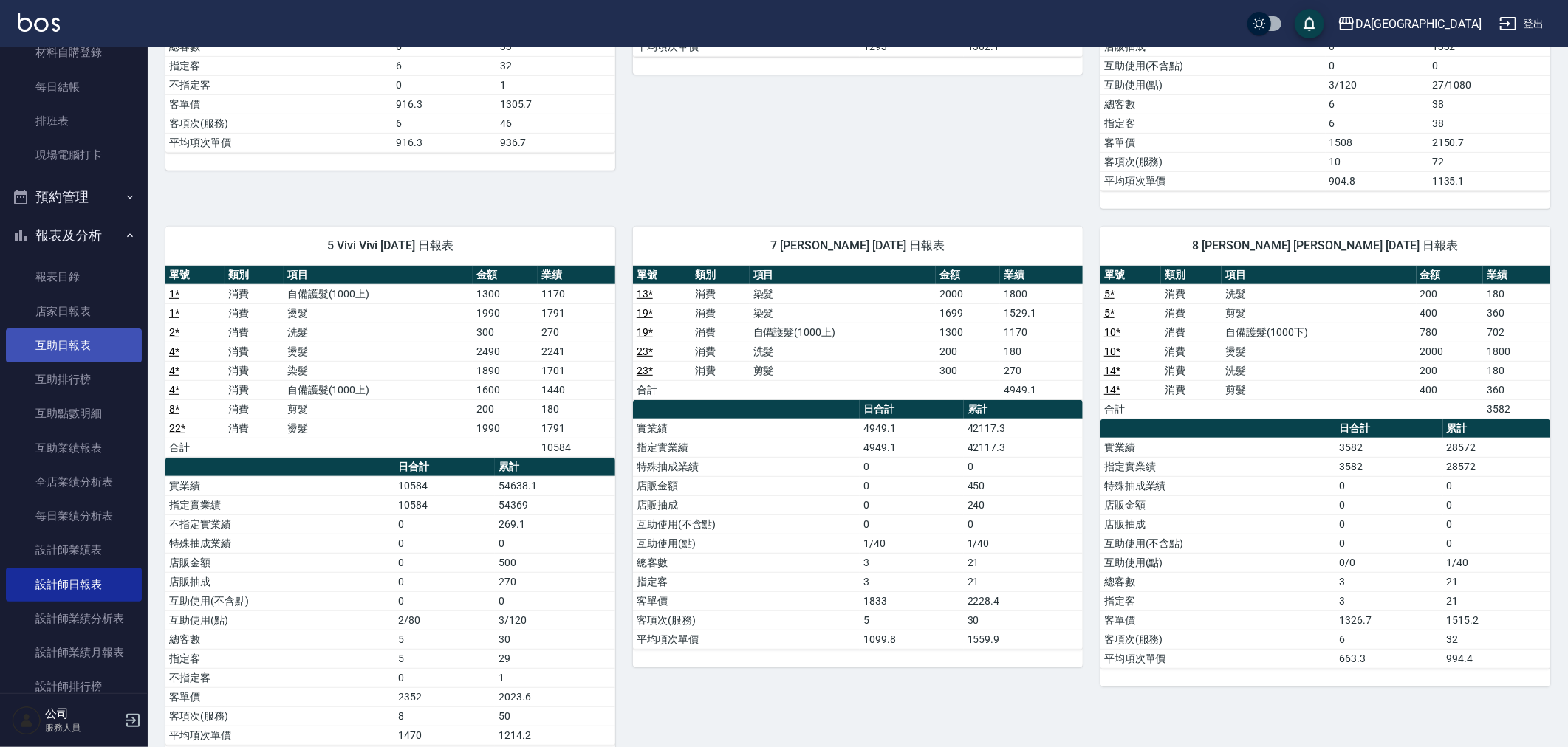
drag, startPoint x: 93, startPoint y: 350, endPoint x: 610, endPoint y: 743, distance: 649.4
click at [93, 351] on link "互助日報表" at bounding box center [74, 345] width 136 height 34
